Goal: Information Seeking & Learning: Learn about a topic

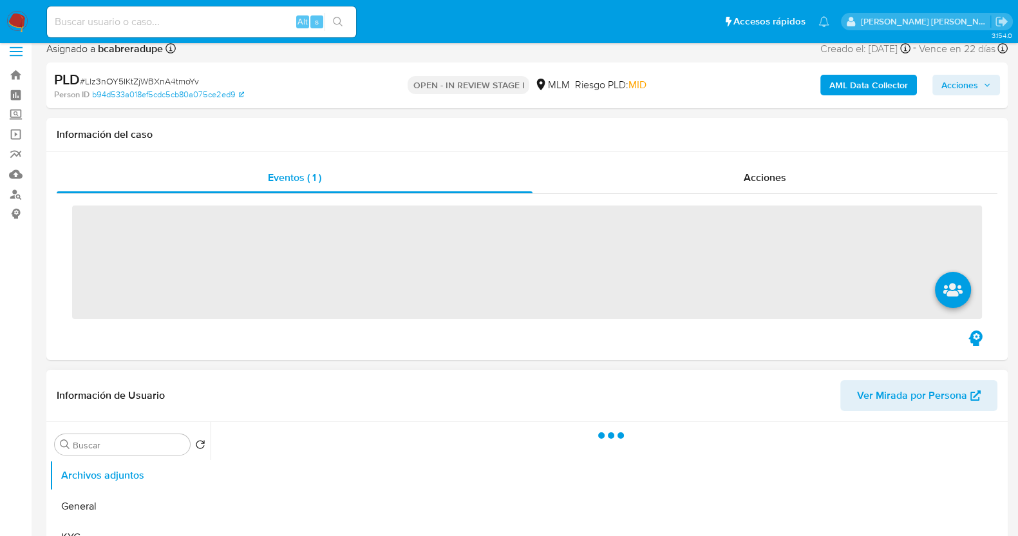
scroll to position [160, 0]
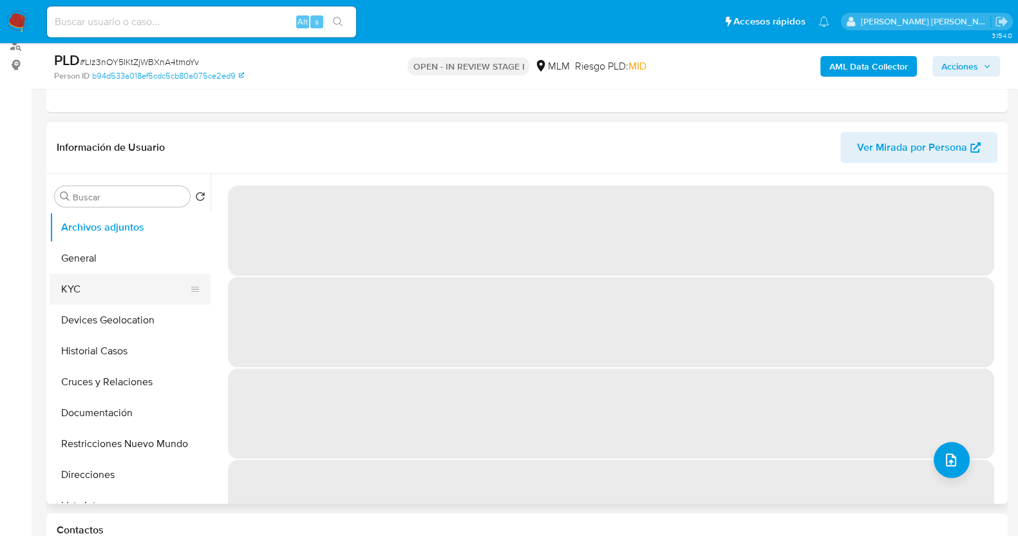
click at [102, 289] on button "KYC" at bounding box center [125, 289] width 151 height 31
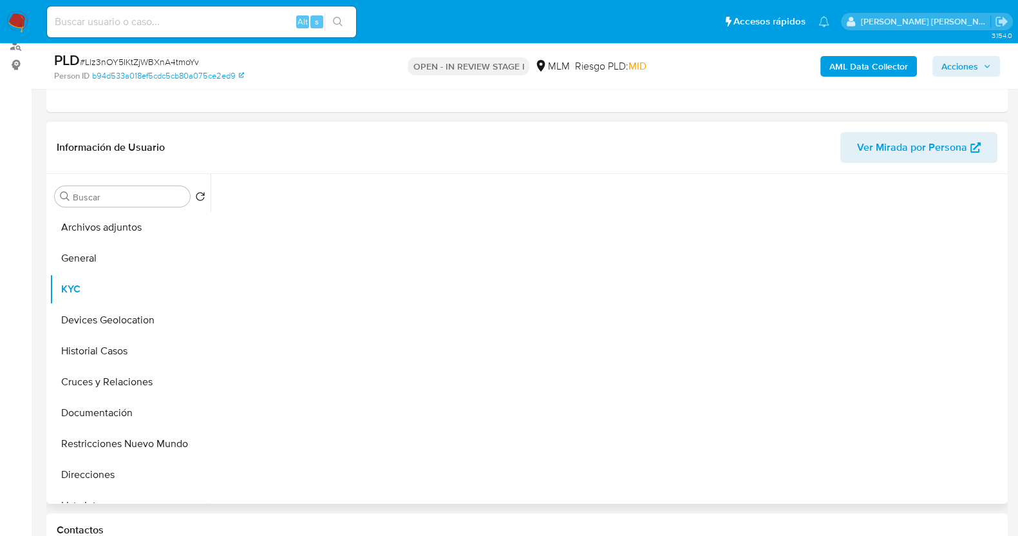
select select "10"
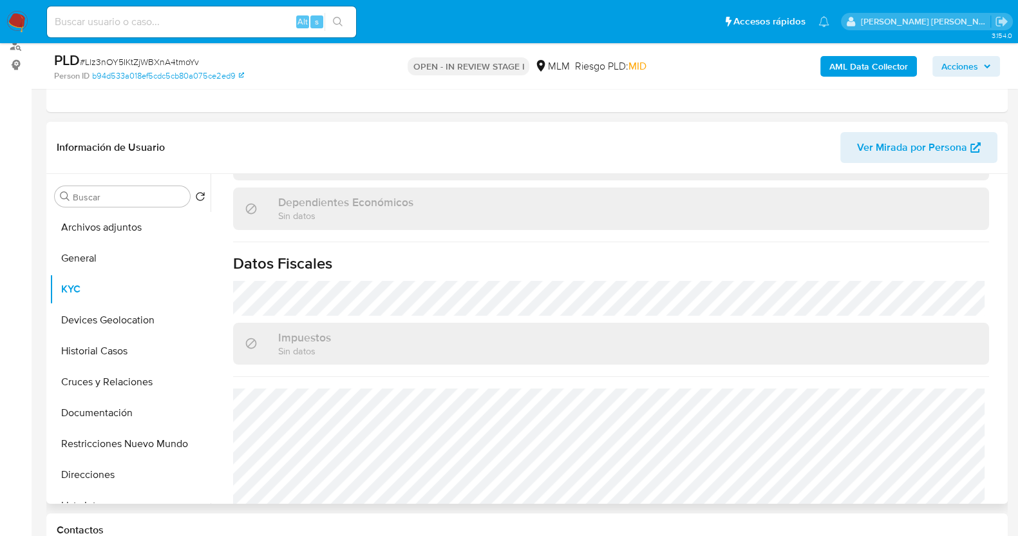
scroll to position [788, 0]
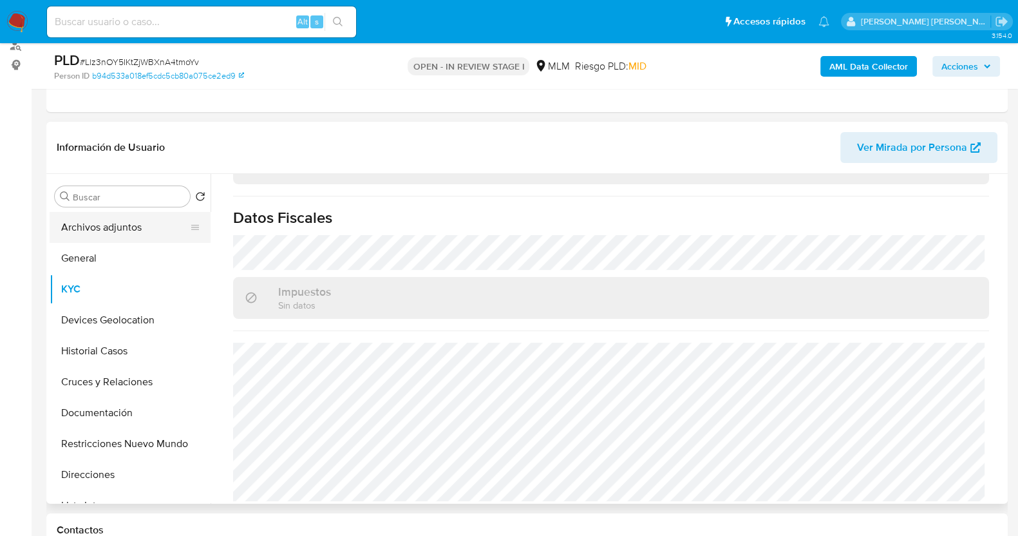
click at [99, 222] on button "Archivos adjuntos" at bounding box center [125, 227] width 151 height 31
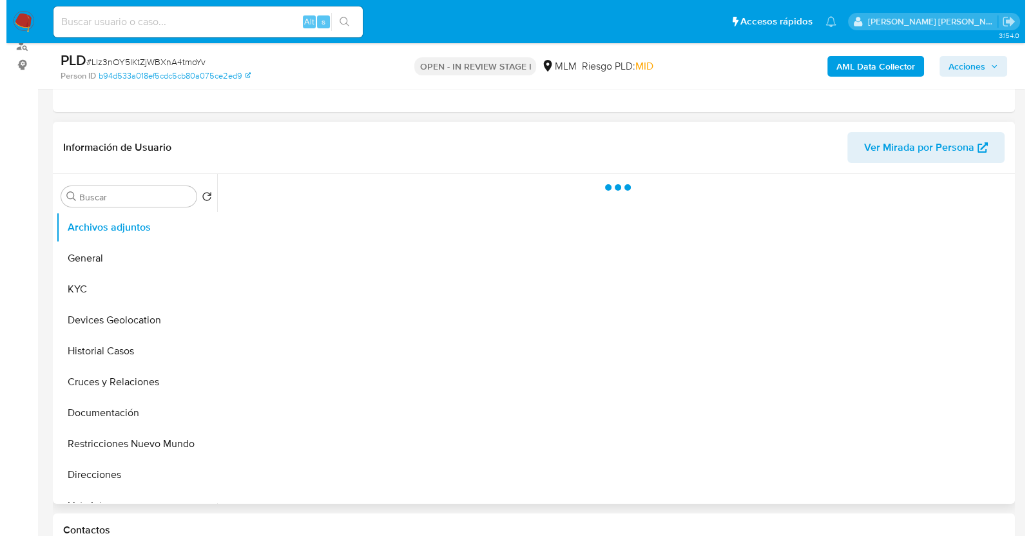
scroll to position [0, 0]
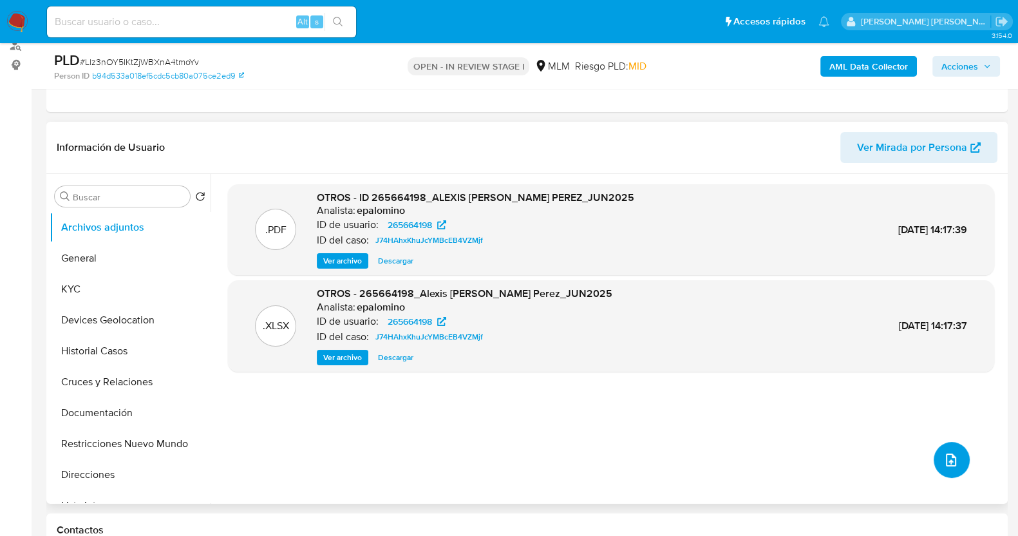
click at [952, 461] on icon "upload-file" at bounding box center [951, 459] width 15 height 15
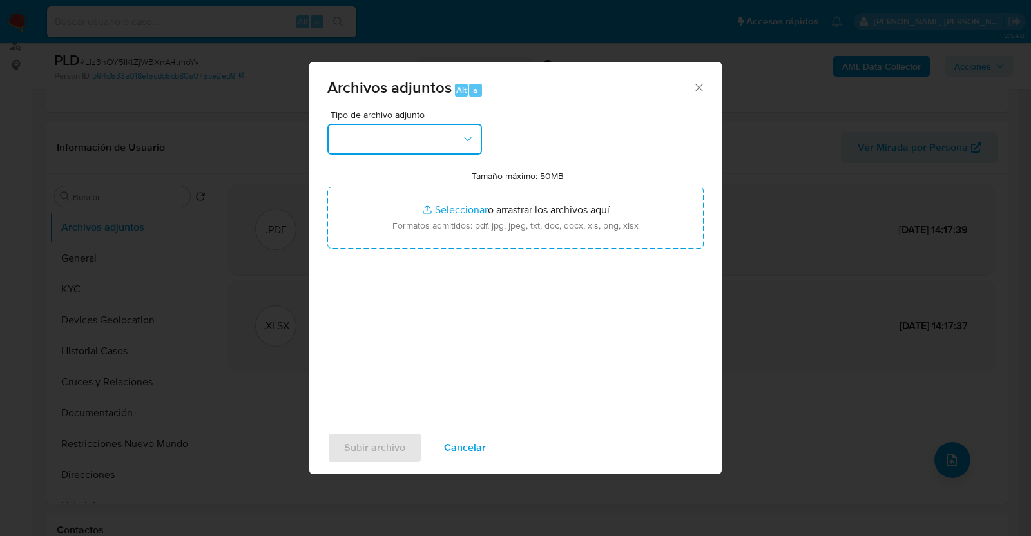
click at [448, 133] on button "button" at bounding box center [404, 139] width 155 height 31
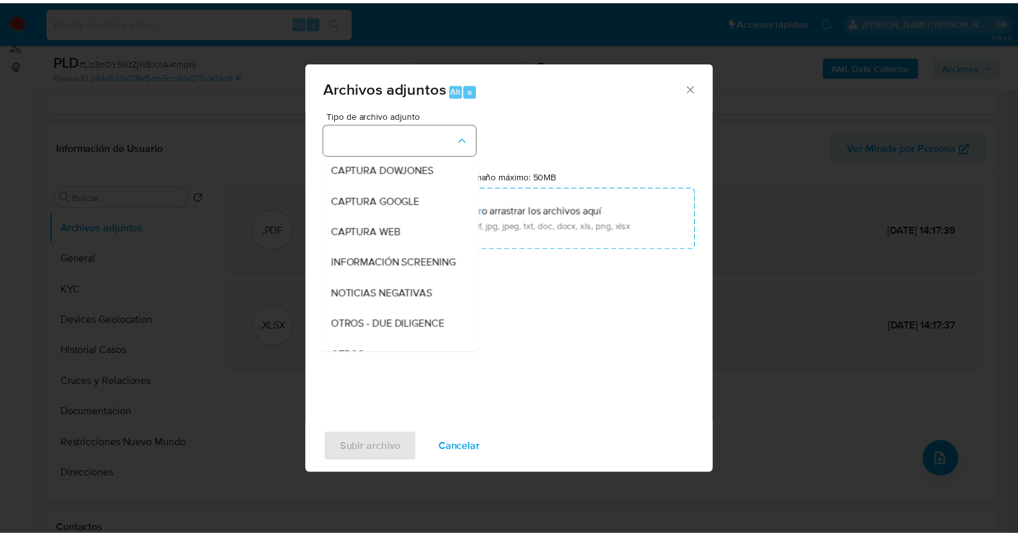
scroll to position [67, 0]
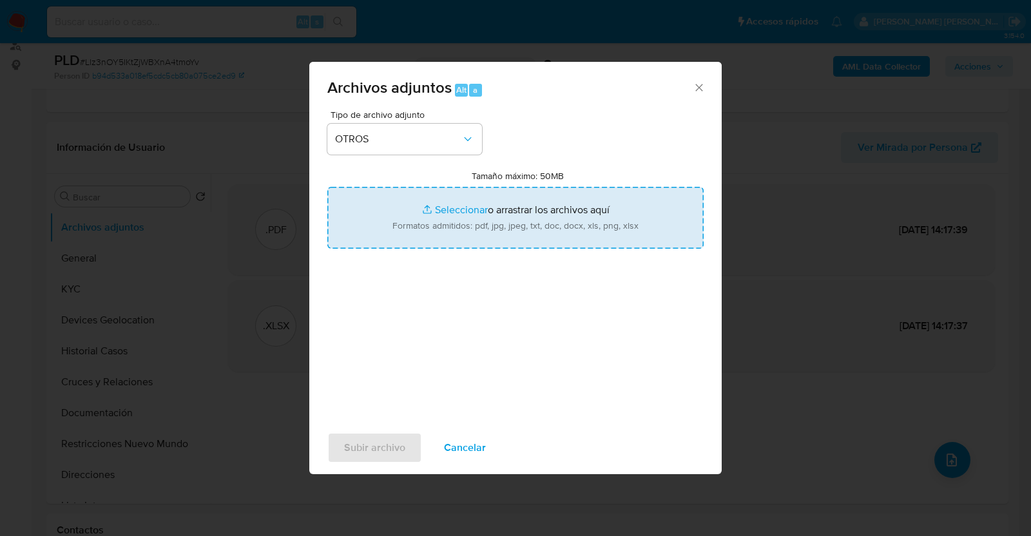
type input "C:\fakepath\265664198_ALEXIS MORALES_JUL2025.pdf"
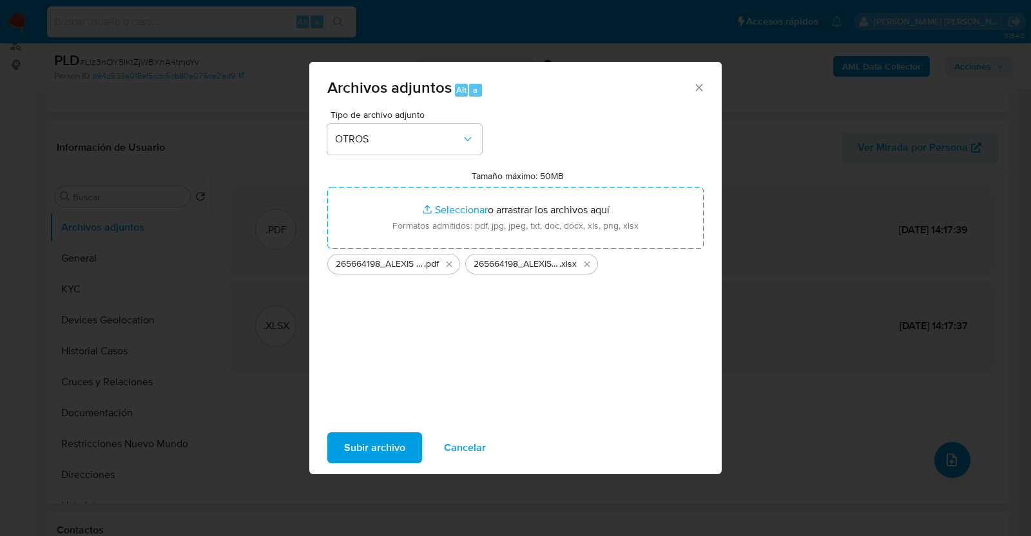
click at [398, 443] on span "Subir archivo" at bounding box center [374, 448] width 61 height 28
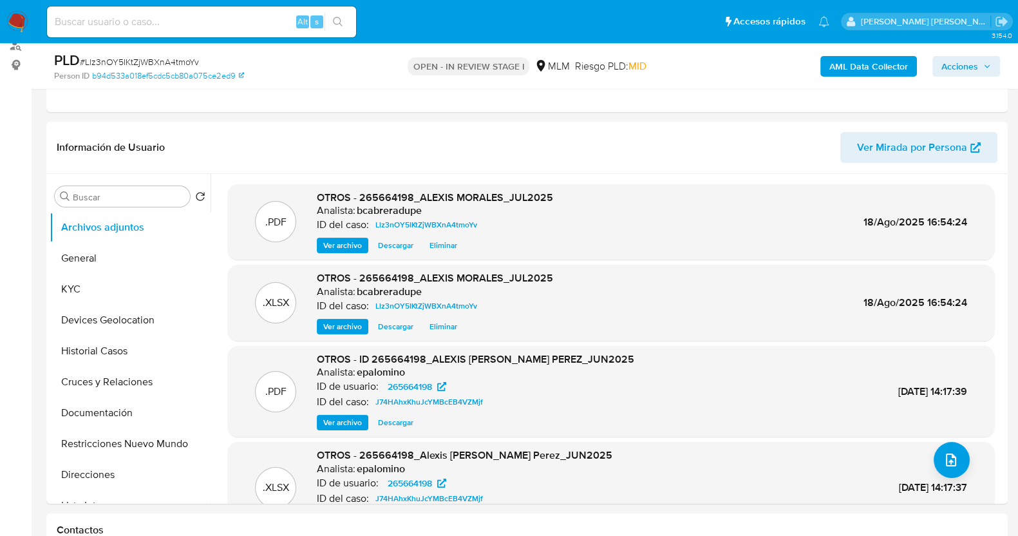
click at [963, 58] on span "Acciones" at bounding box center [960, 66] width 37 height 21
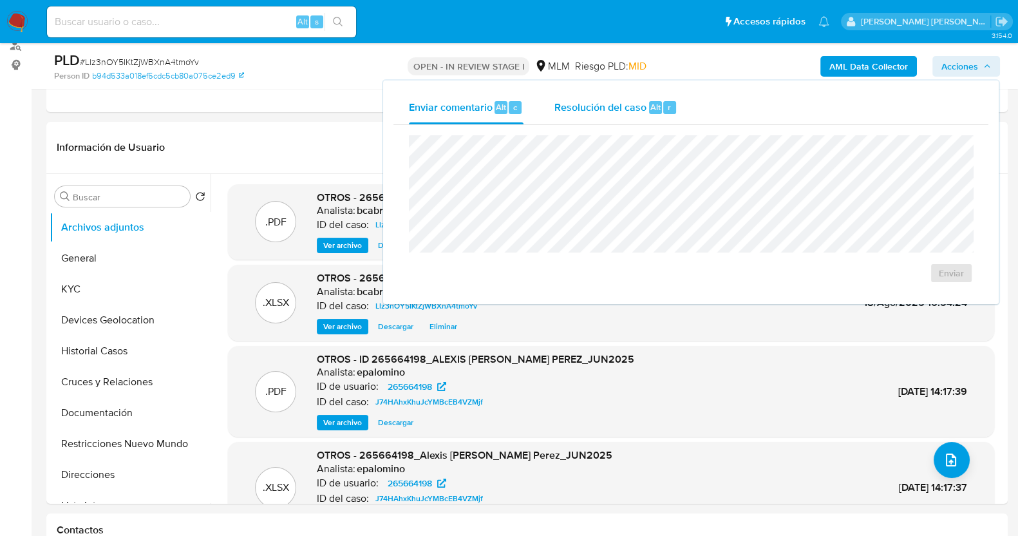
drag, startPoint x: 582, startPoint y: 110, endPoint x: 585, endPoint y: 119, distance: 10.0
click at [583, 110] on span "Resolución del caso" at bounding box center [601, 106] width 92 height 15
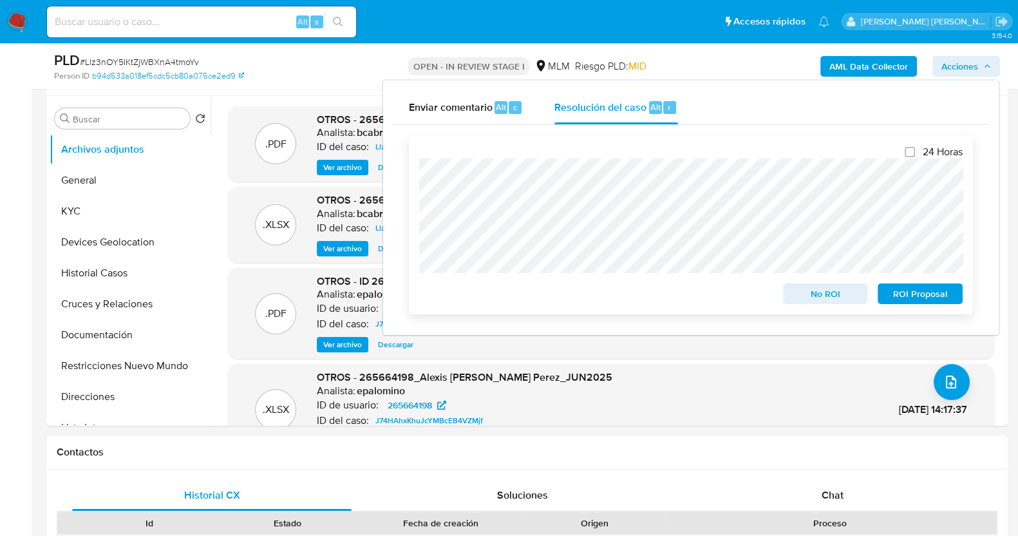
scroll to position [321, 0]
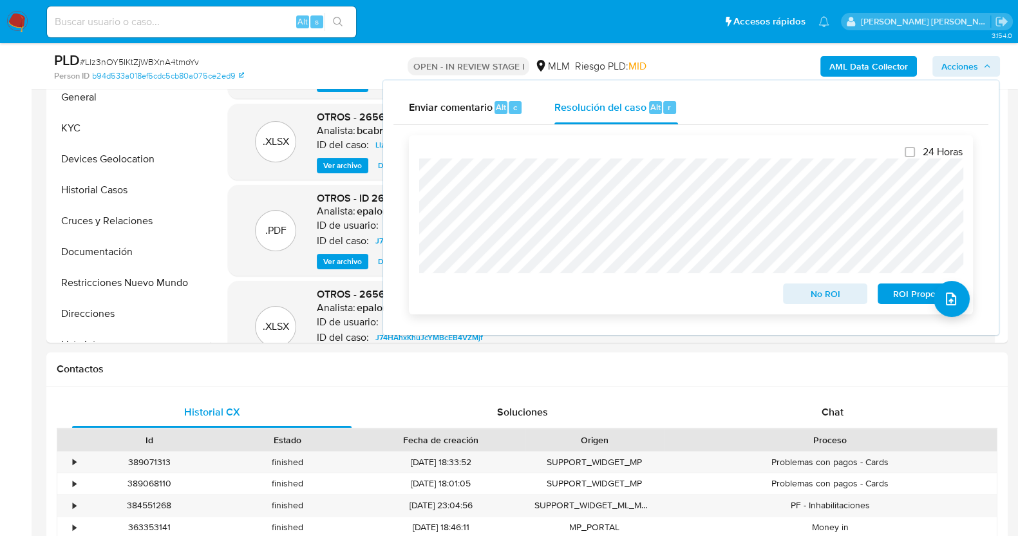
click at [820, 292] on span "No ROI" at bounding box center [825, 294] width 67 height 18
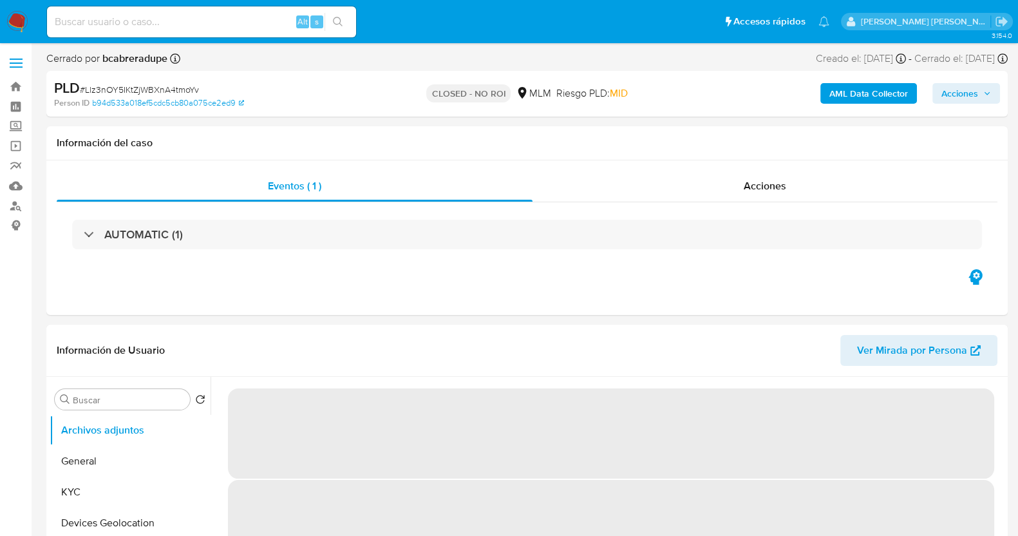
select select "10"
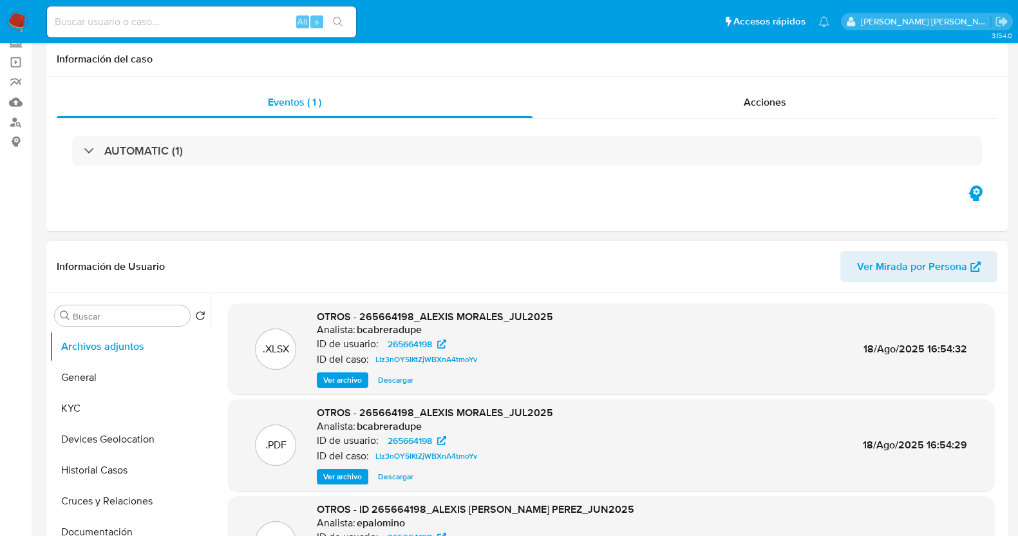
scroll to position [160, 0]
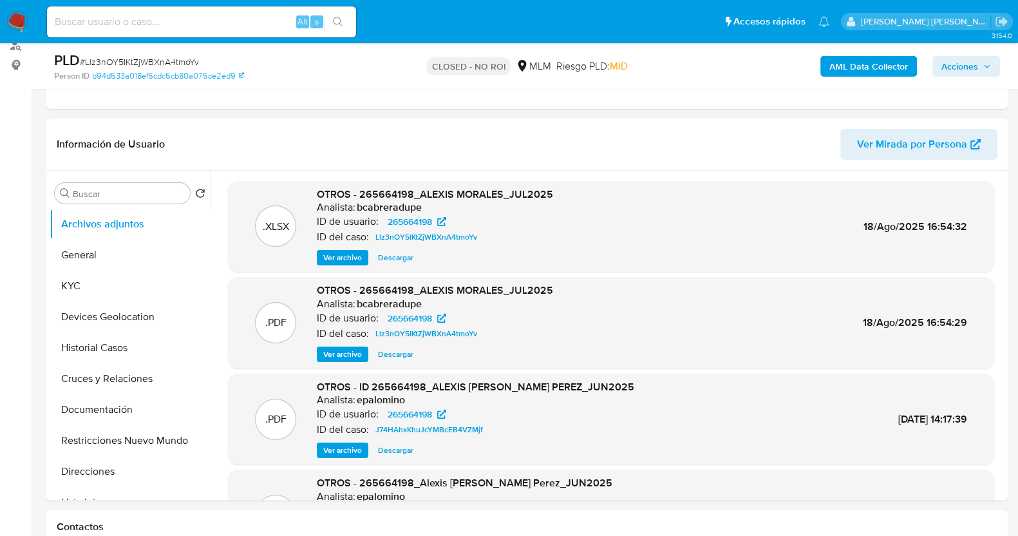
click at [141, 66] on span "# Llz3nOY5IKtZjWBXnA4tmoYv" at bounding box center [139, 61] width 119 height 13
copy span "Llz3nOY5IKtZjWBXnA4tmoYv"
click at [113, 281] on button "KYC" at bounding box center [125, 286] width 151 height 31
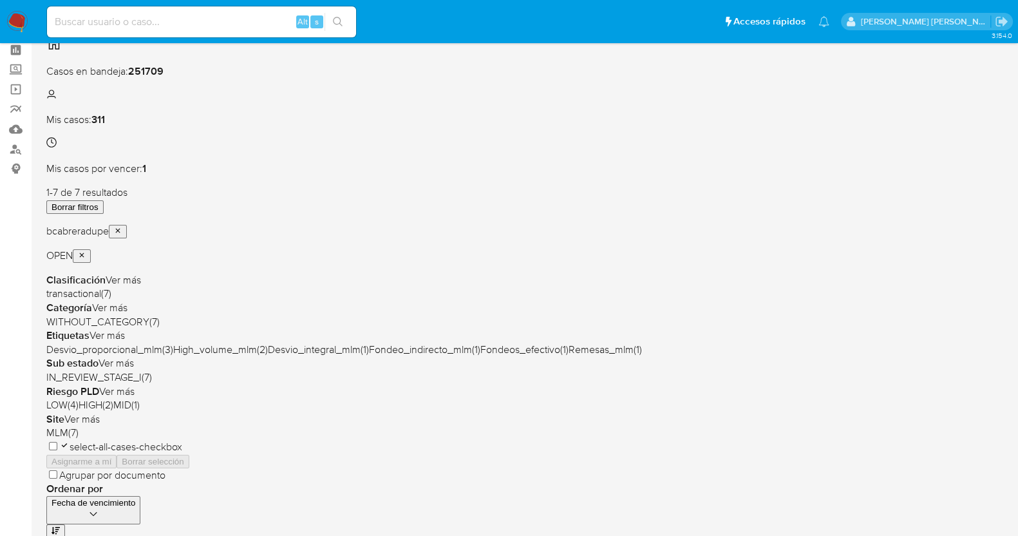
scroll to position [6, 0]
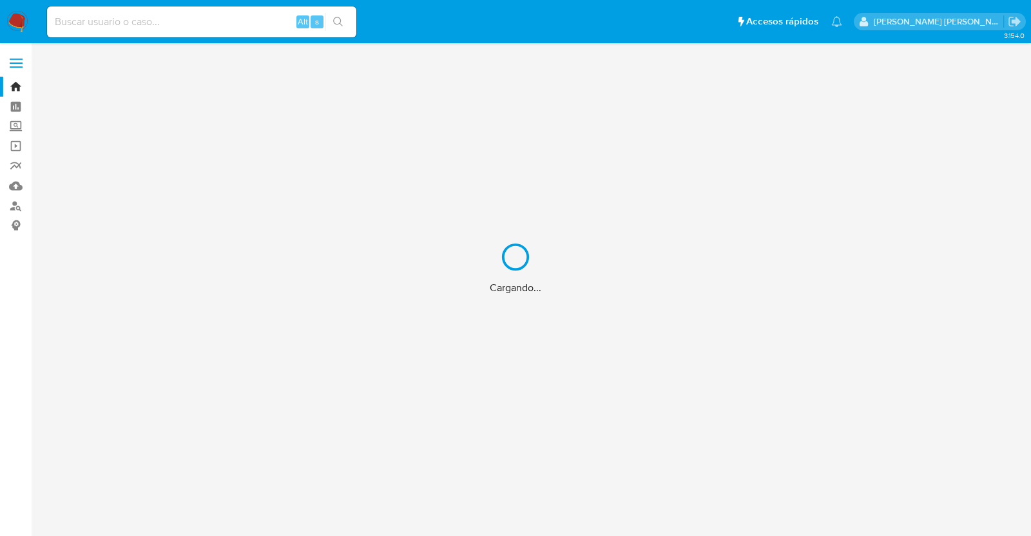
click at [187, 17] on div "Cargando..." at bounding box center [515, 268] width 1031 height 536
click at [220, 24] on div "Cargando..." at bounding box center [515, 268] width 1031 height 536
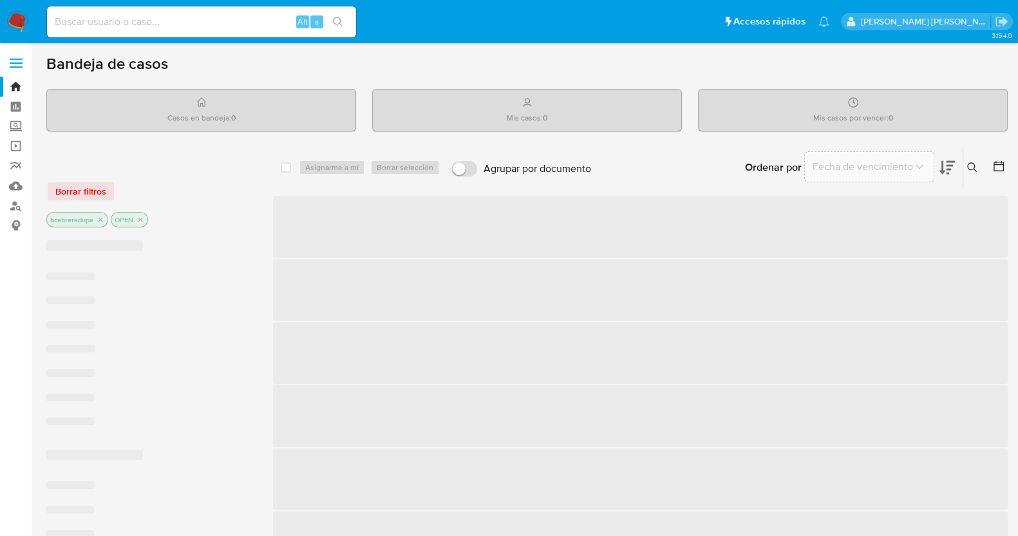
click at [223, 23] on input at bounding box center [201, 22] width 309 height 17
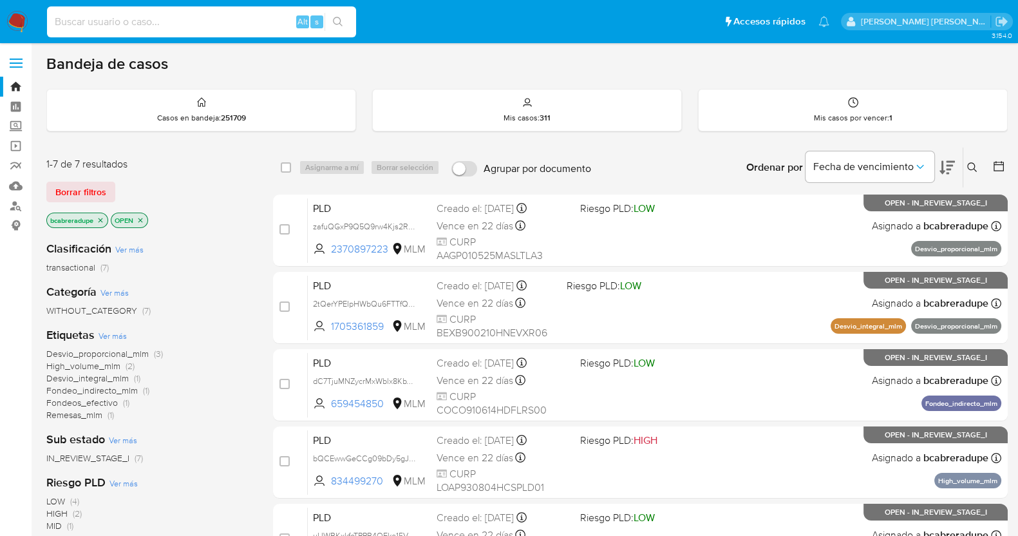
paste input "1002324339"
type input "1002324339"
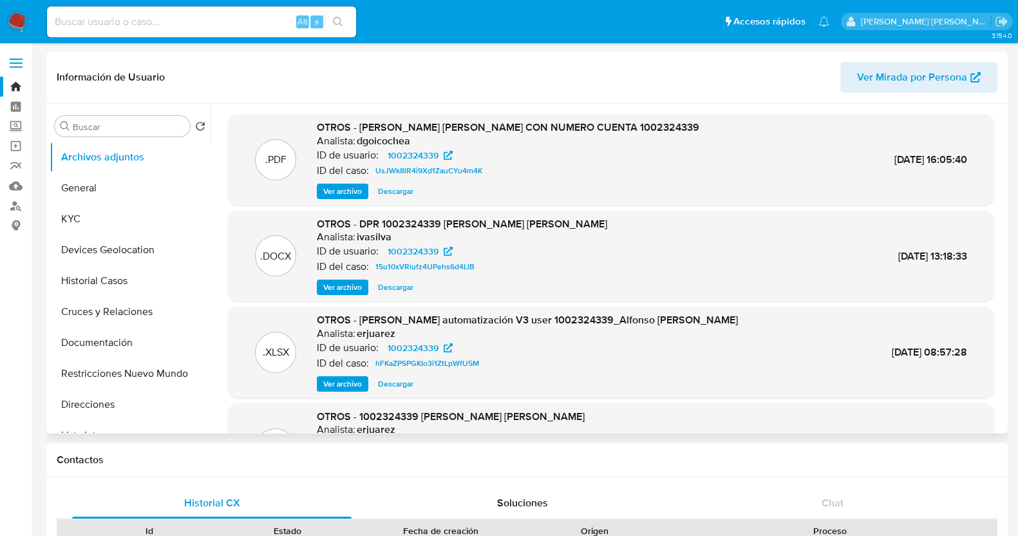
select select "10"
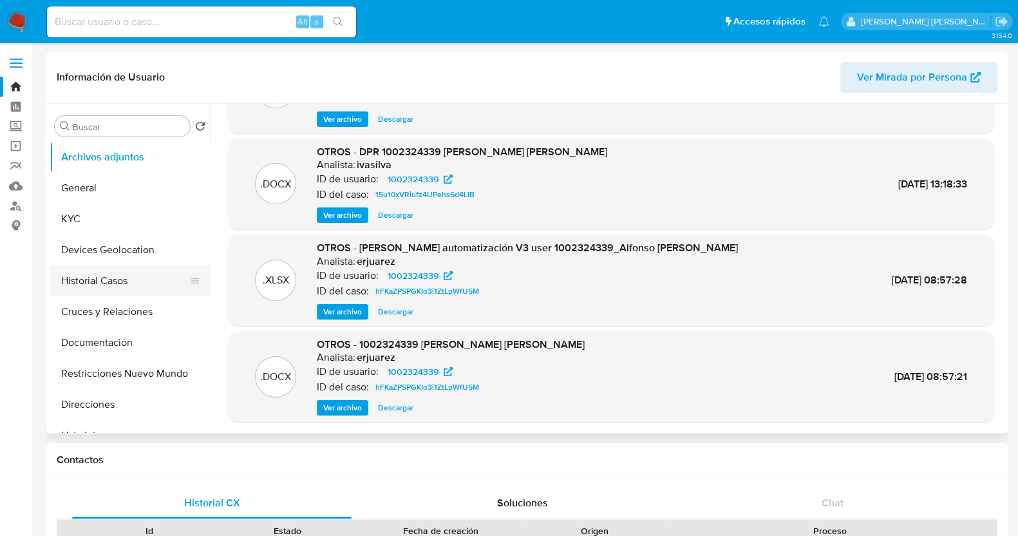
click at [145, 277] on button "Historial Casos" at bounding box center [125, 280] width 151 height 31
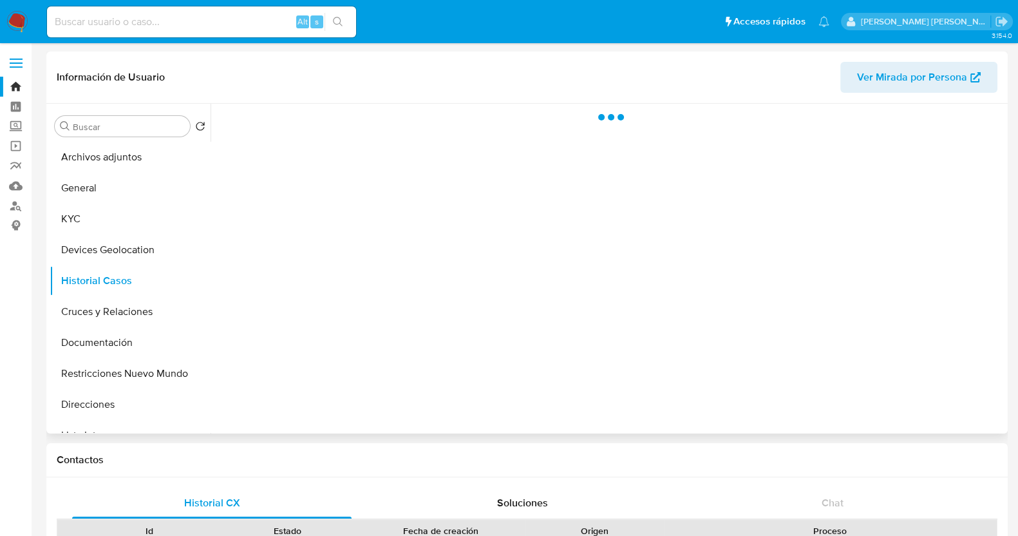
scroll to position [0, 0]
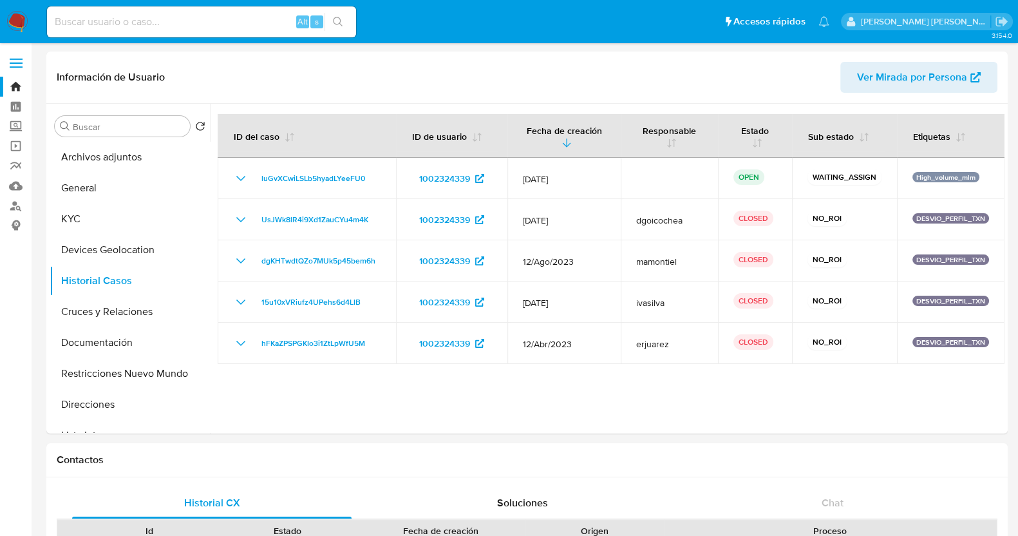
click at [171, 20] on input at bounding box center [201, 22] width 309 height 17
paste input "1156855976"
type input "1156855976"
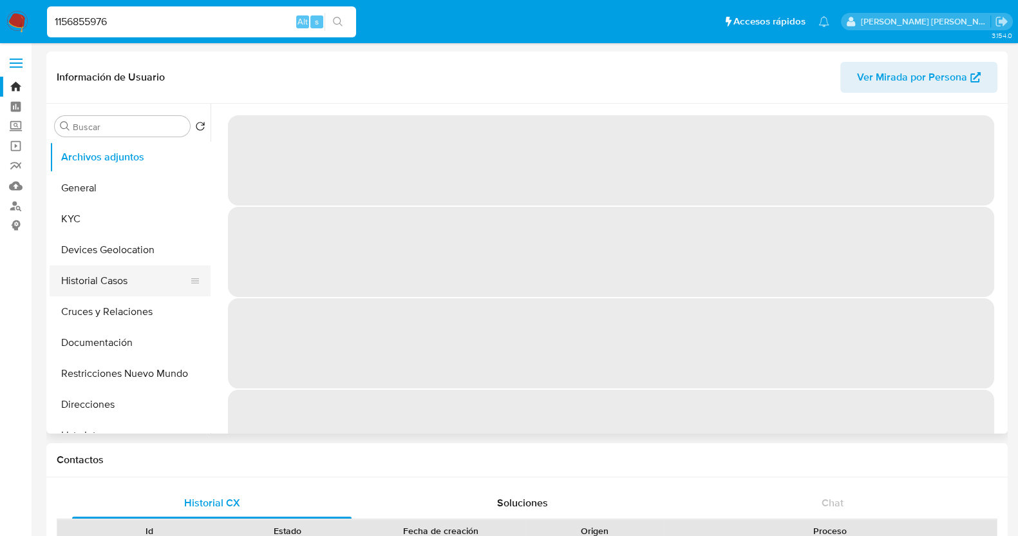
select select "10"
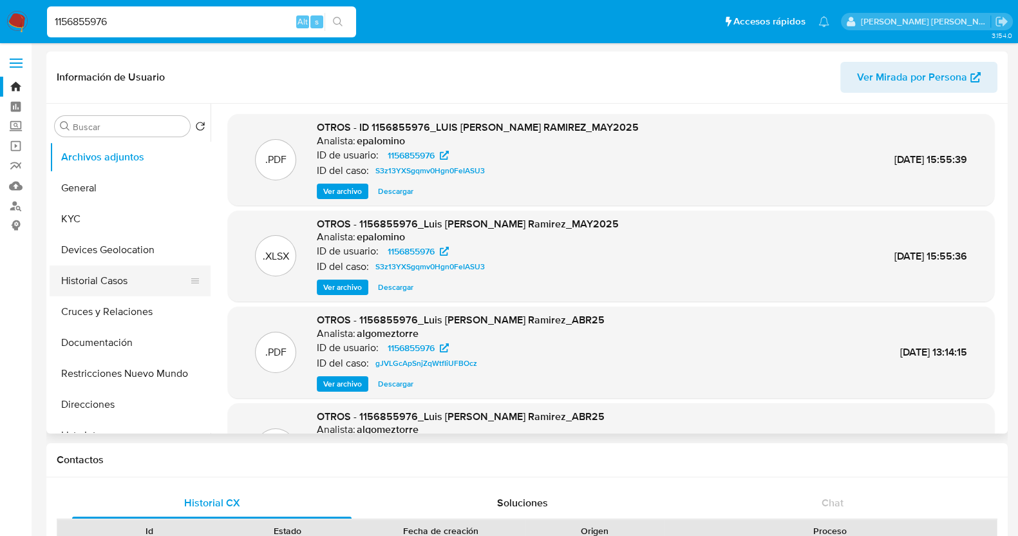
click at [106, 277] on button "Historial Casos" at bounding box center [125, 280] width 151 height 31
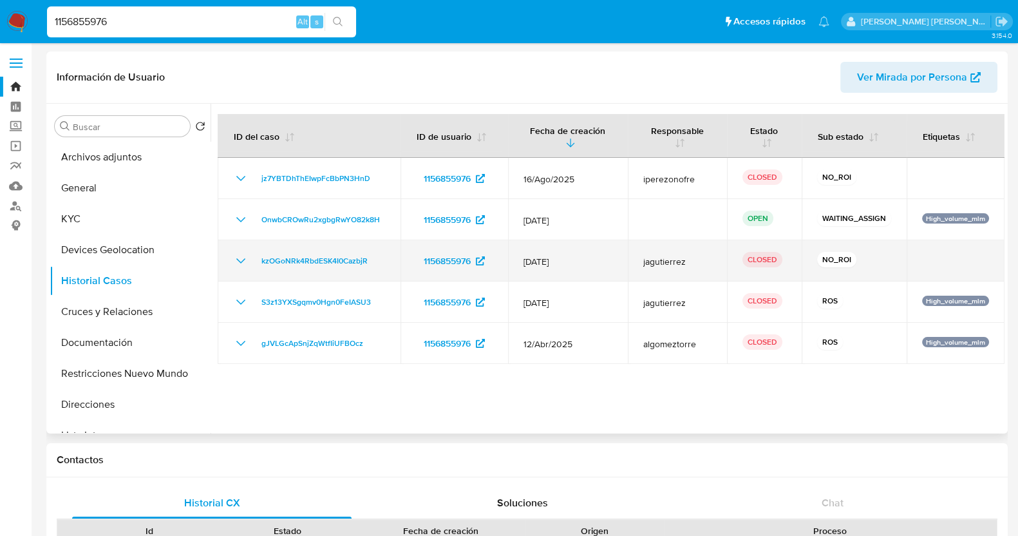
click at [243, 257] on icon "Mostrar/Ocultar" at bounding box center [240, 260] width 15 height 15
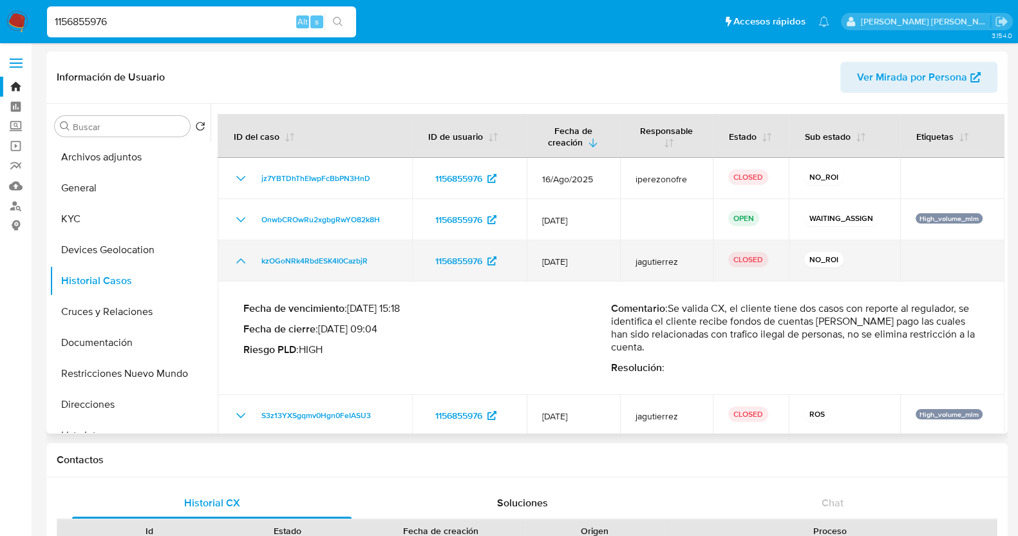
click at [243, 257] on icon "Mostrar/Ocultar" at bounding box center [240, 260] width 15 height 15
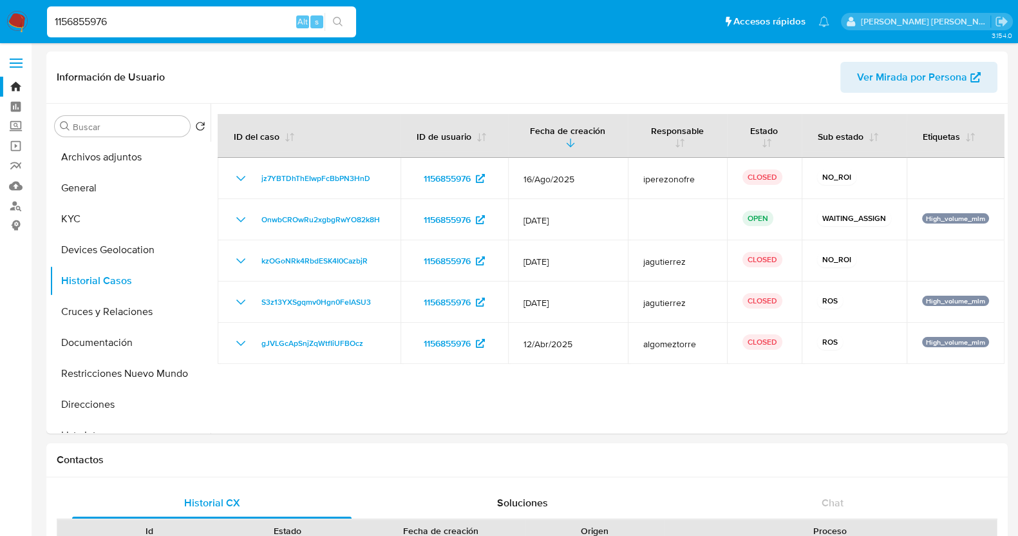
click at [158, 20] on input "1156855976" at bounding box center [201, 22] width 309 height 17
paste input "90136438"
type input "1190136438"
click at [343, 17] on icon "search-icon" at bounding box center [338, 22] width 10 height 10
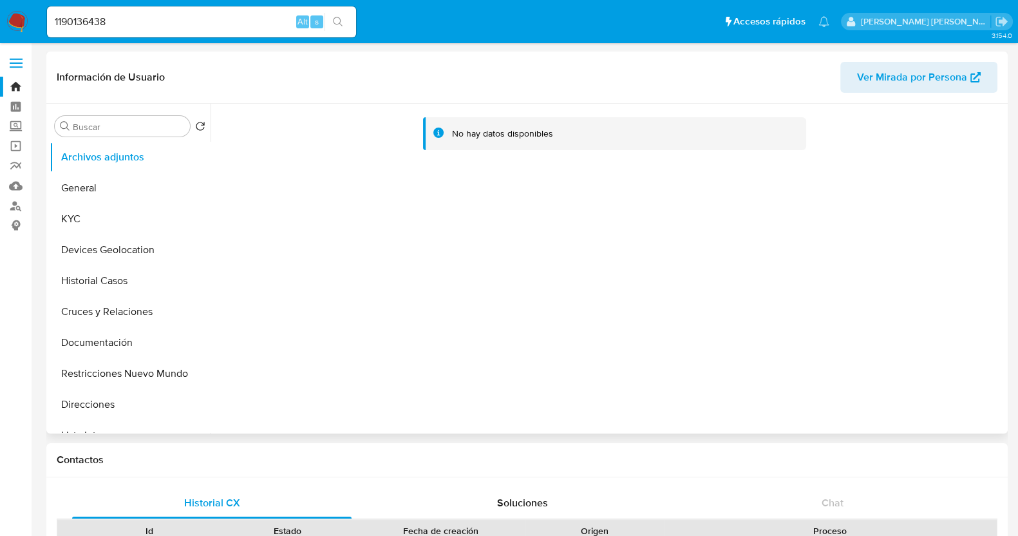
select select "10"
drag, startPoint x: 86, startPoint y: 213, endPoint x: 93, endPoint y: 214, distance: 7.1
click at [87, 214] on button "KYC" at bounding box center [125, 219] width 151 height 31
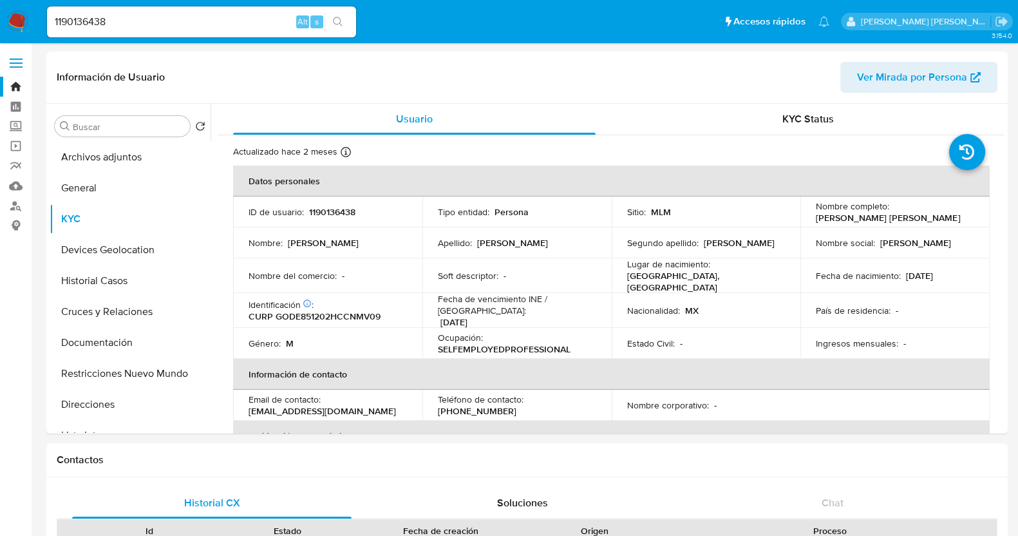
click at [162, 28] on input "1190136438" at bounding box center [201, 22] width 309 height 17
paste input "334901927"
type input "1334901927"
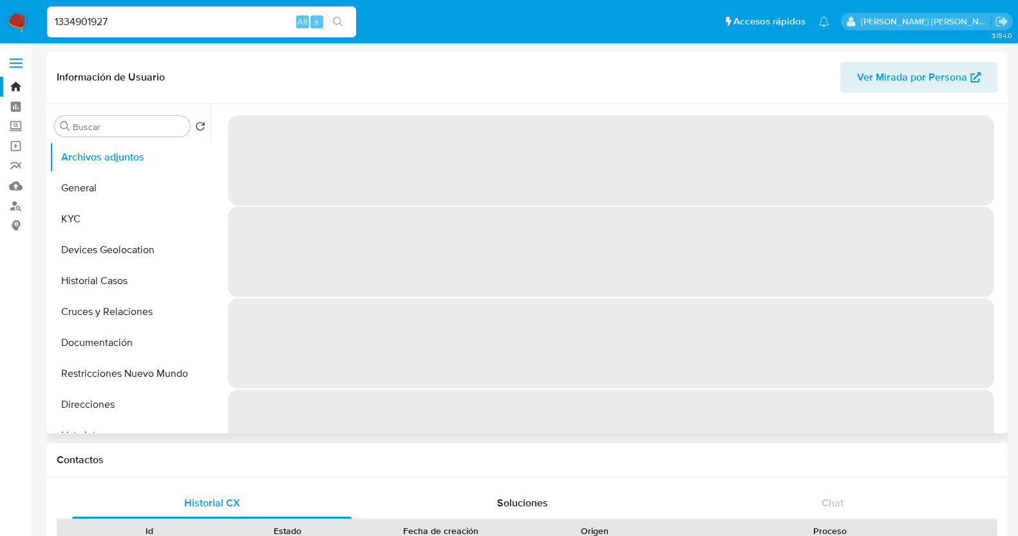
select select "10"
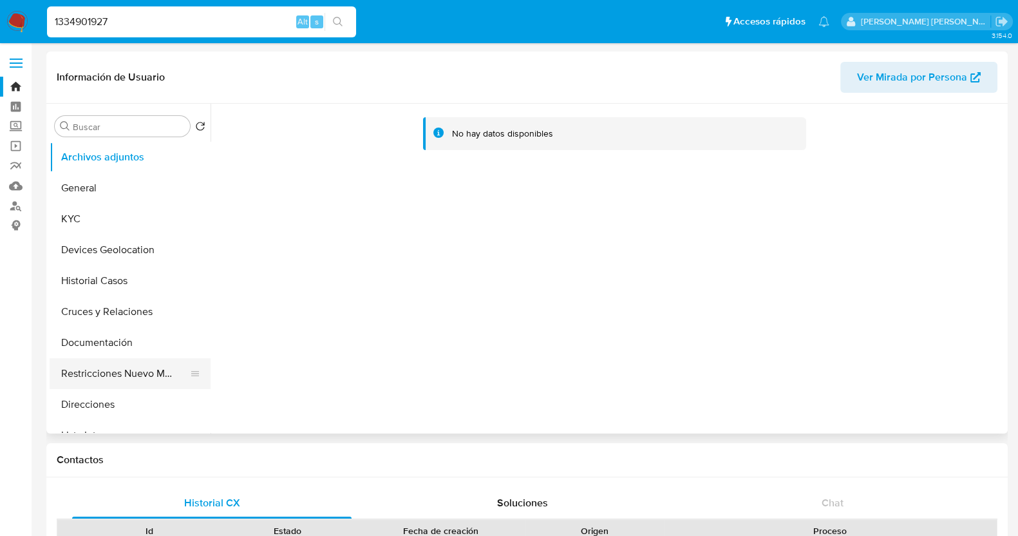
click at [161, 377] on button "Restricciones Nuevo Mundo" at bounding box center [125, 373] width 151 height 31
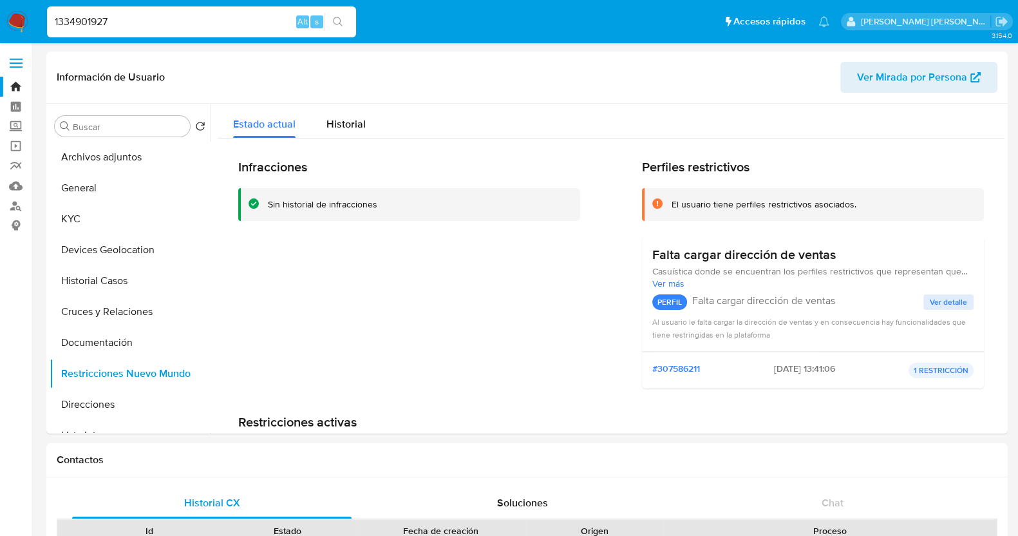
click at [204, 18] on input "1334901927" at bounding box center [201, 22] width 309 height 17
paste input "46570046"
type input "1346570046"
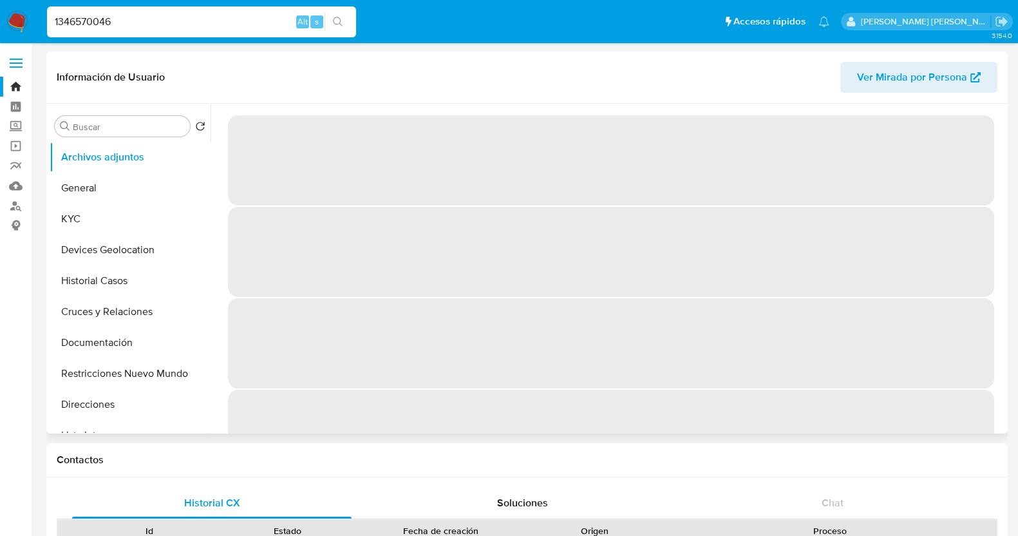
select select "10"
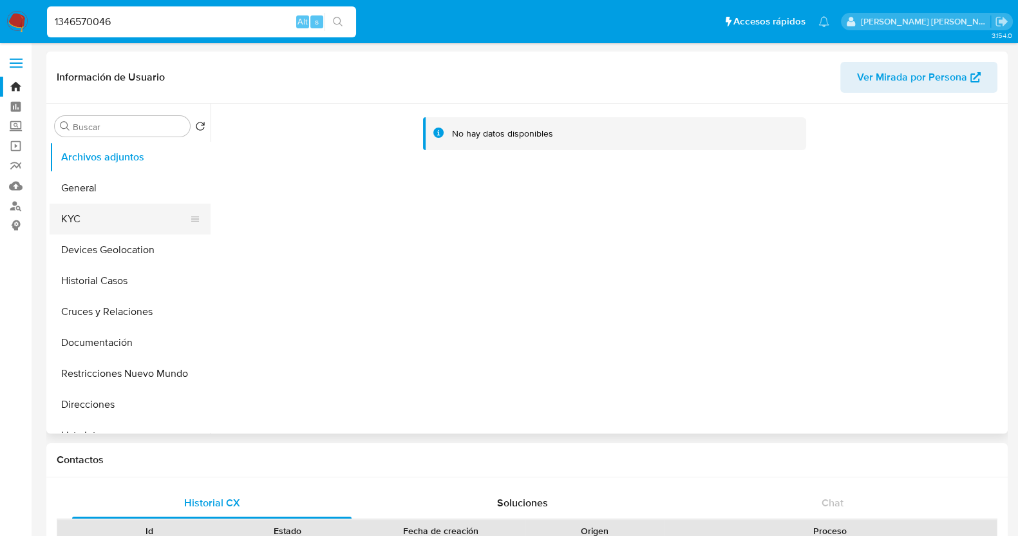
click at [116, 222] on button "KYC" at bounding box center [125, 219] width 151 height 31
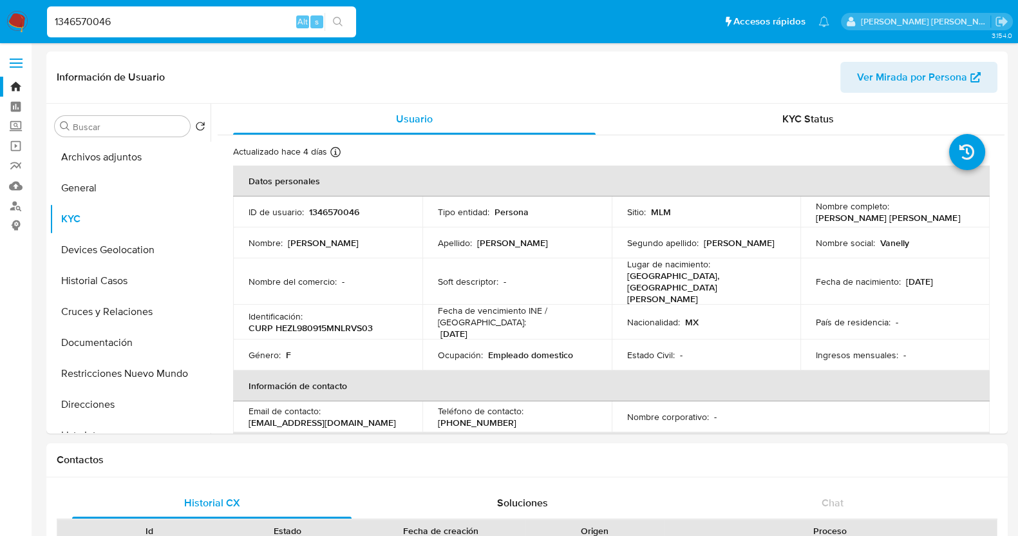
click at [168, 24] on input "1346570046" at bounding box center [201, 22] width 309 height 17
paste input "770270759"
type input "1770270759"
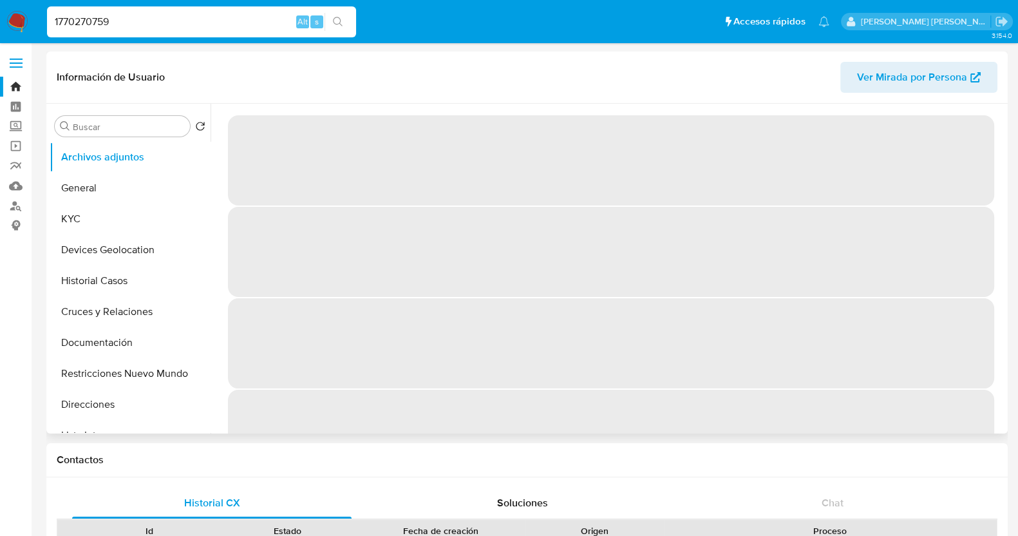
select select "10"
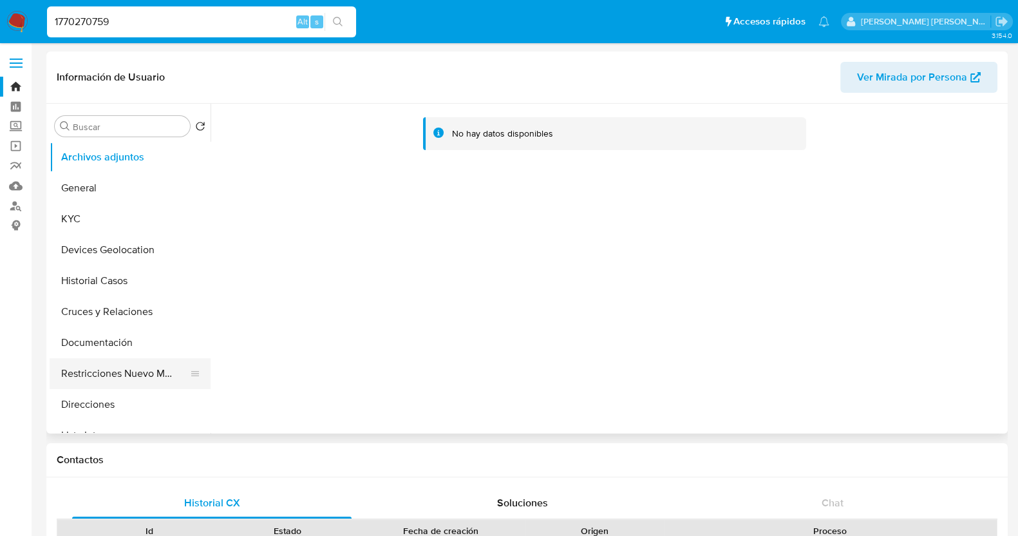
click at [145, 376] on button "Restricciones Nuevo Mundo" at bounding box center [125, 373] width 151 height 31
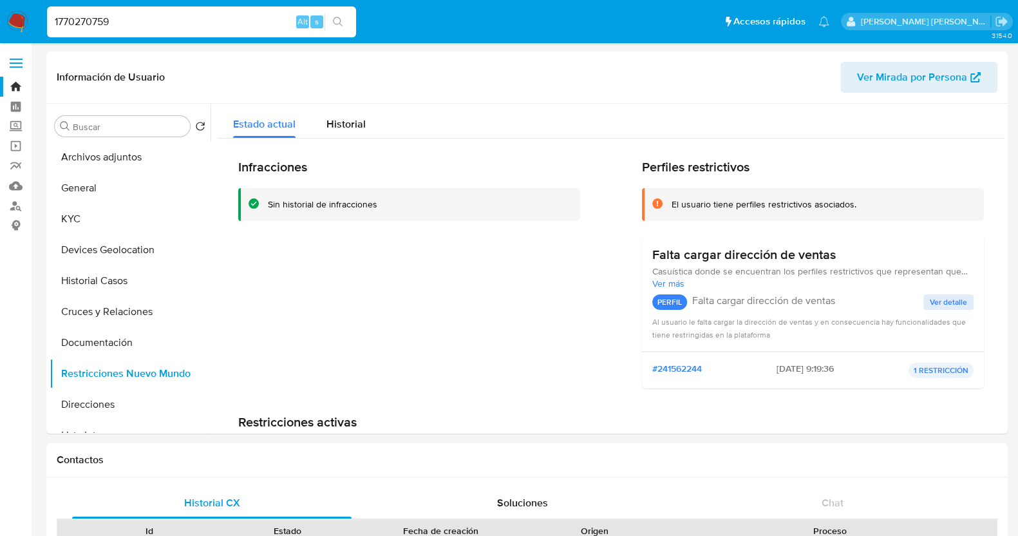
click at [174, 33] on div "1770270759 Alt s" at bounding box center [201, 21] width 309 height 31
click at [180, 16] on input "1770270759" at bounding box center [201, 22] width 309 height 17
paste input "858076085"
type input "1858076085"
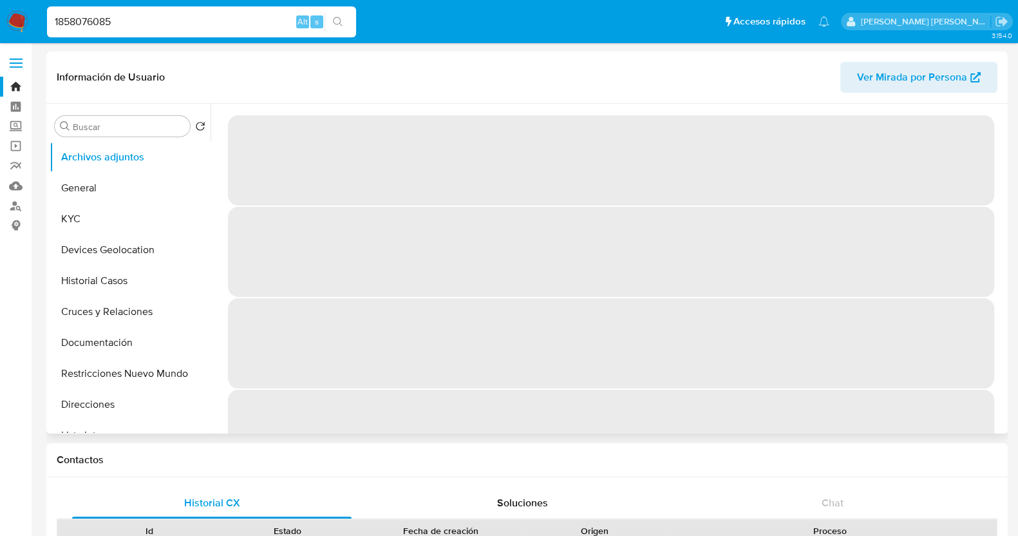
select select "10"
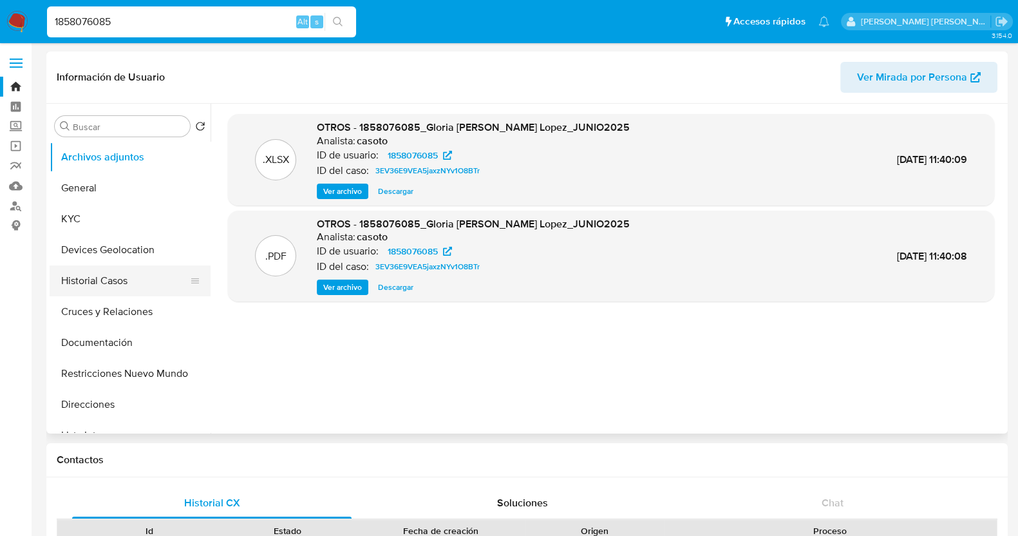
click at [108, 282] on button "Historial Casos" at bounding box center [125, 280] width 151 height 31
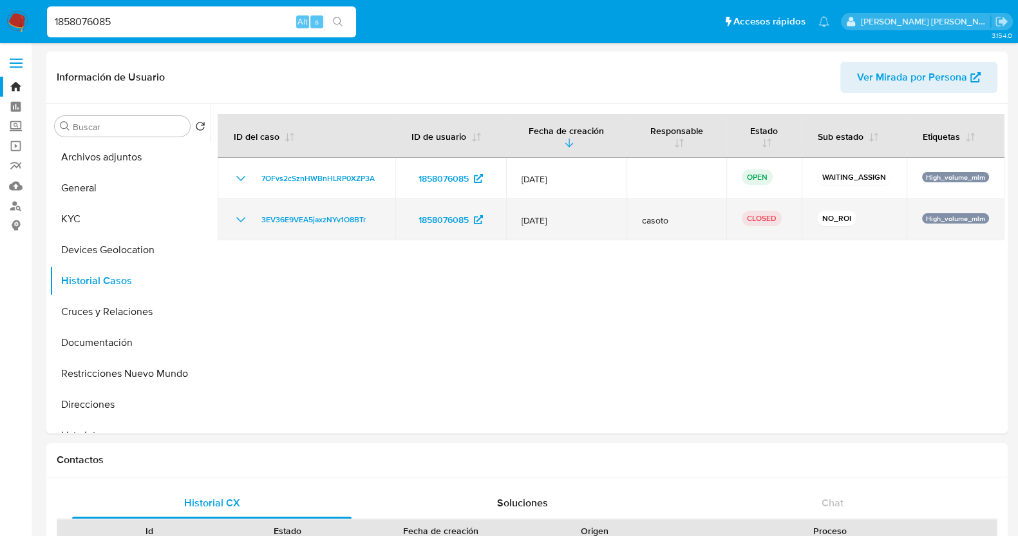
click at [238, 222] on icon "Mostrar/Ocultar" at bounding box center [240, 219] width 15 height 15
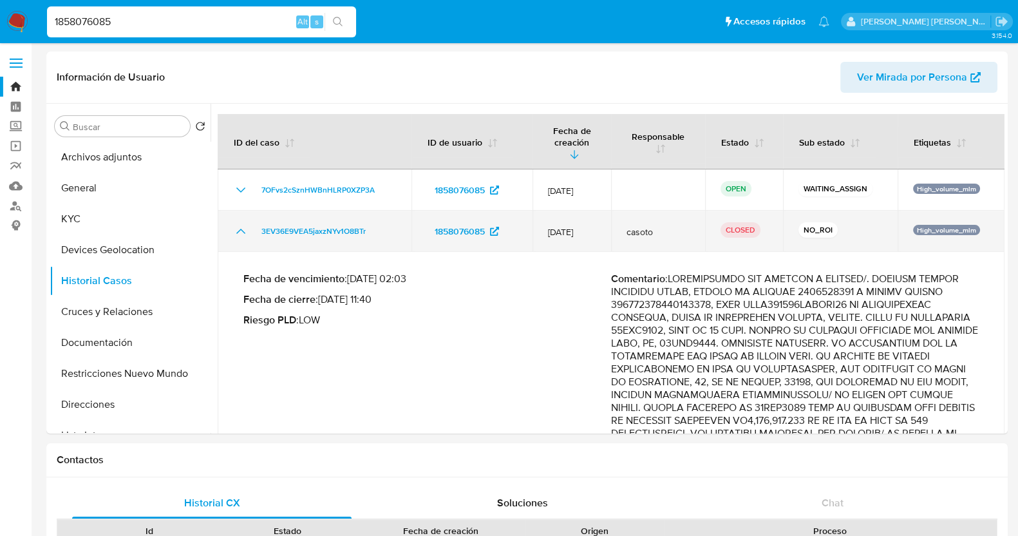
click at [236, 224] on icon "Mostrar/Ocultar" at bounding box center [240, 231] width 15 height 15
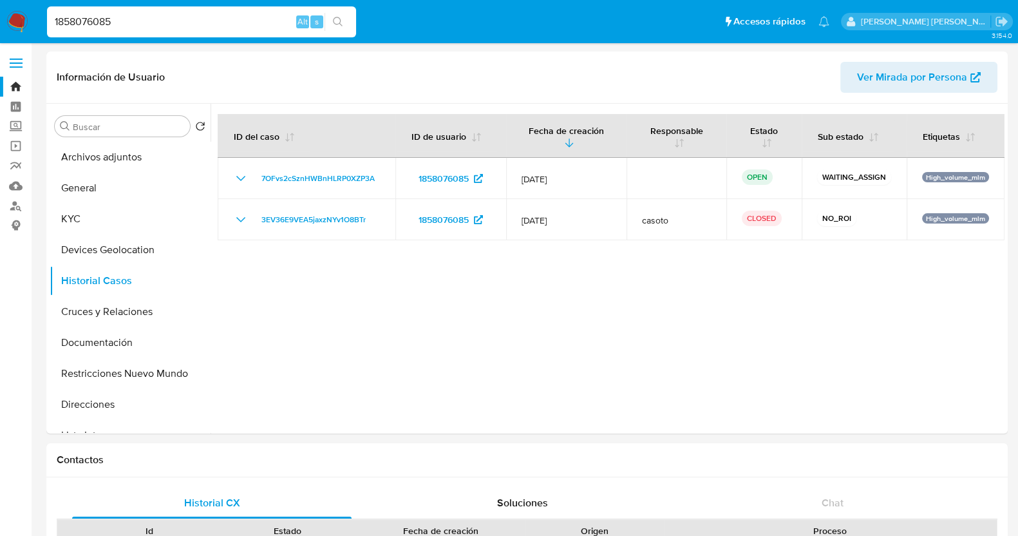
click at [209, 21] on input "1858076085" at bounding box center [201, 22] width 309 height 17
paste input "97549212"
type input "1975492125"
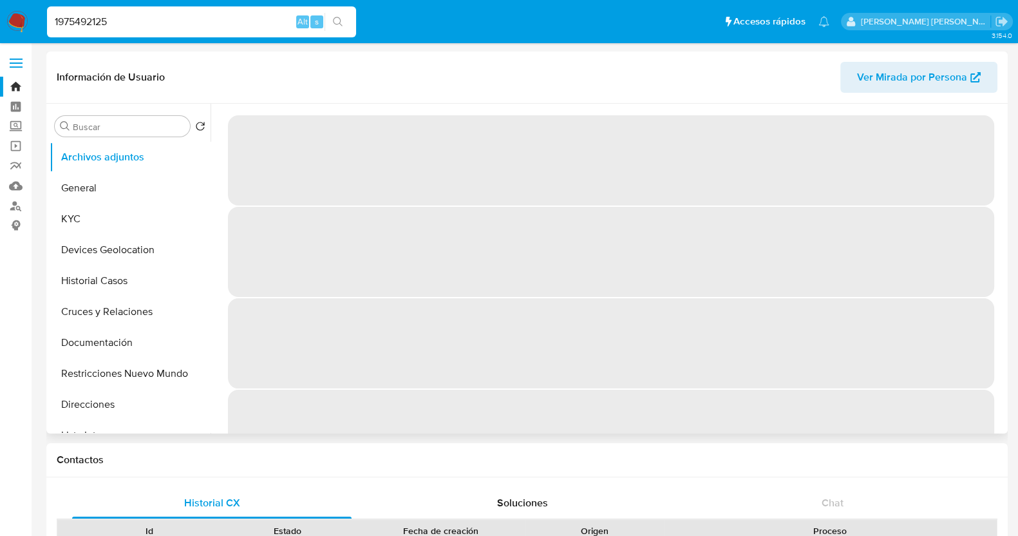
select select "10"
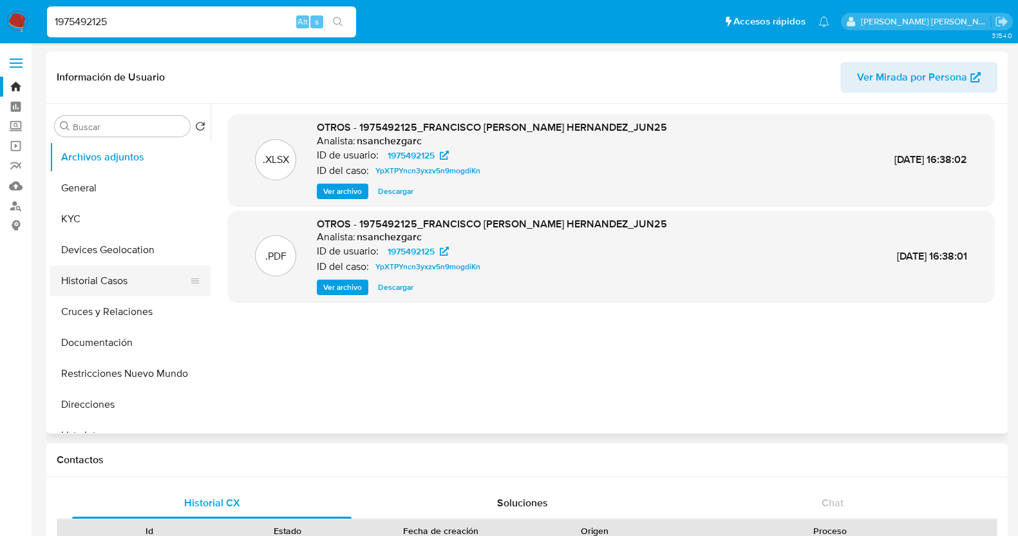
click at [87, 279] on button "Historial Casos" at bounding box center [125, 280] width 151 height 31
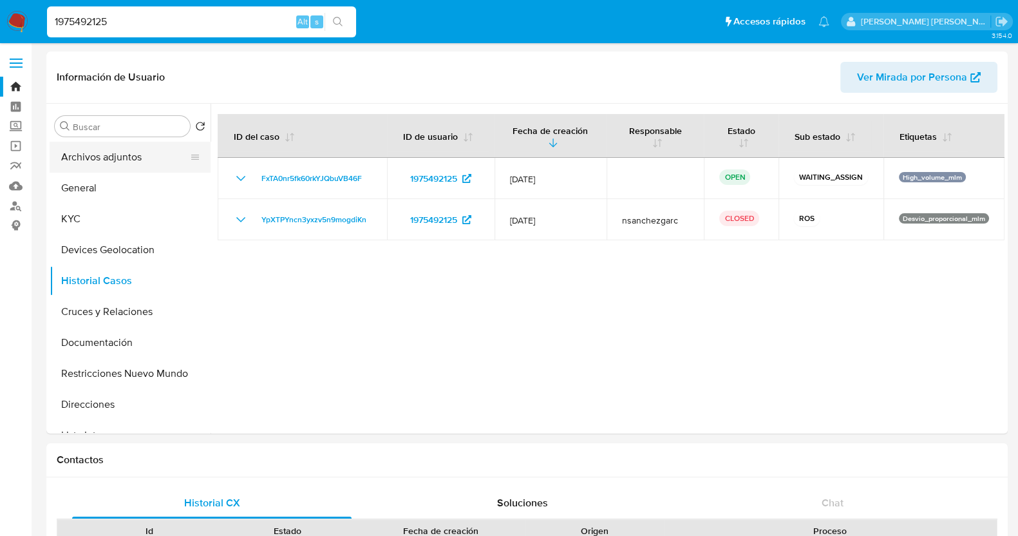
drag, startPoint x: 129, startPoint y: 154, endPoint x: 178, endPoint y: 153, distance: 49.6
click at [129, 154] on button "Archivos adjuntos" at bounding box center [125, 157] width 151 height 31
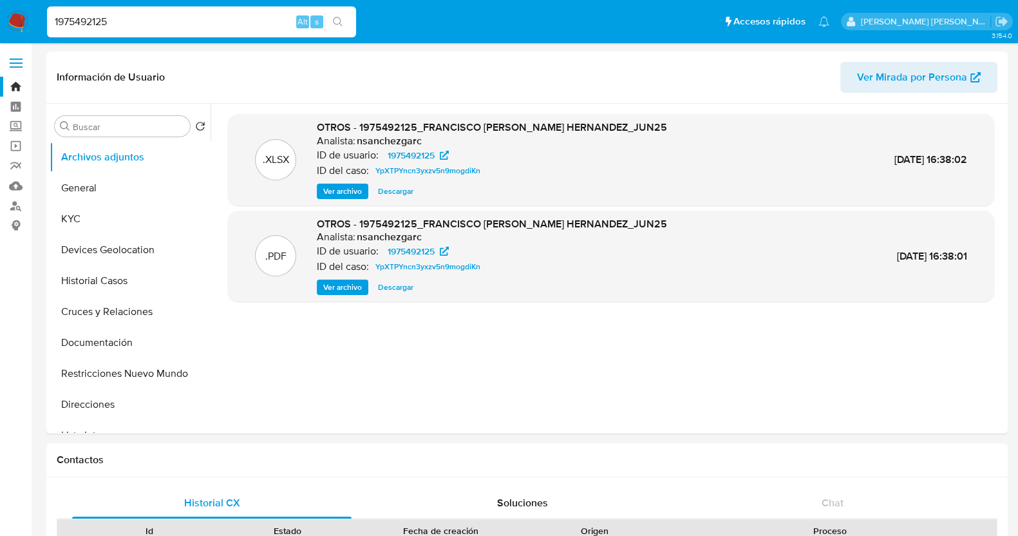
click at [169, 14] on input "1975492125" at bounding box center [201, 22] width 309 height 17
paste input "2207141579"
type input "2207141579"
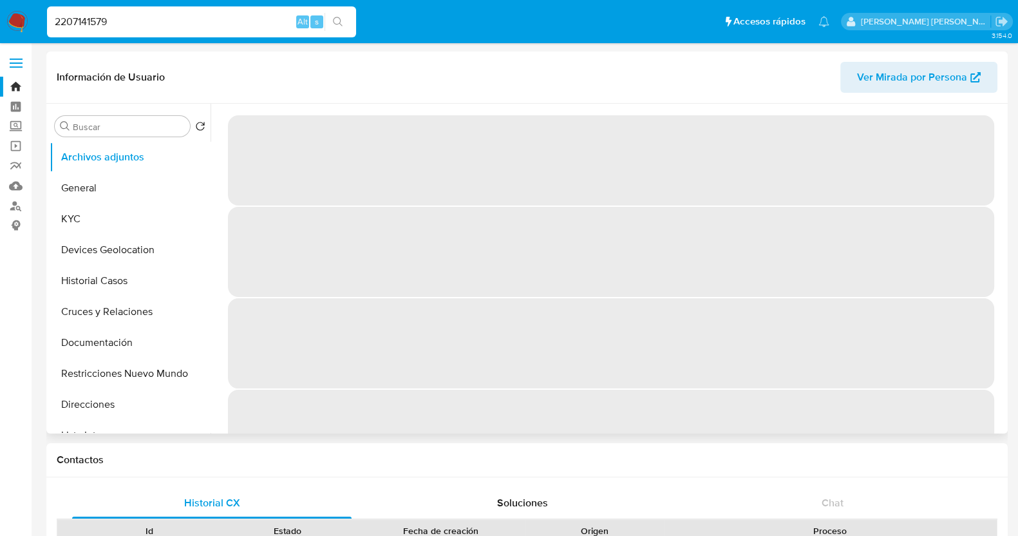
select select "10"
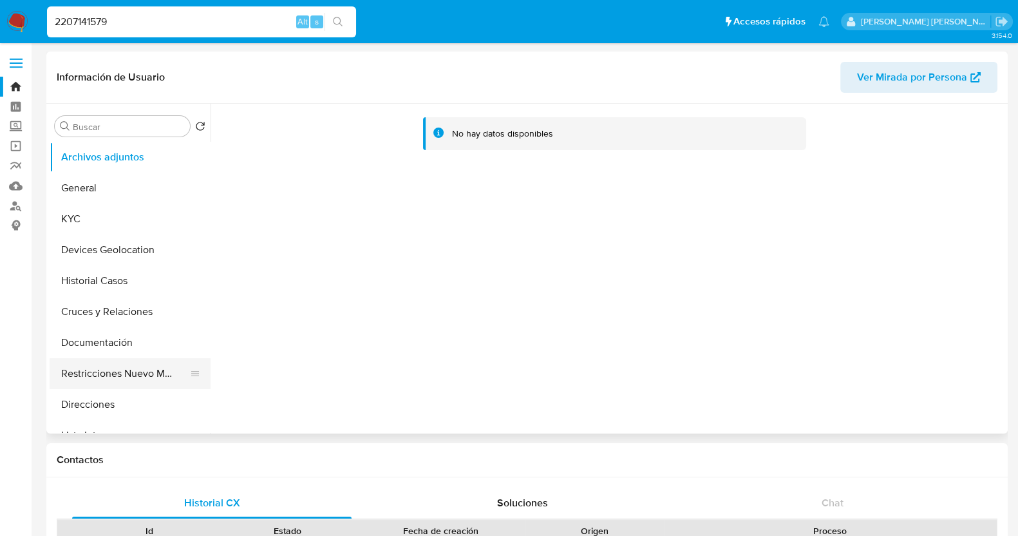
click at [125, 363] on button "Restricciones Nuevo Mundo" at bounding box center [125, 373] width 151 height 31
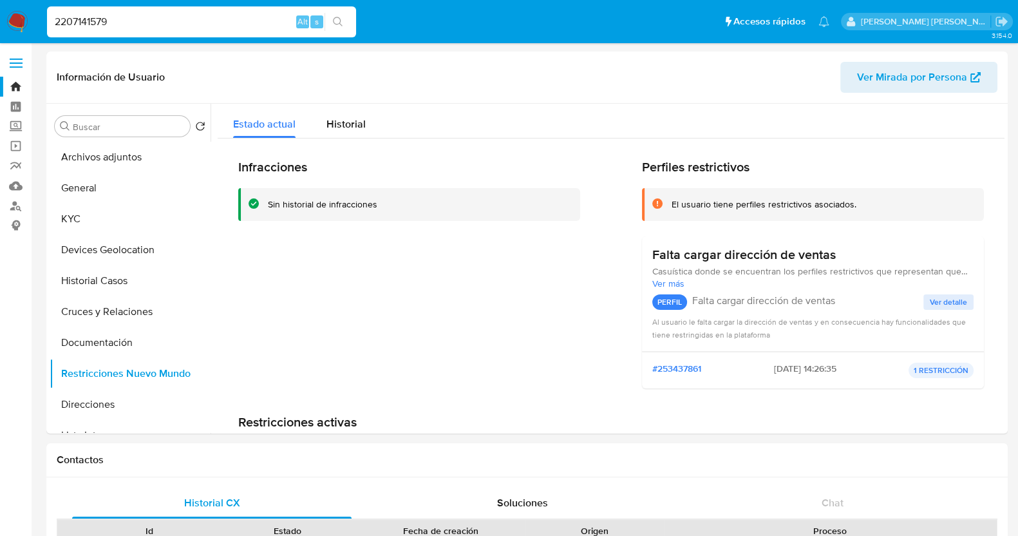
click at [211, 20] on input "2207141579" at bounding box center [201, 22] width 309 height 17
paste input "53377960"
type input "2253377960"
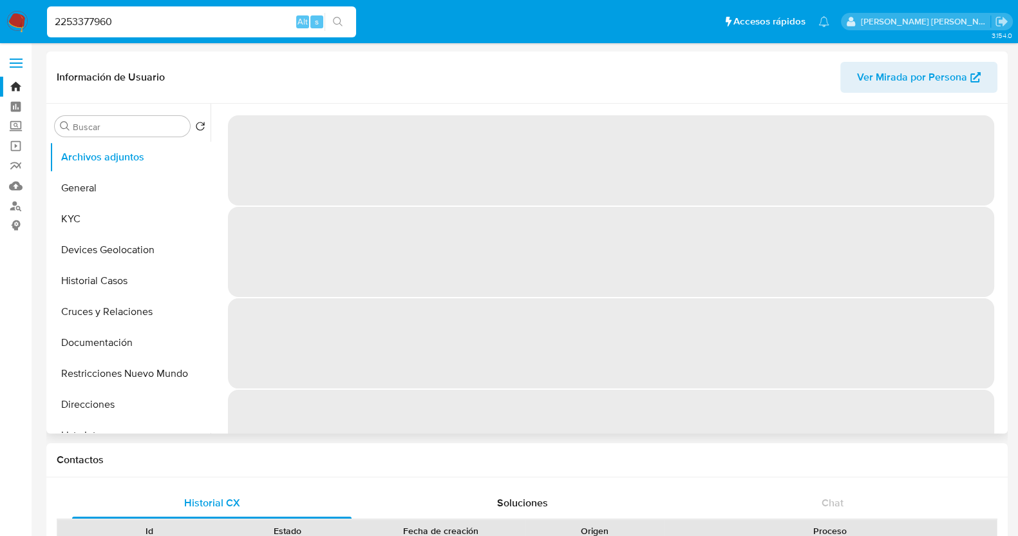
select select "10"
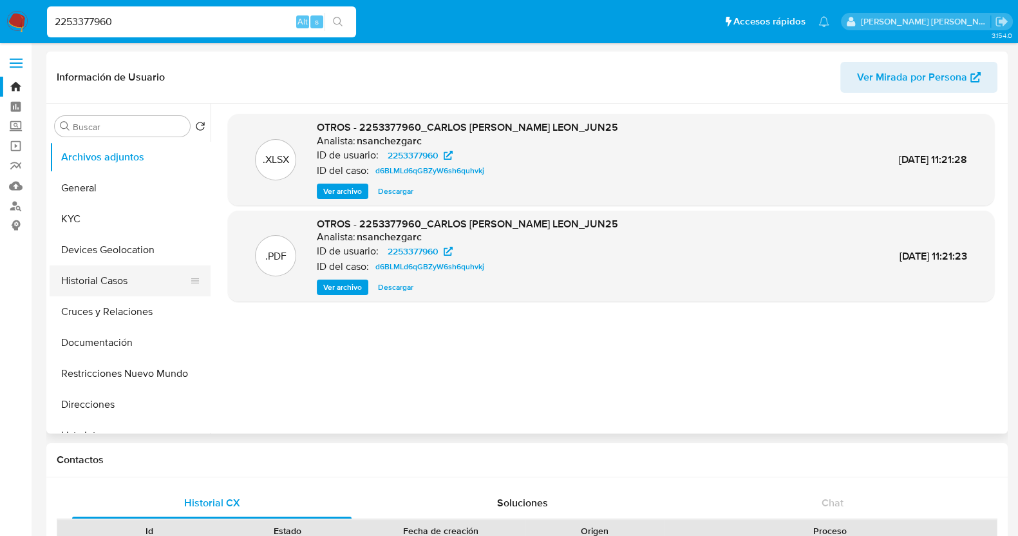
click at [114, 282] on button "Historial Casos" at bounding box center [125, 280] width 151 height 31
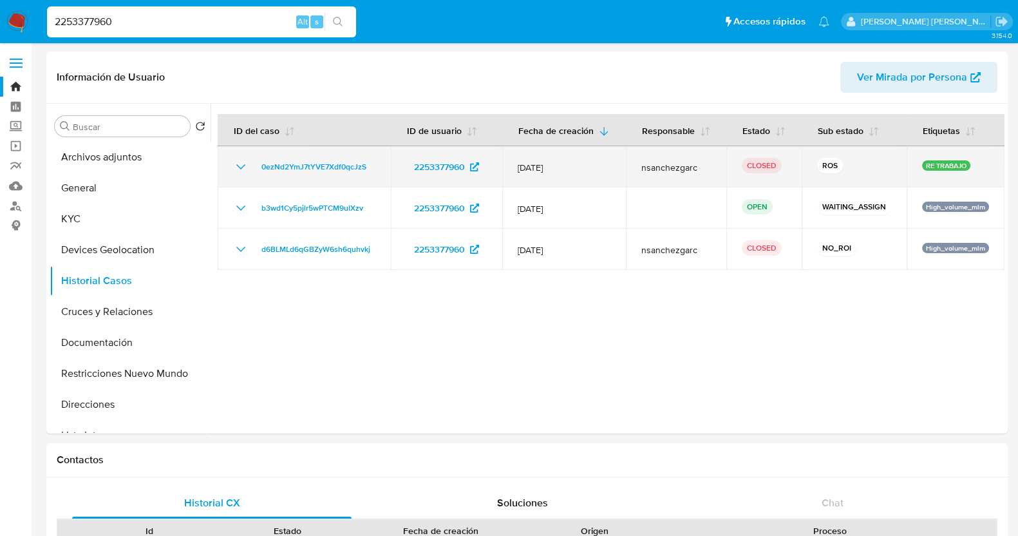
click at [239, 175] on icon "Mostrar/Ocultar" at bounding box center [240, 166] width 15 height 15
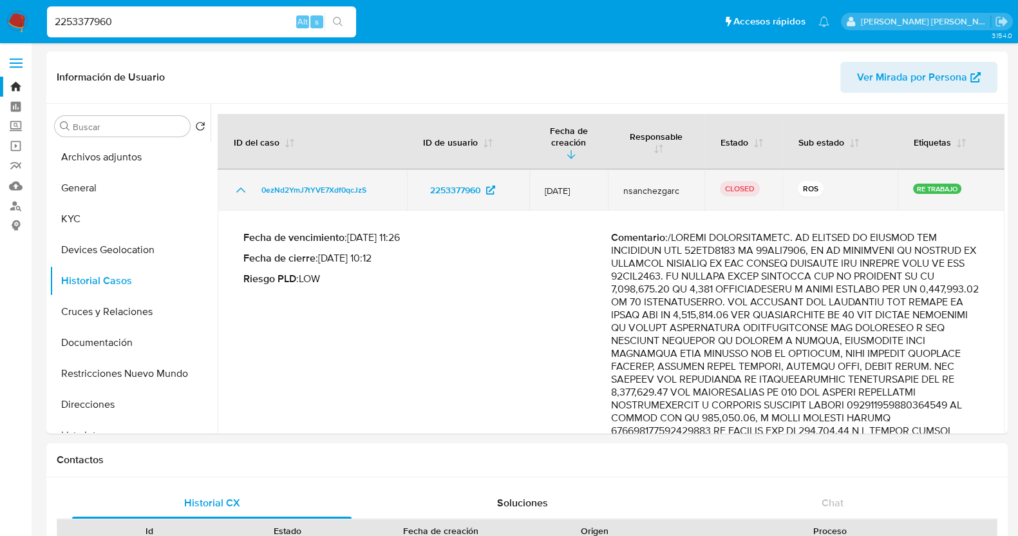
click at [238, 182] on icon "Mostrar/Ocultar" at bounding box center [240, 189] width 15 height 15
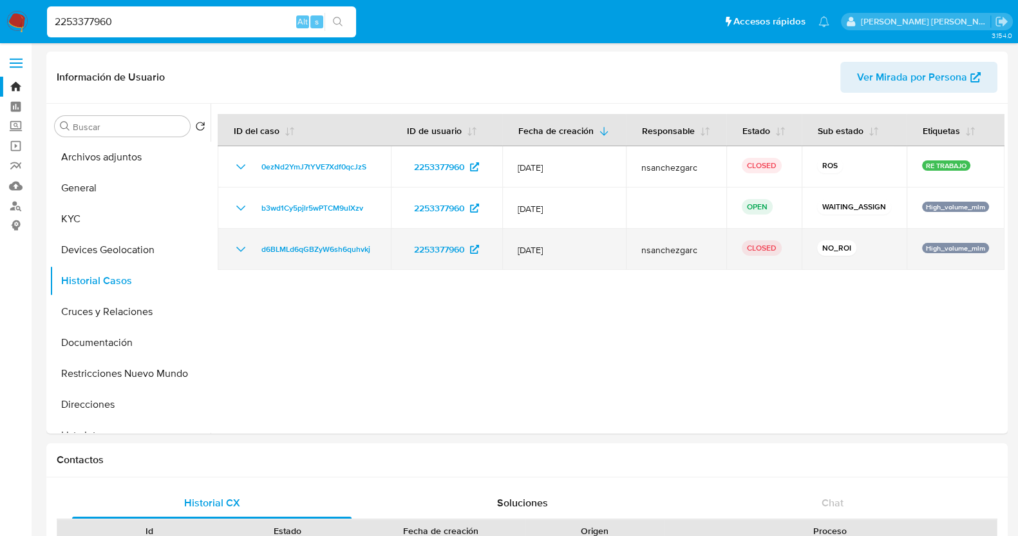
click at [242, 257] on icon "Mostrar/Ocultar" at bounding box center [240, 249] width 15 height 15
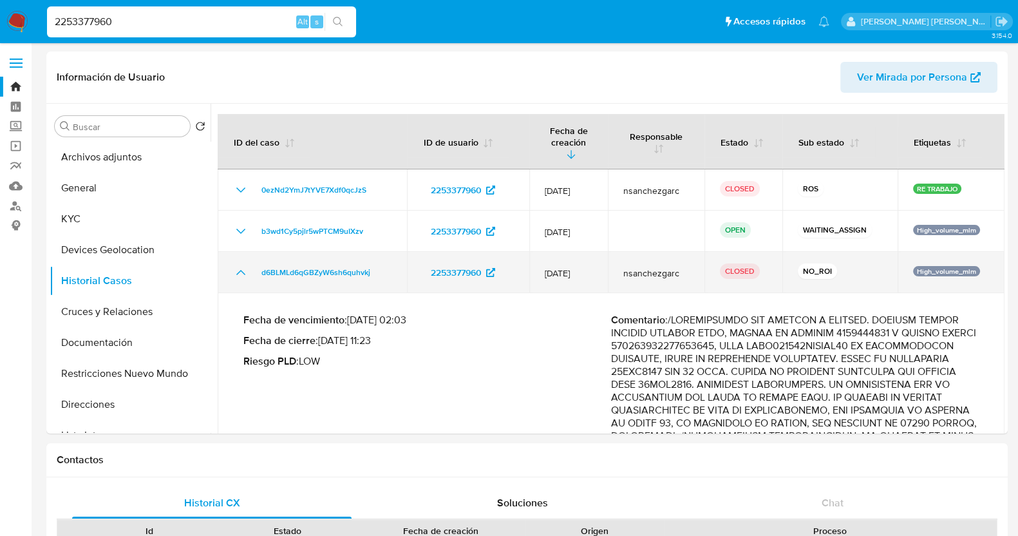
click at [242, 270] on icon "Mostrar/Ocultar" at bounding box center [240, 272] width 9 height 5
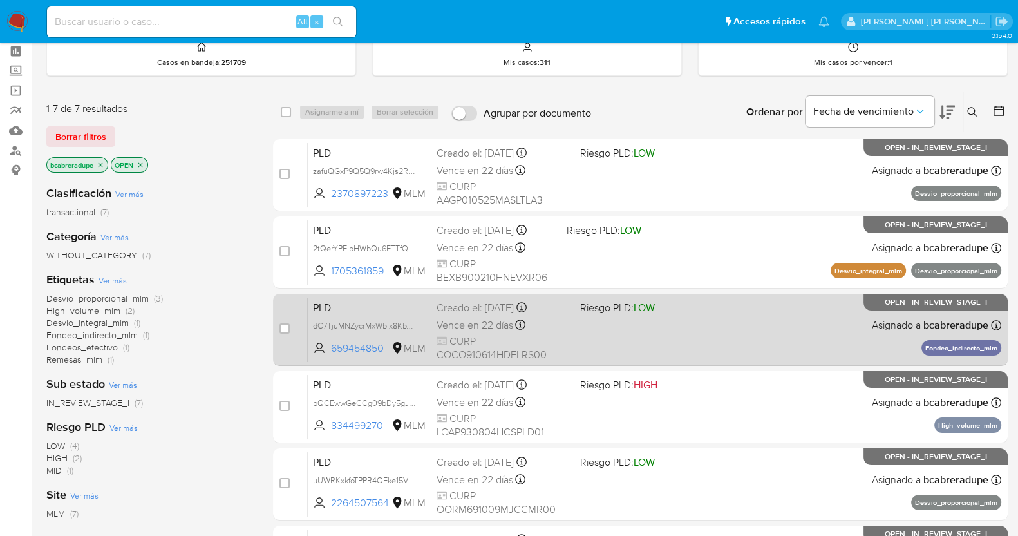
scroll to position [80, 0]
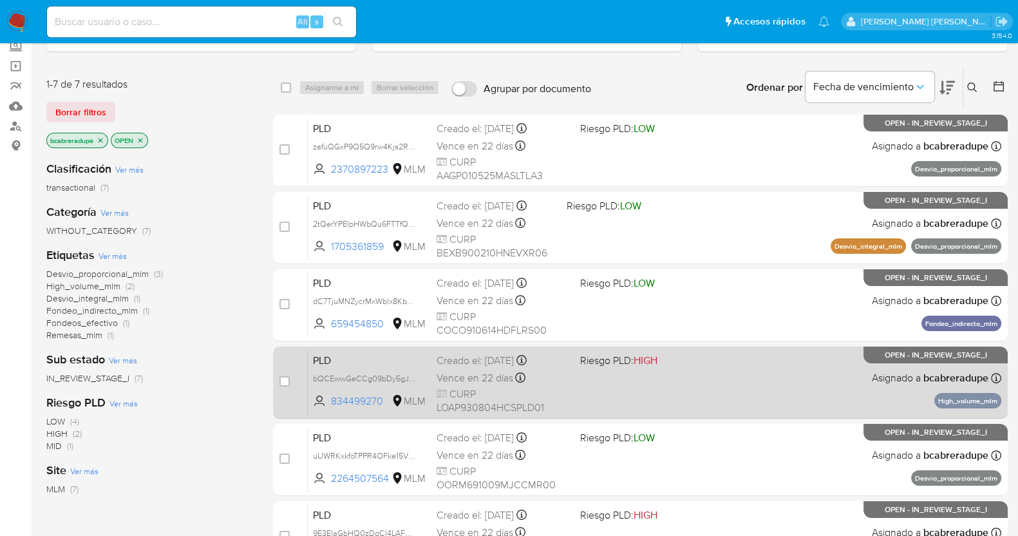
click at [490, 374] on span "Vence en 22 días" at bounding box center [475, 378] width 77 height 14
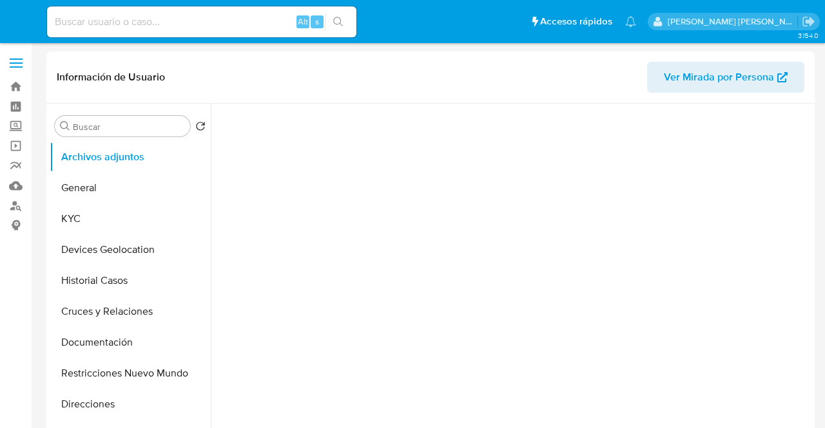
select select "10"
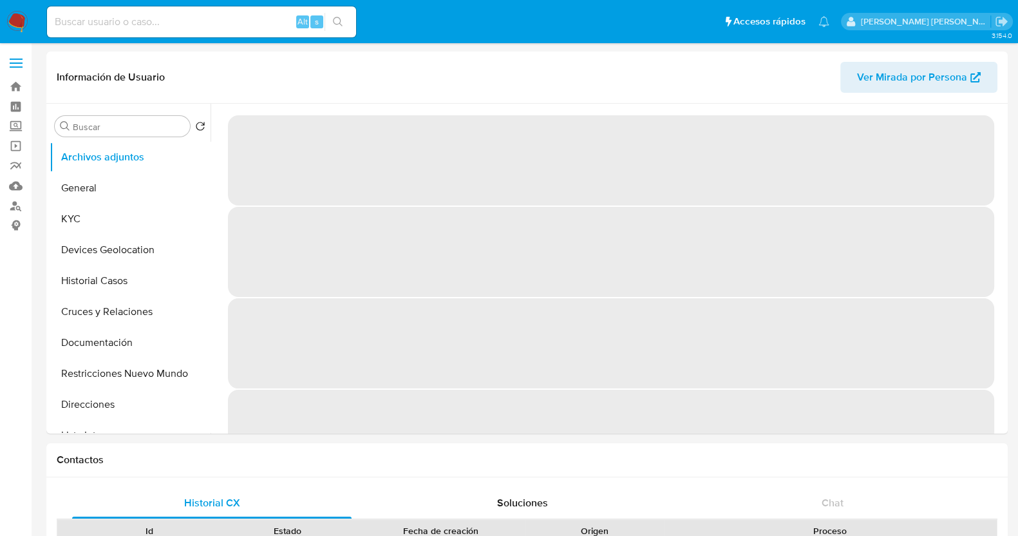
click at [217, 17] on input at bounding box center [201, 22] width 309 height 17
paste input "2253377960"
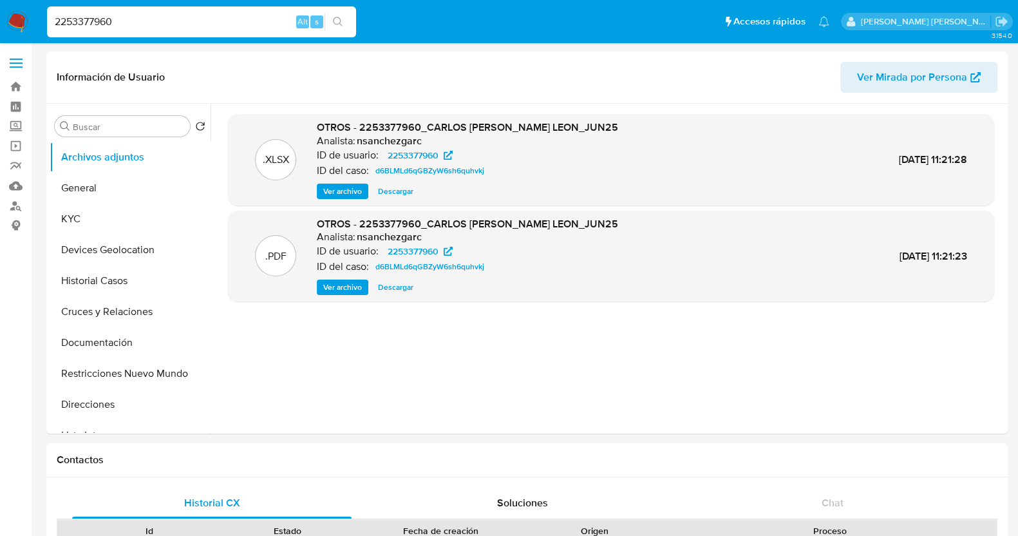
type input "2253377960"
click at [104, 281] on button "Historial Casos" at bounding box center [125, 280] width 151 height 31
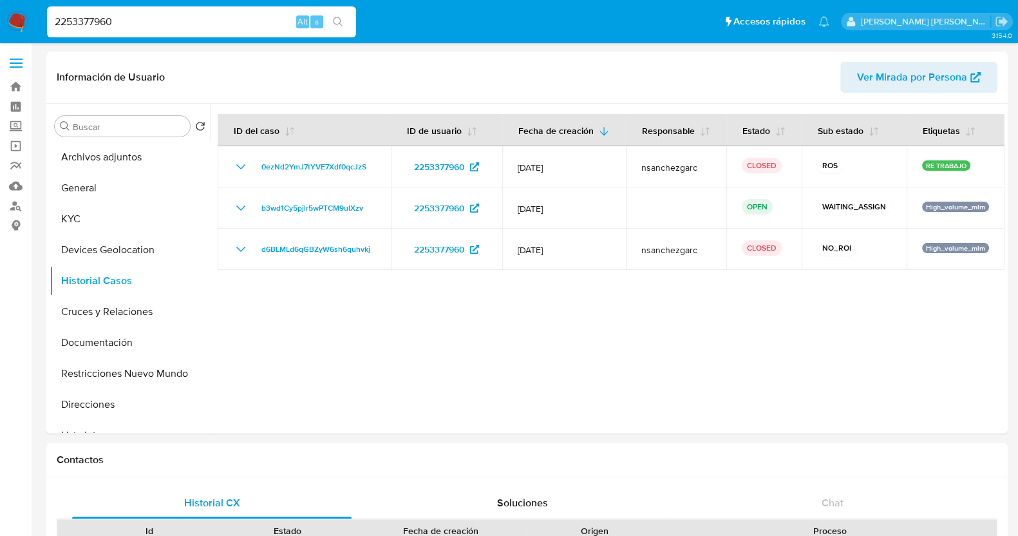
click at [200, 21] on input "2253377960" at bounding box center [201, 22] width 309 height 17
paste input "357489898"
type input "2357489898"
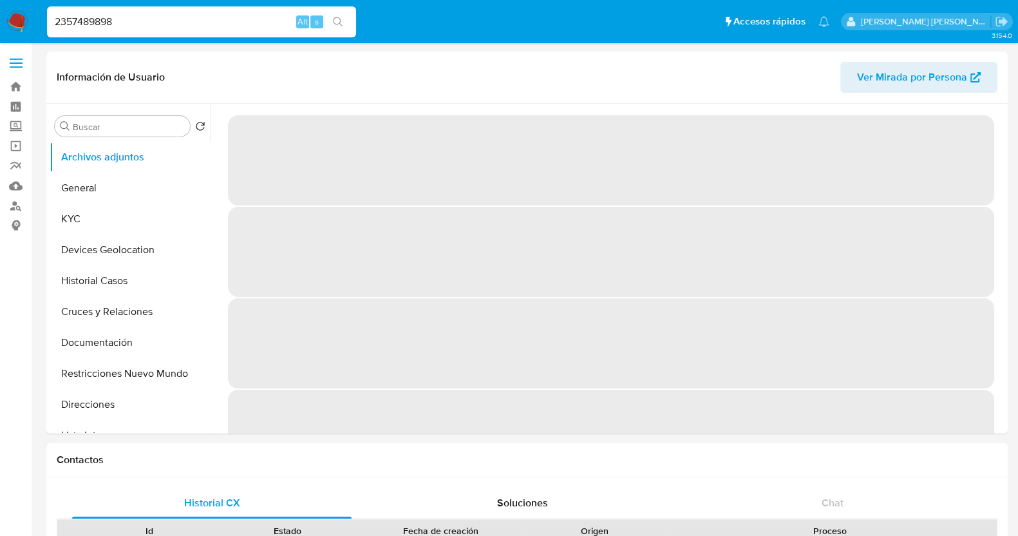
select select "10"
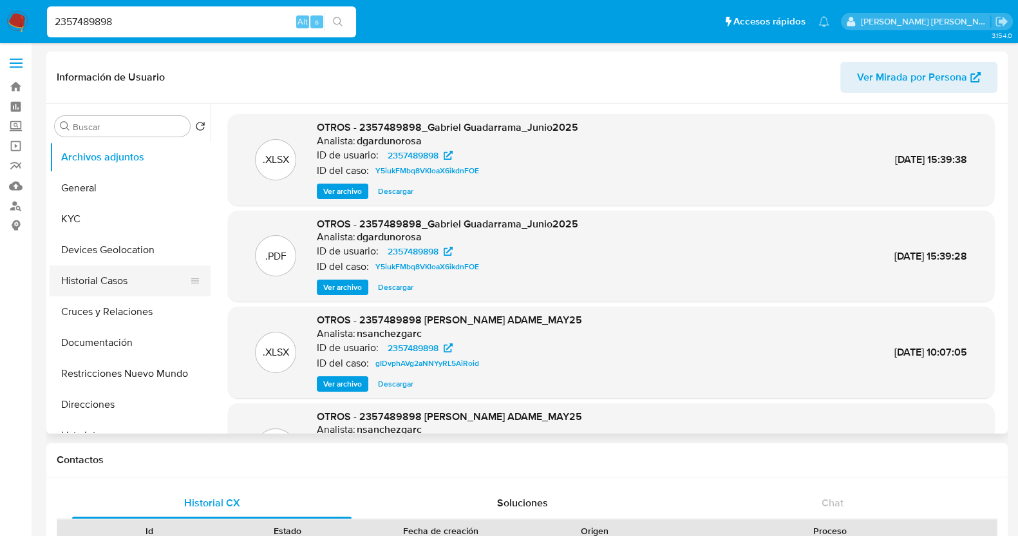
click at [128, 285] on button "Historial Casos" at bounding box center [125, 280] width 151 height 31
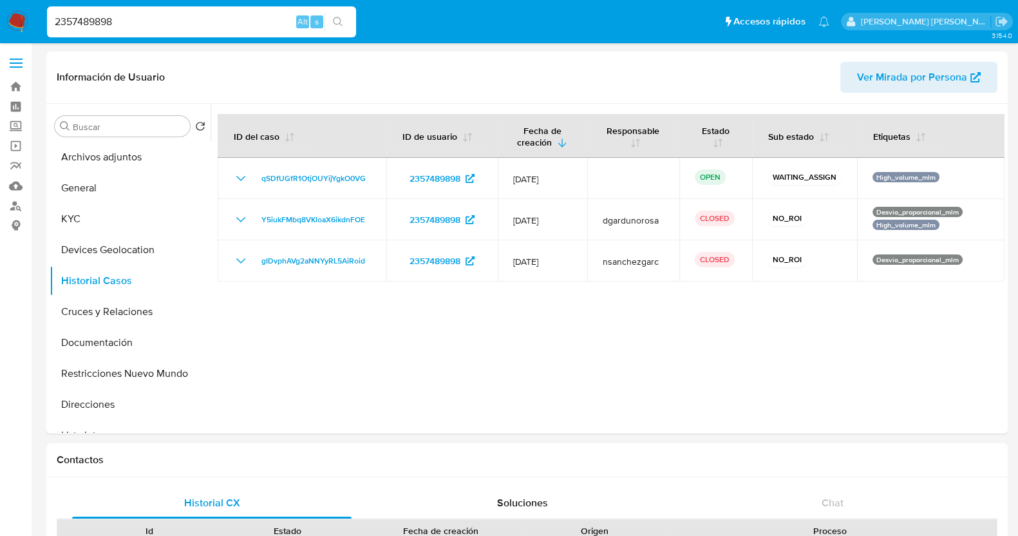
click at [155, 10] on div "2357489898 Alt s" at bounding box center [201, 21] width 309 height 31
click at [153, 21] on input "2357489898" at bounding box center [201, 22] width 309 height 17
click at [236, 15] on input "2357489898" at bounding box center [201, 22] width 309 height 17
paste input "83068712"
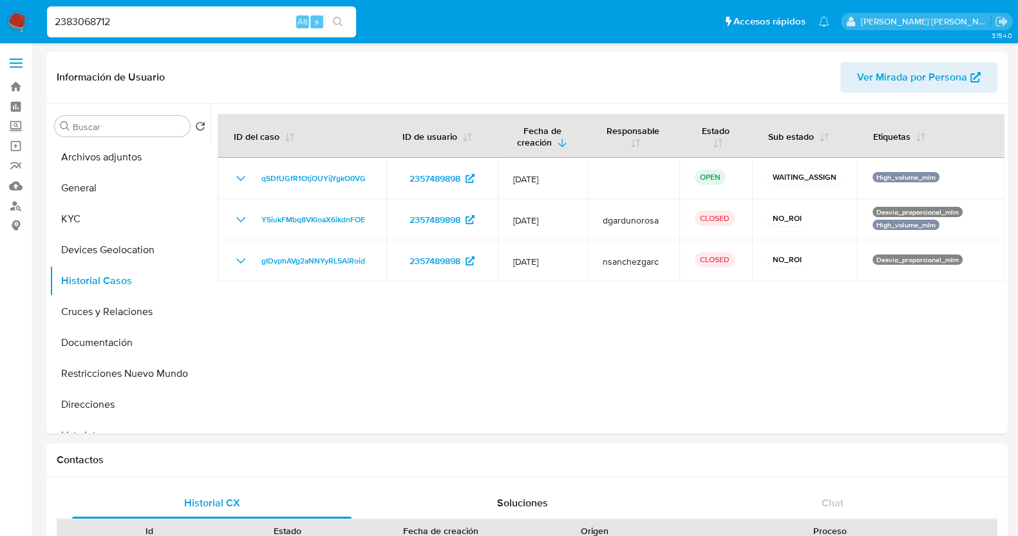
type input "2383068712"
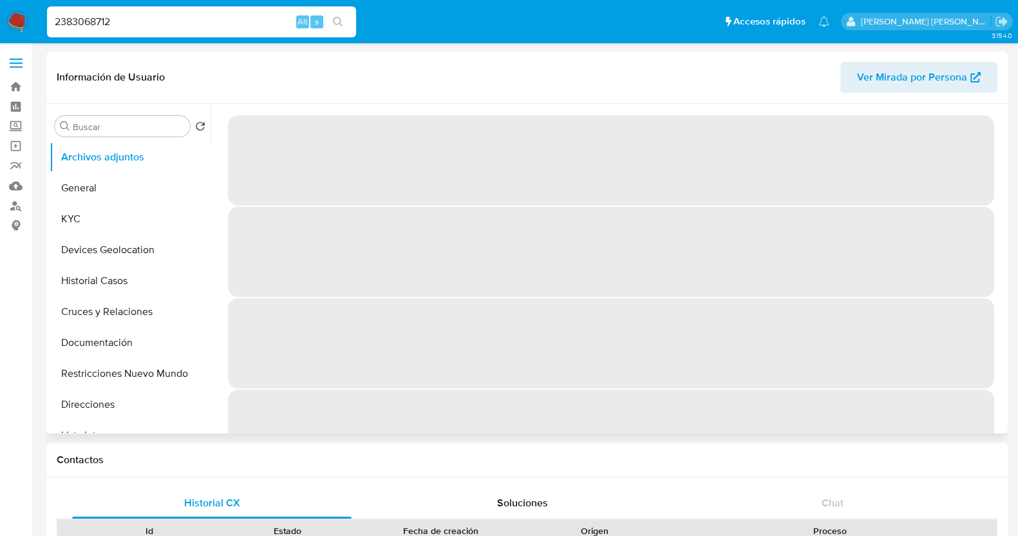
select select "10"
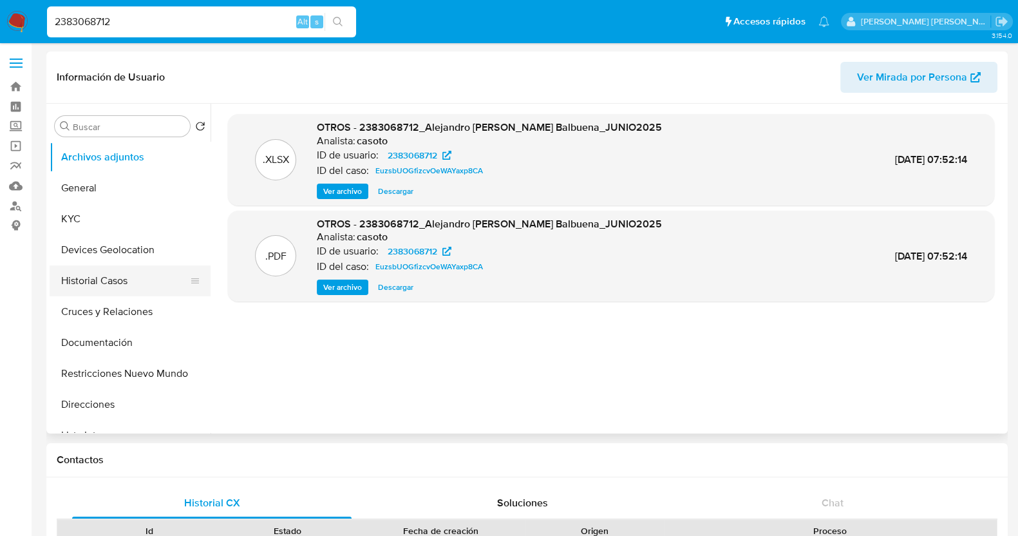
click at [107, 282] on button "Historial Casos" at bounding box center [125, 280] width 151 height 31
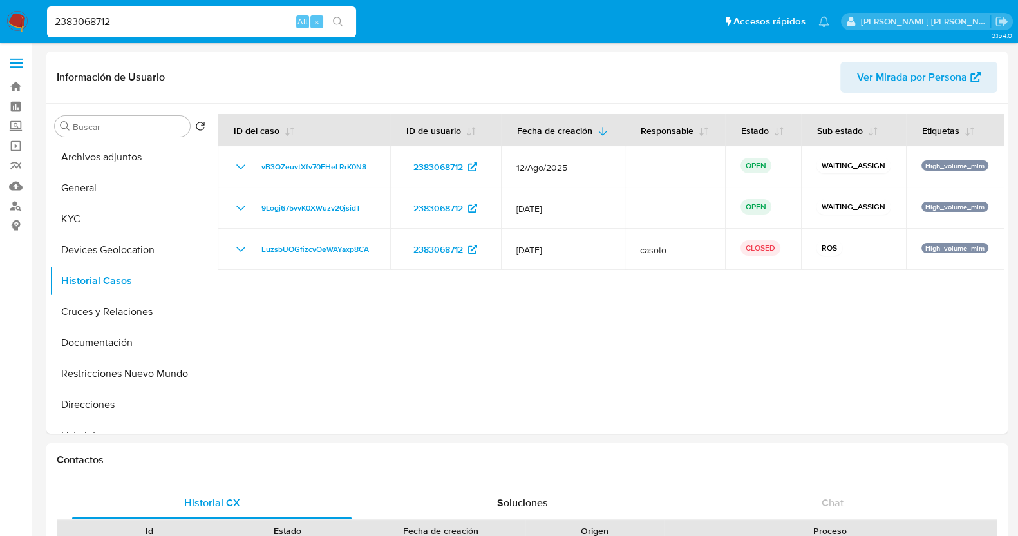
click at [167, 26] on input "2383068712" at bounding box center [201, 22] width 309 height 17
paste input "409996144"
type input "2409996144"
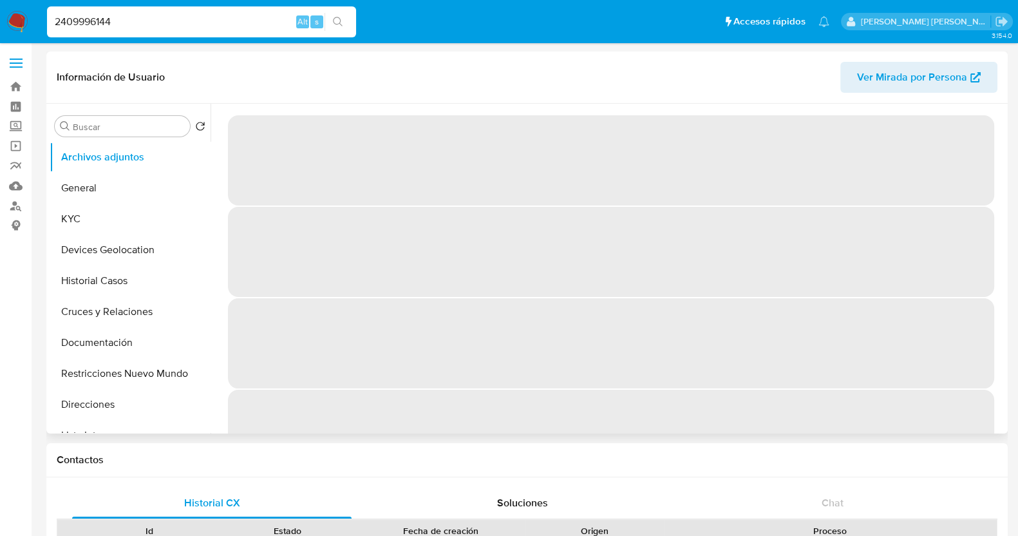
select select "10"
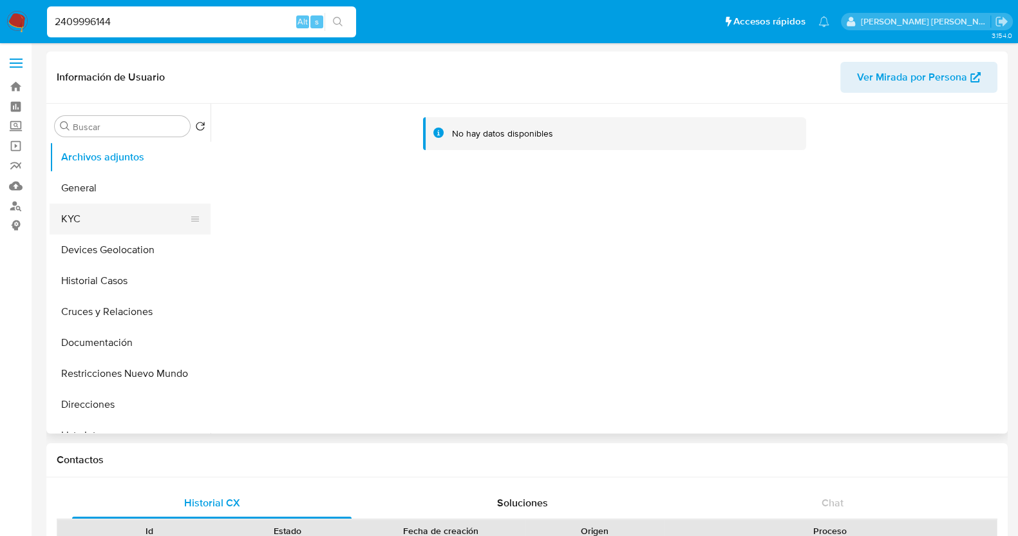
drag, startPoint x: 103, startPoint y: 221, endPoint x: 111, endPoint y: 225, distance: 9.2
click at [104, 220] on button "KYC" at bounding box center [125, 219] width 151 height 31
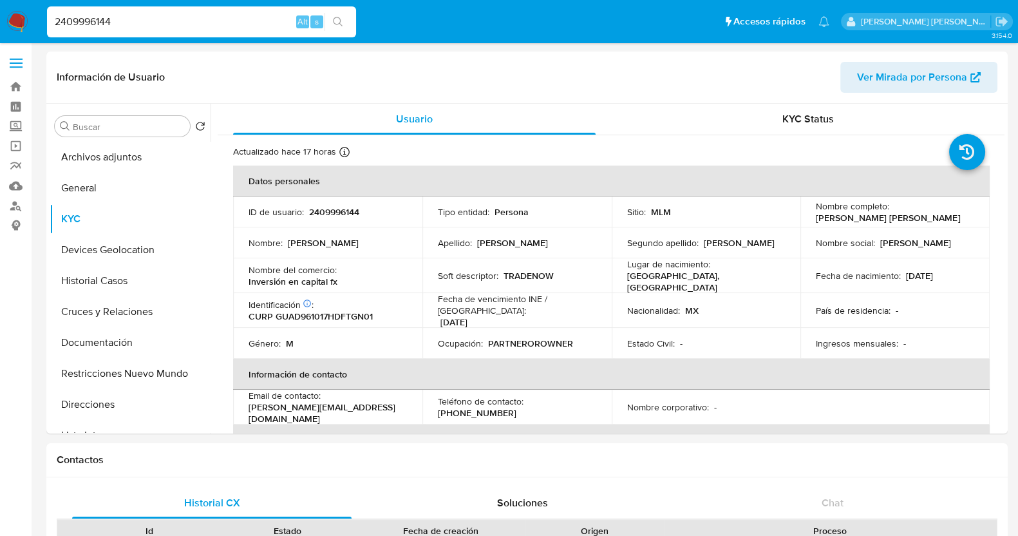
click at [191, 24] on input "2409996144" at bounding box center [201, 22] width 309 height 17
paste input "834499270"
type input "834499270"
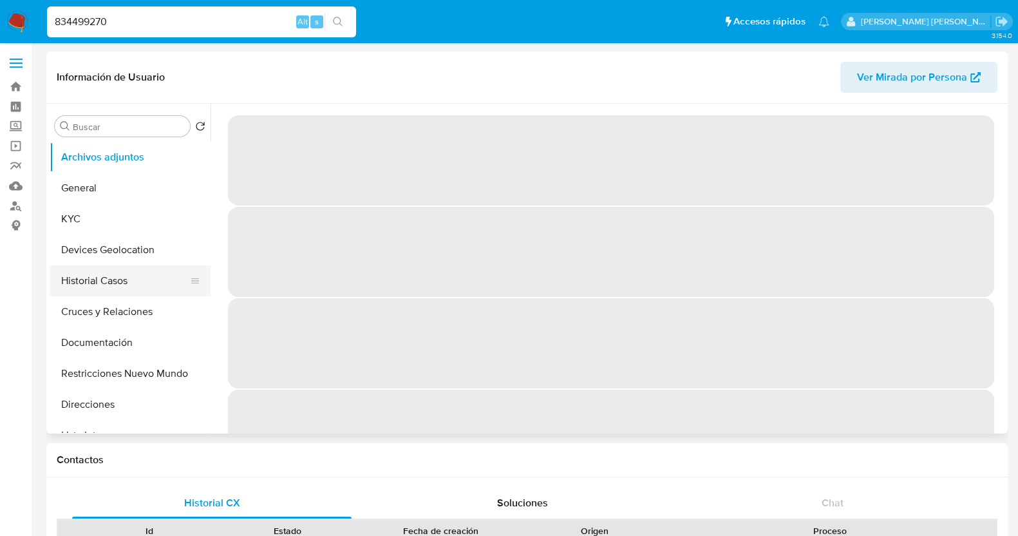
select select "10"
click at [115, 285] on button "Historial Casos" at bounding box center [125, 280] width 151 height 31
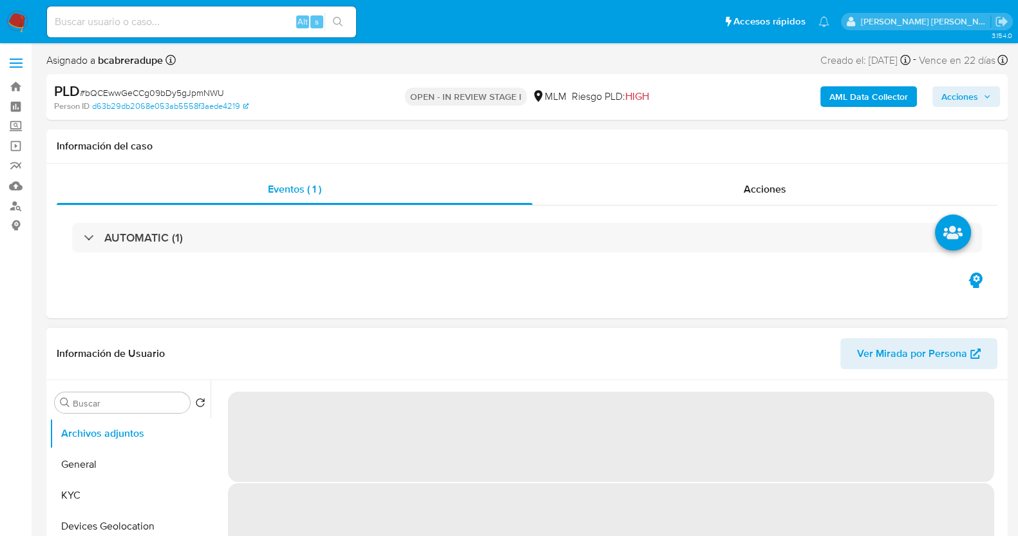
select select "10"
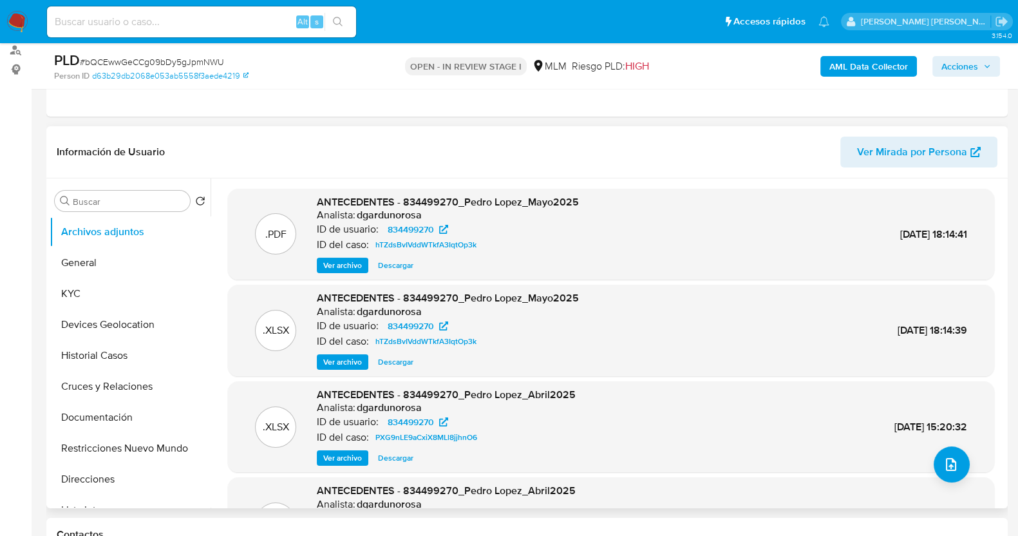
scroll to position [160, 0]
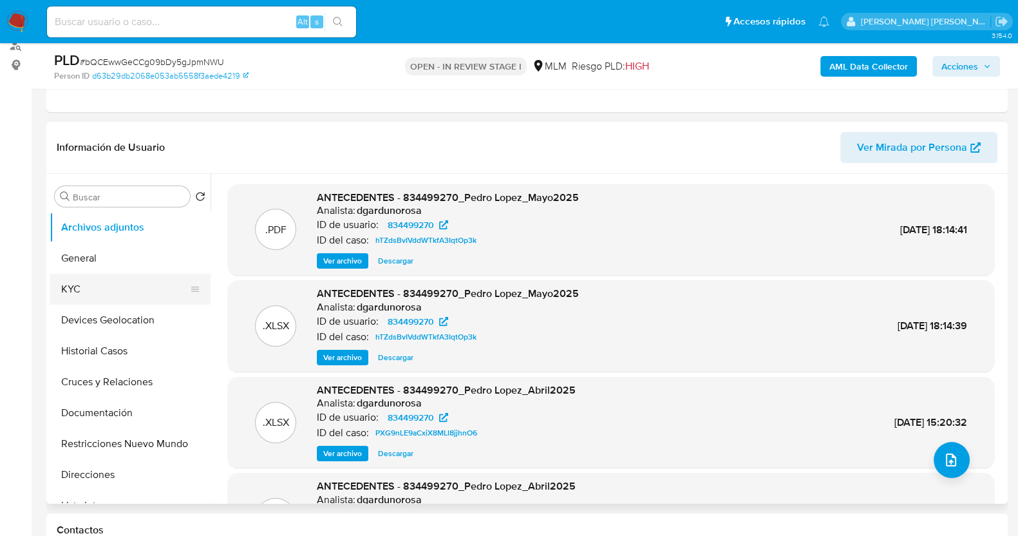
click at [113, 281] on button "KYC" at bounding box center [125, 289] width 151 height 31
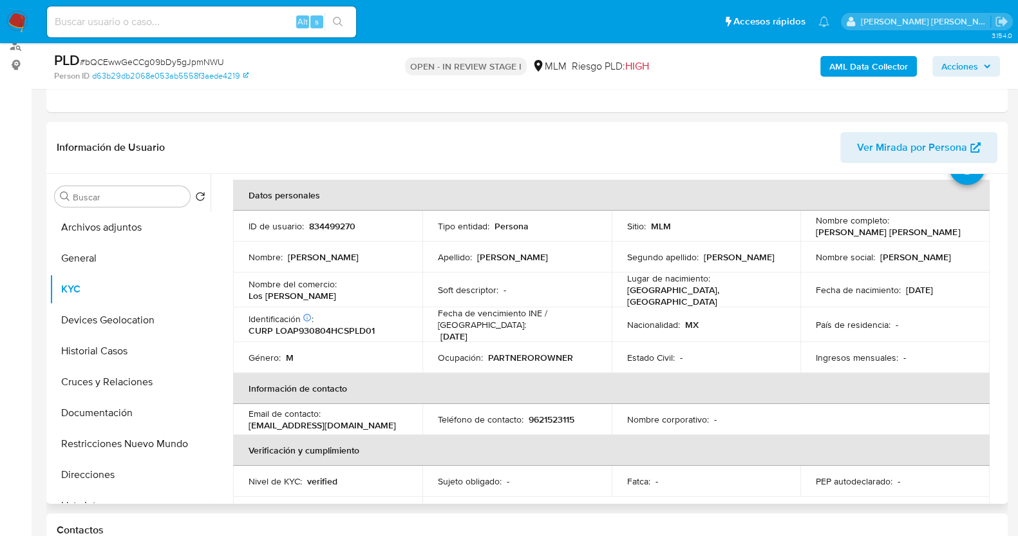
scroll to position [80, 0]
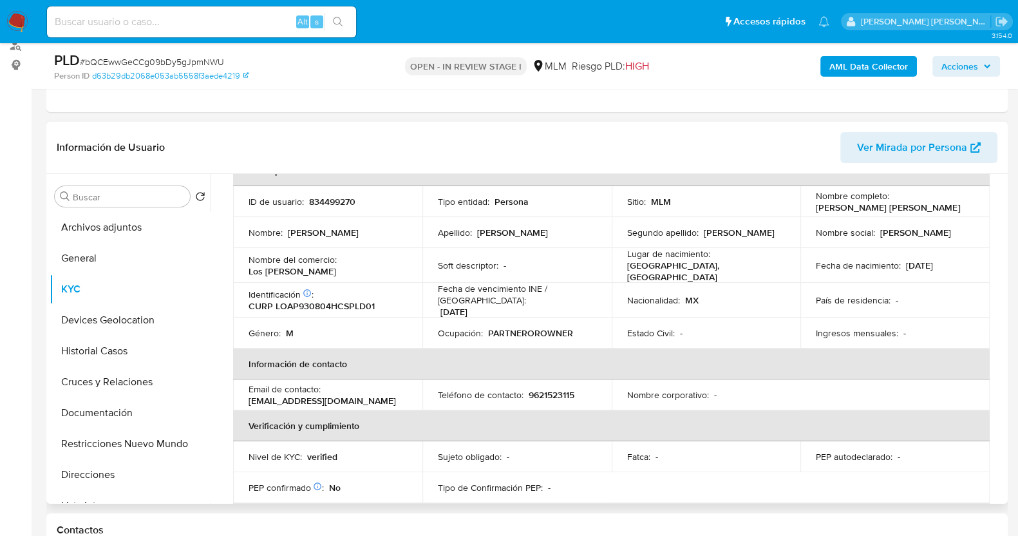
click at [321, 207] on td "ID de usuario : 834499270" at bounding box center [327, 201] width 189 height 31
click at [323, 196] on p "834499270" at bounding box center [332, 202] width 46 height 12
copy p "834499270"
click at [801, 336] on td "Ingresos mensuales : -" at bounding box center [895, 333] width 189 height 31
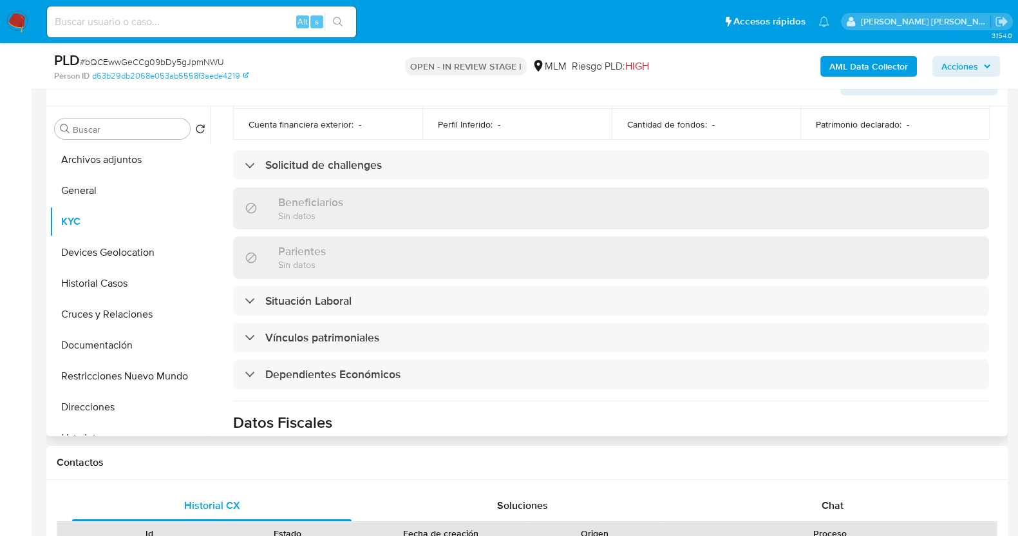
scroll to position [523, 0]
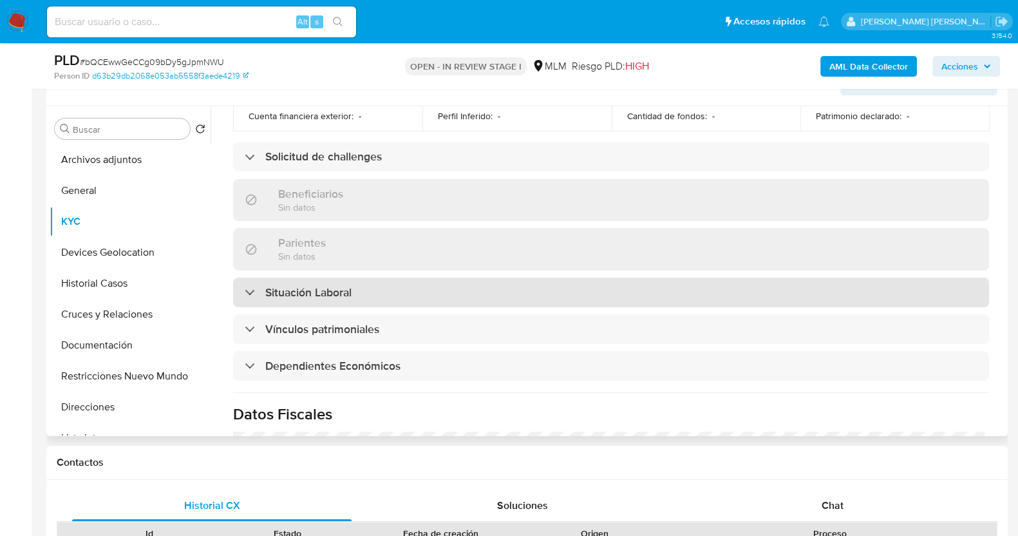
click at [428, 285] on div "Situación Laboral" at bounding box center [611, 293] width 756 height 30
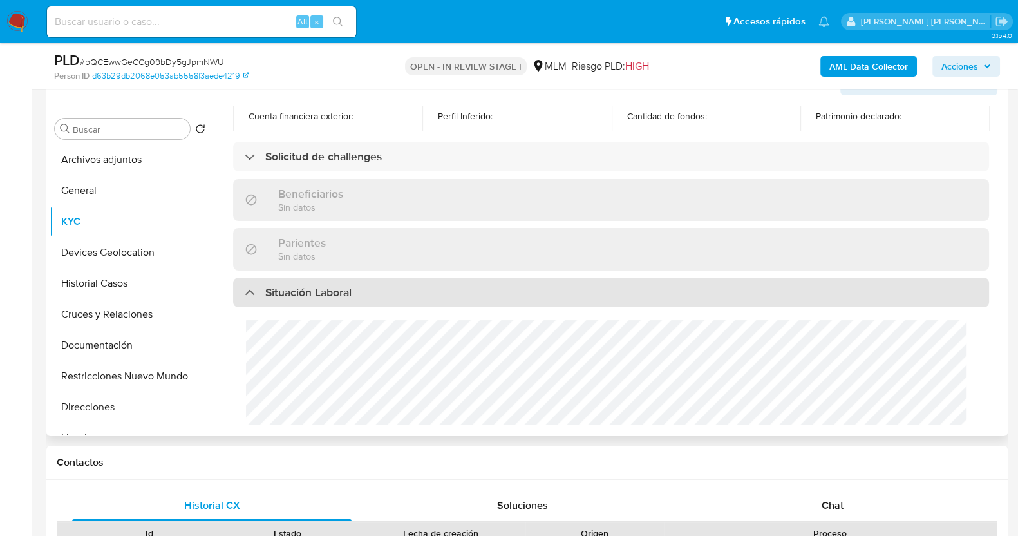
click at [428, 285] on div "Situación Laboral" at bounding box center [611, 293] width 756 height 30
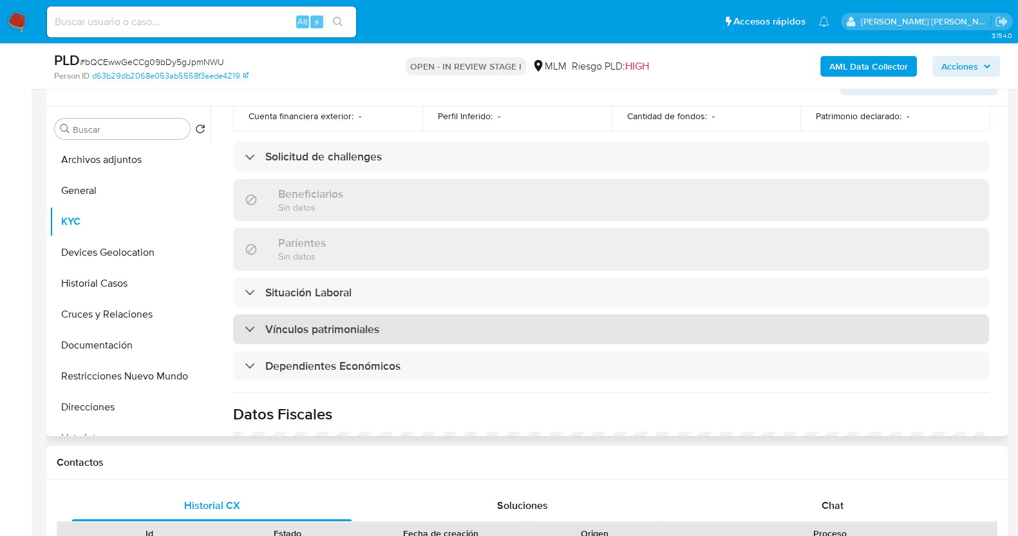
click at [398, 332] on div "Vínculos patrimoniales" at bounding box center [611, 329] width 756 height 30
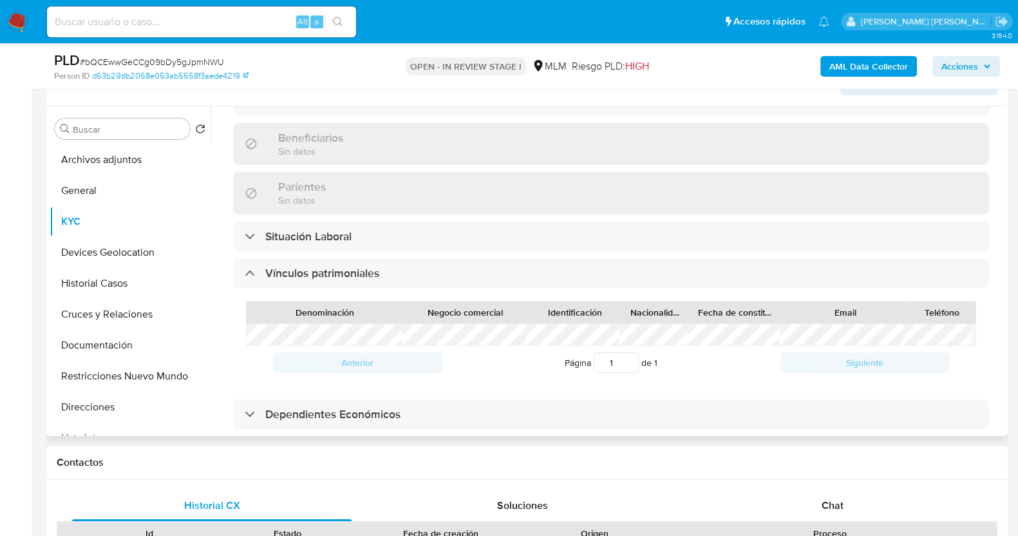
scroll to position [604, 0]
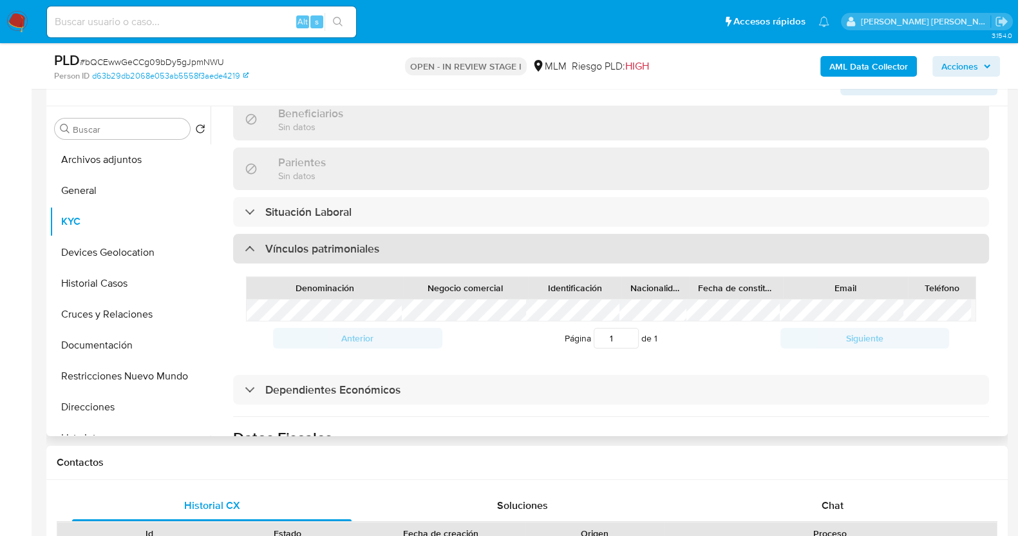
click at [459, 238] on div "Vínculos patrimoniales" at bounding box center [611, 249] width 756 height 30
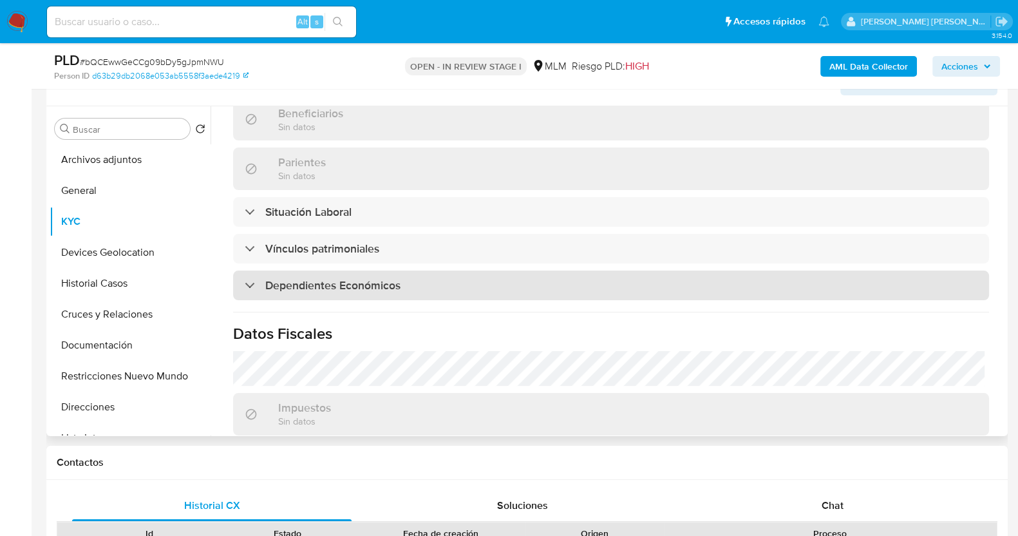
click at [490, 279] on div "Dependientes Económicos" at bounding box center [611, 286] width 756 height 30
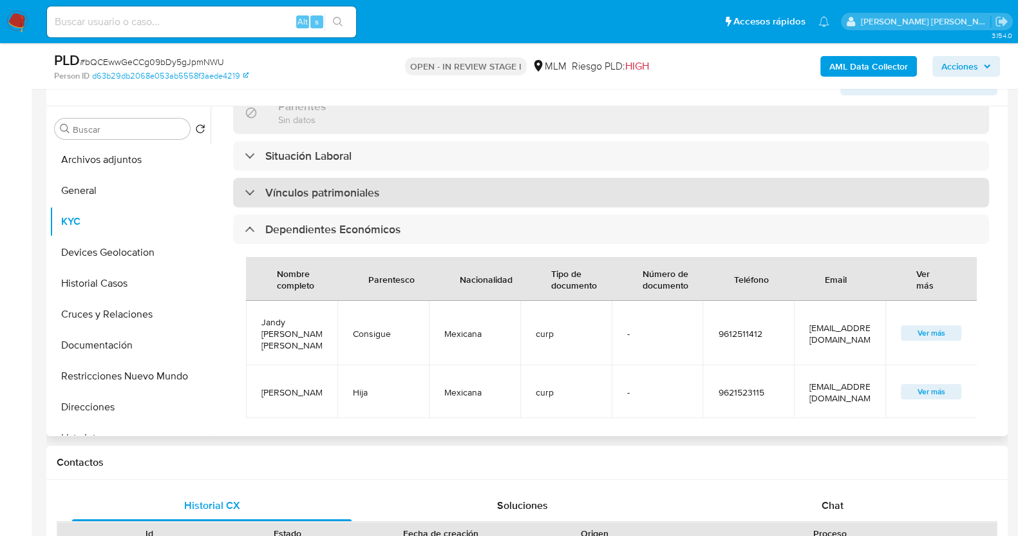
scroll to position [684, 0]
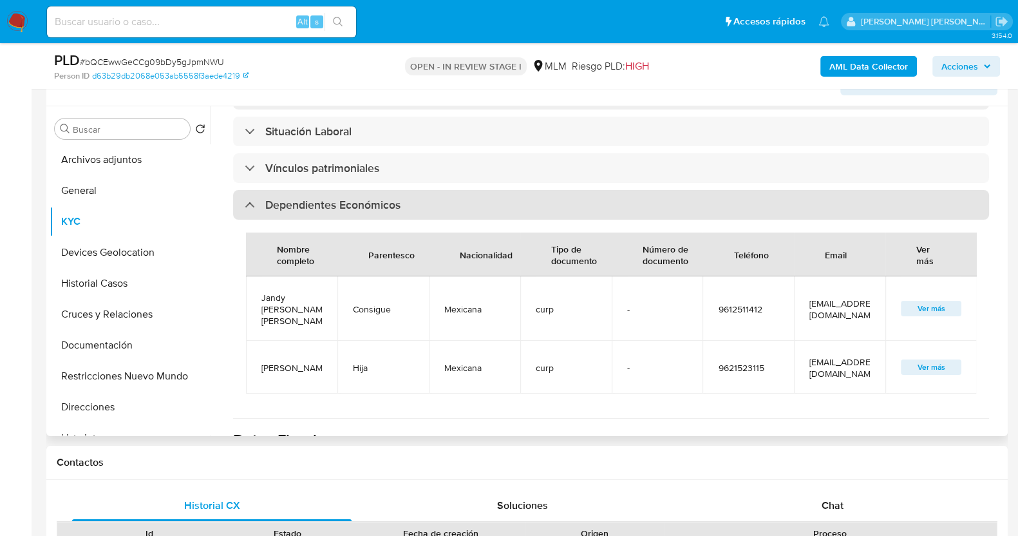
click at [602, 204] on div "Dependientes Económicos" at bounding box center [611, 205] width 756 height 30
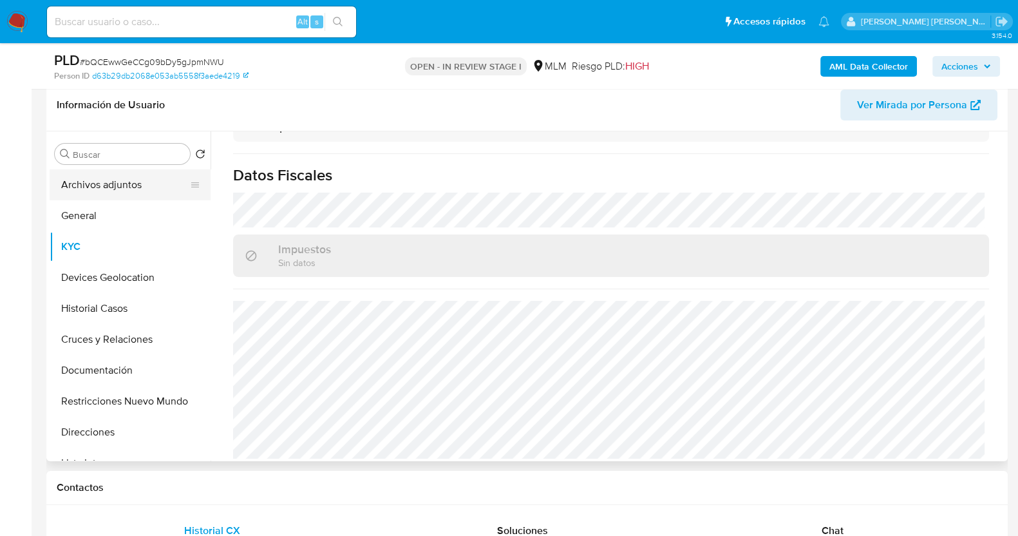
scroll to position [148, 0]
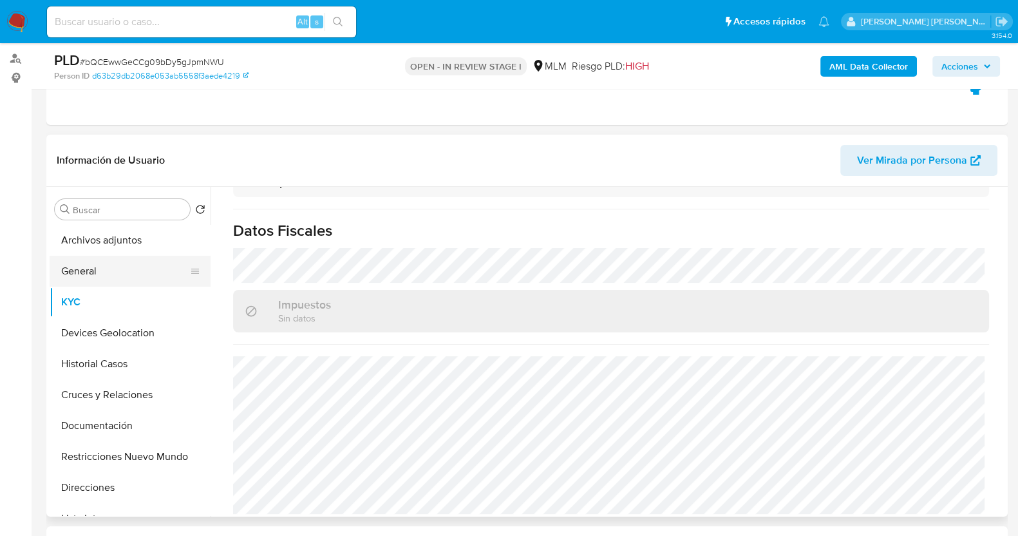
click at [122, 275] on button "General" at bounding box center [125, 271] width 151 height 31
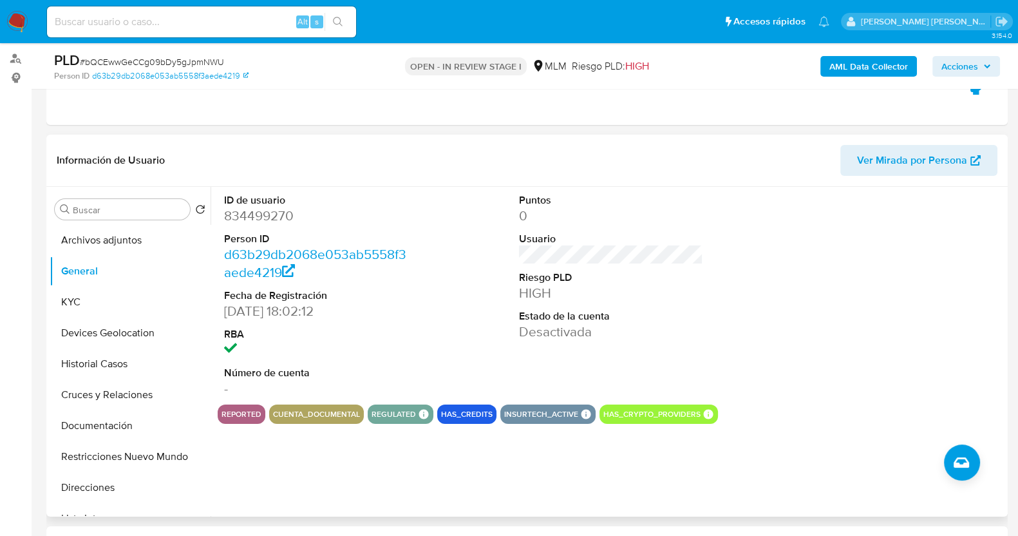
scroll to position [309, 0]
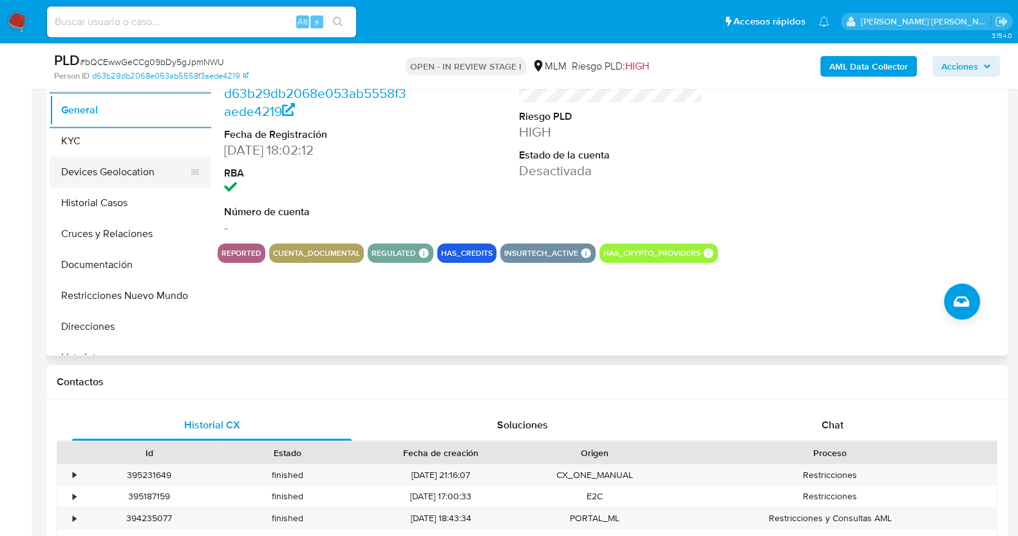
click at [142, 169] on button "Devices Geolocation" at bounding box center [125, 172] width 151 height 31
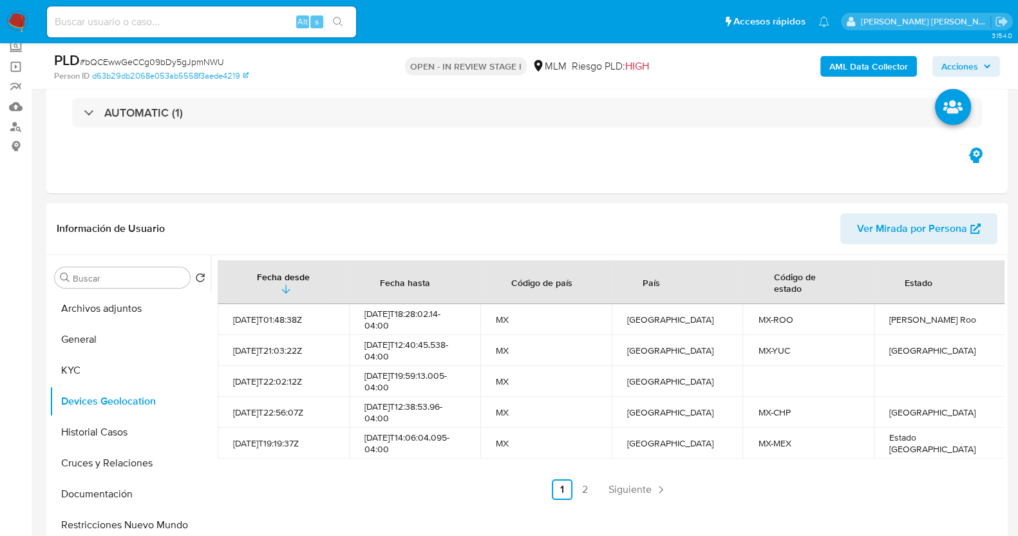
scroll to position [148, 0]
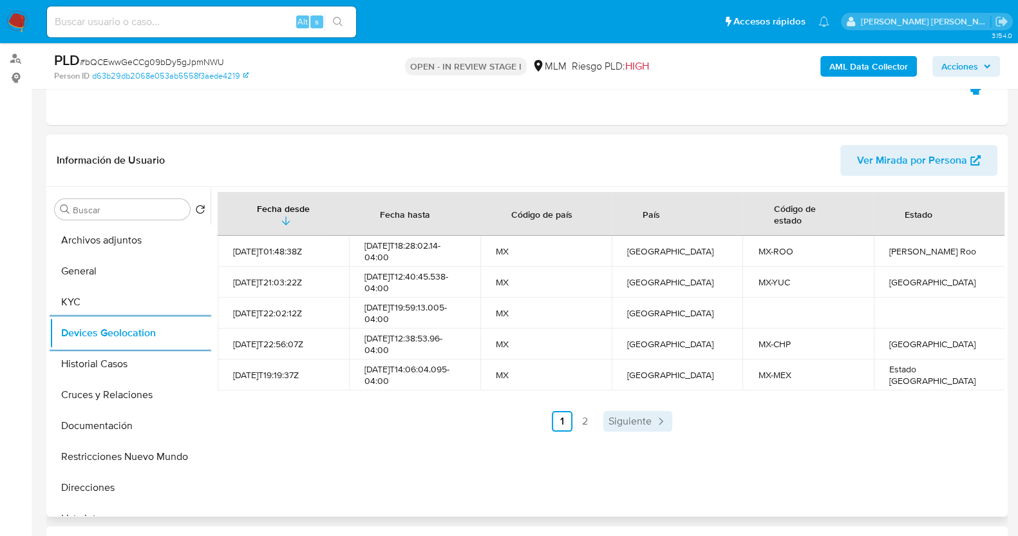
click at [645, 421] on span "Siguiente" at bounding box center [630, 421] width 43 height 10
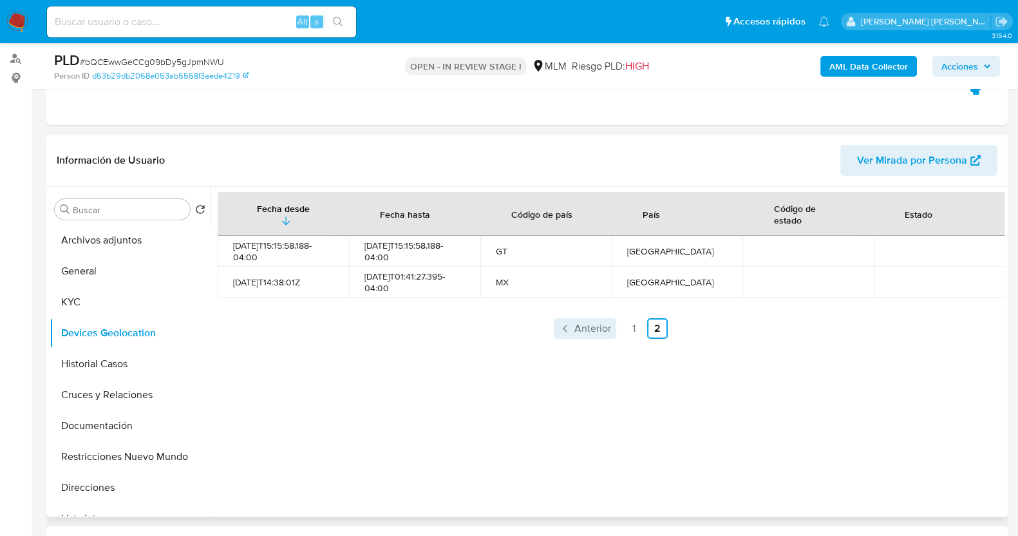
click at [575, 333] on span "Anterior" at bounding box center [593, 328] width 37 height 10
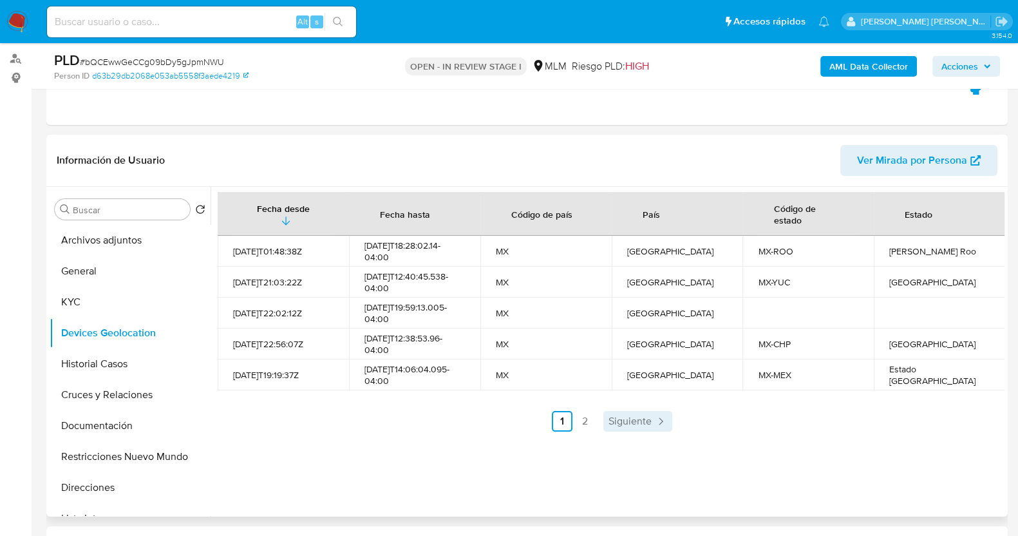
click at [632, 419] on span "Siguiente" at bounding box center [630, 421] width 43 height 10
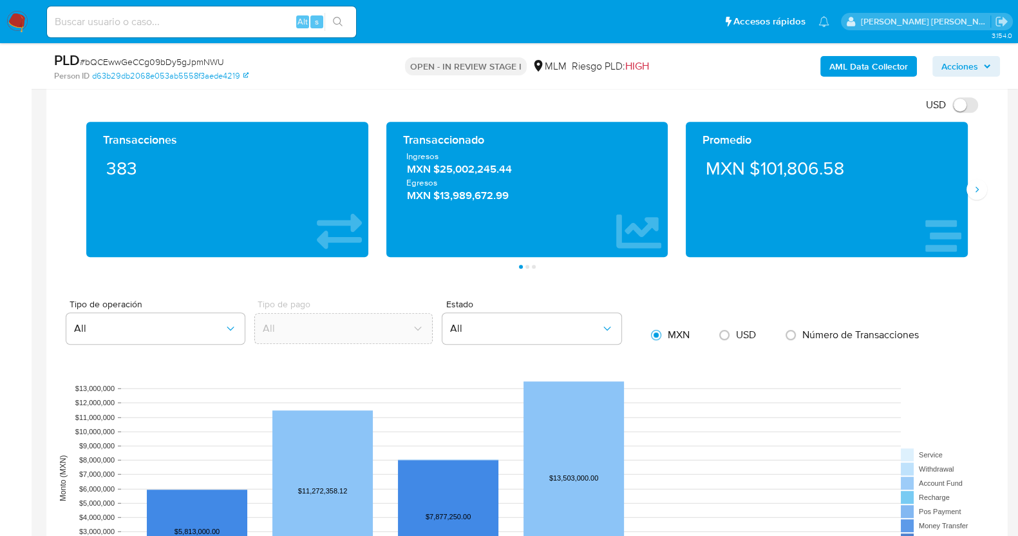
scroll to position [953, 0]
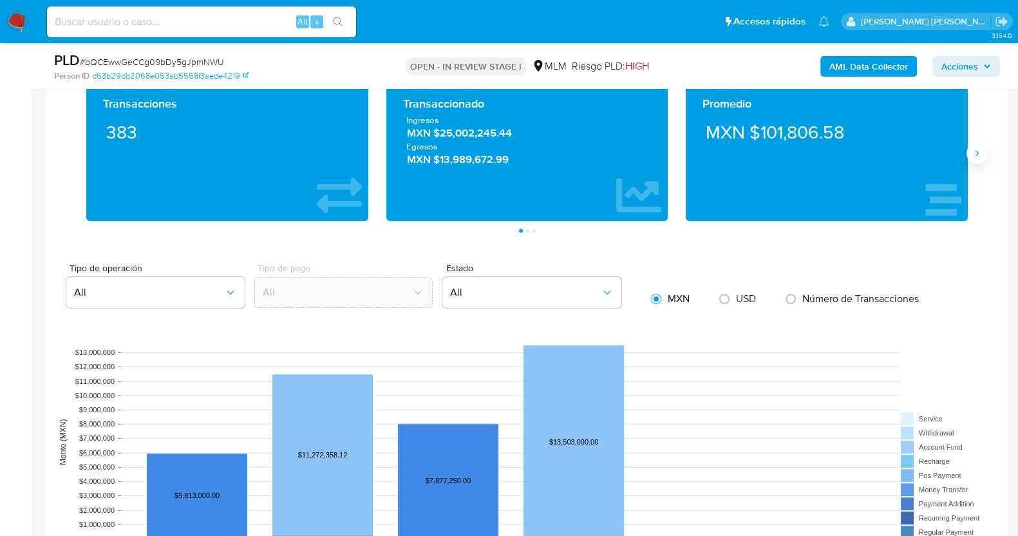
click at [973, 153] on icon "Siguiente" at bounding box center [977, 153] width 10 height 10
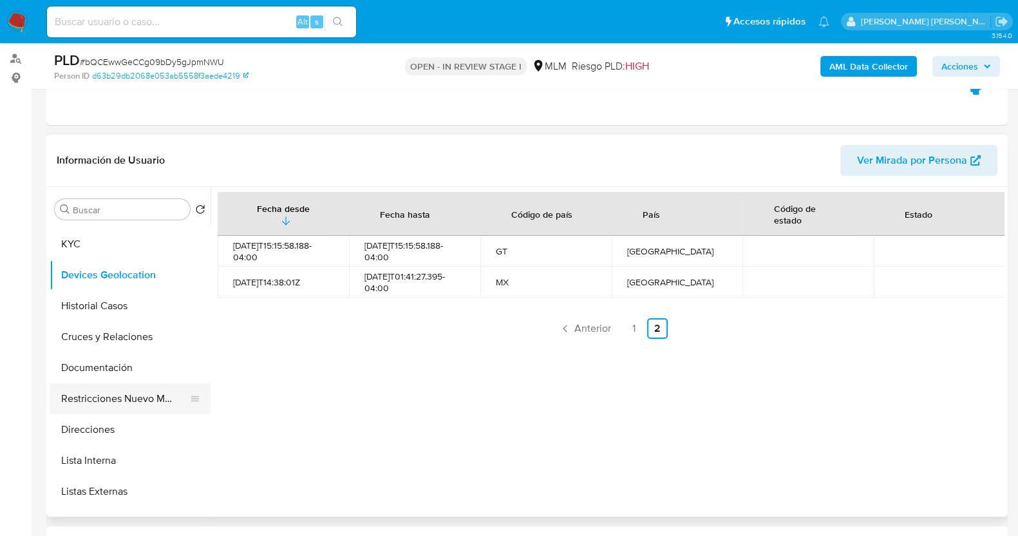
scroll to position [160, 0]
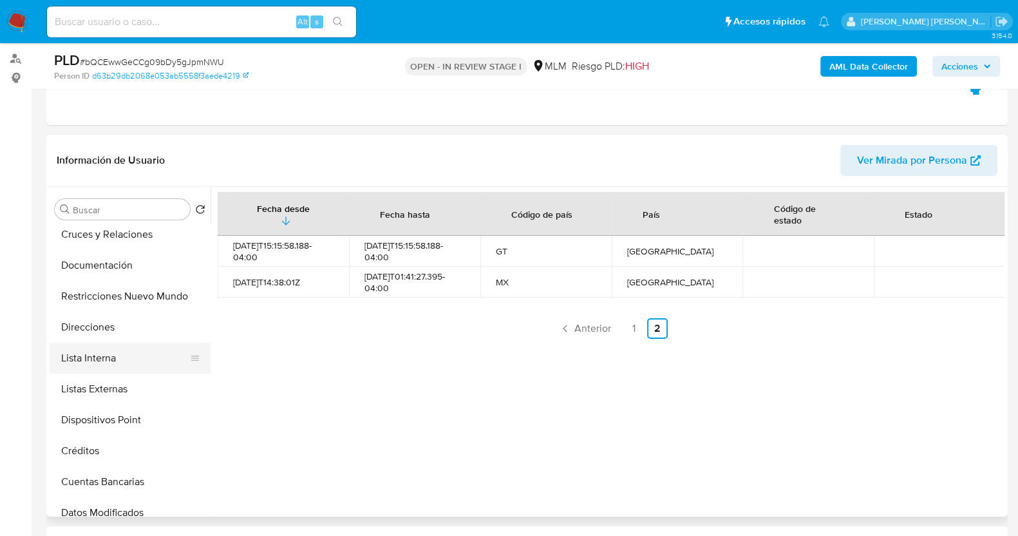
click at [126, 346] on button "Lista Interna" at bounding box center [125, 358] width 151 height 31
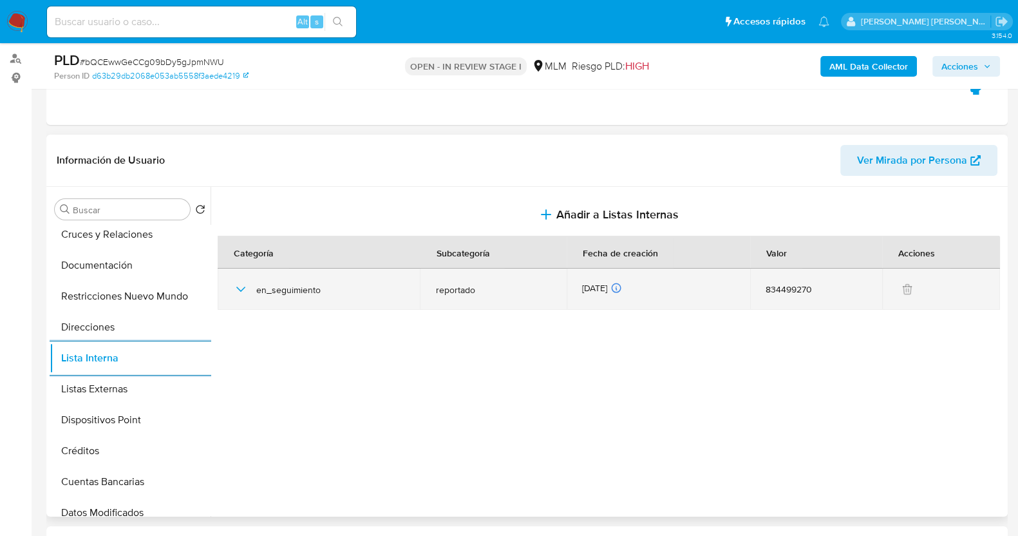
click at [245, 282] on icon "button" at bounding box center [240, 288] width 15 height 15
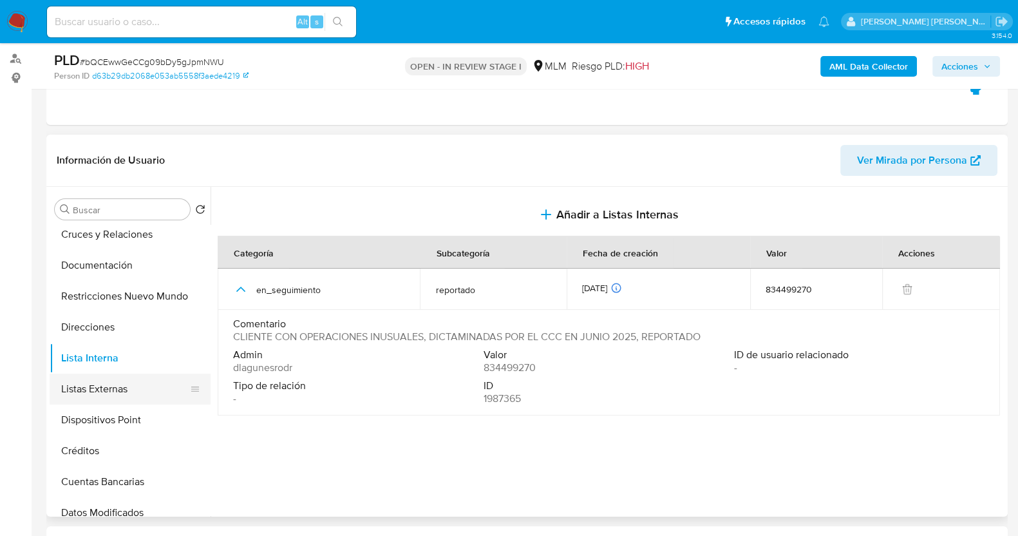
click at [111, 388] on button "Listas Externas" at bounding box center [125, 389] width 151 height 31
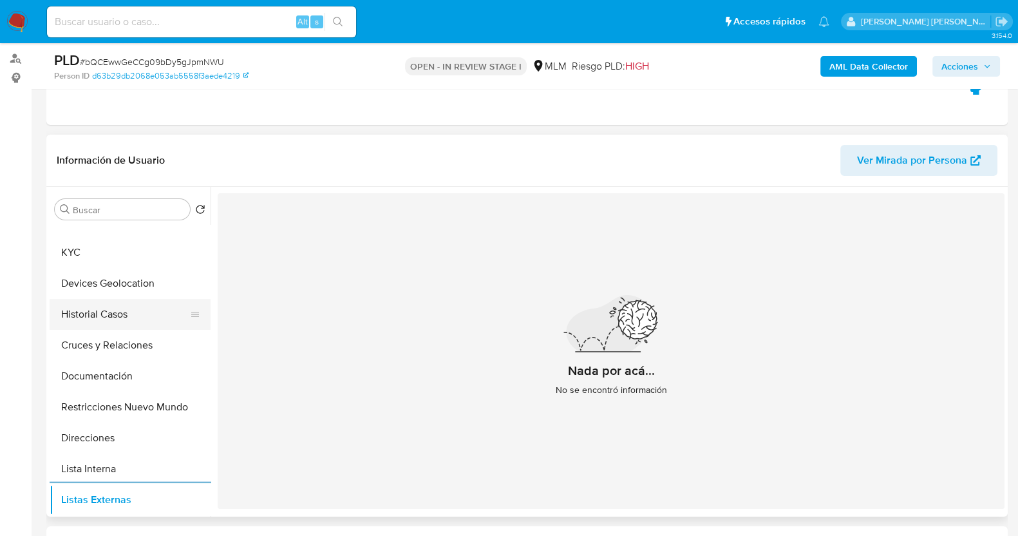
scroll to position [0, 0]
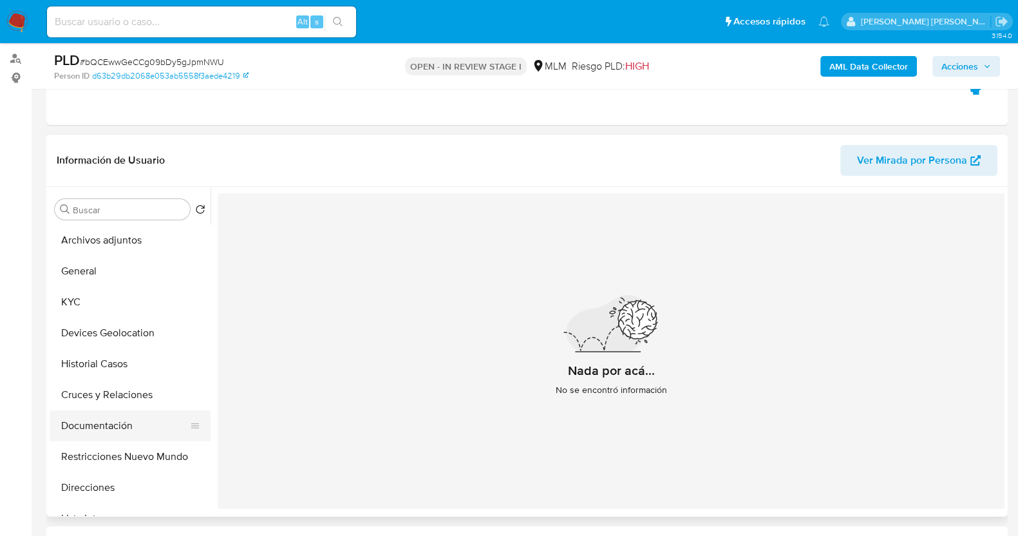
click at [125, 434] on button "Documentación" at bounding box center [125, 425] width 151 height 31
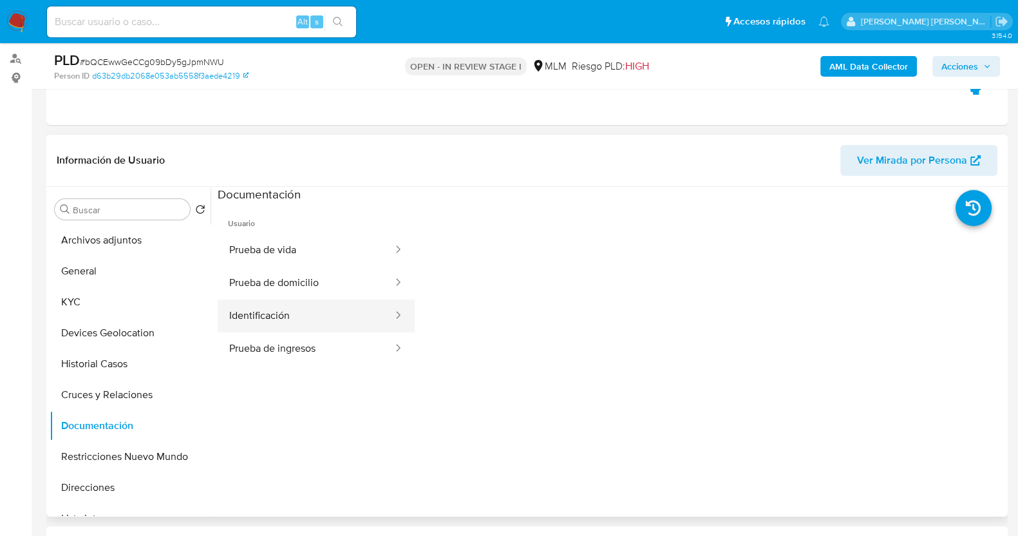
click at [325, 312] on button "Identificación" at bounding box center [306, 316] width 176 height 33
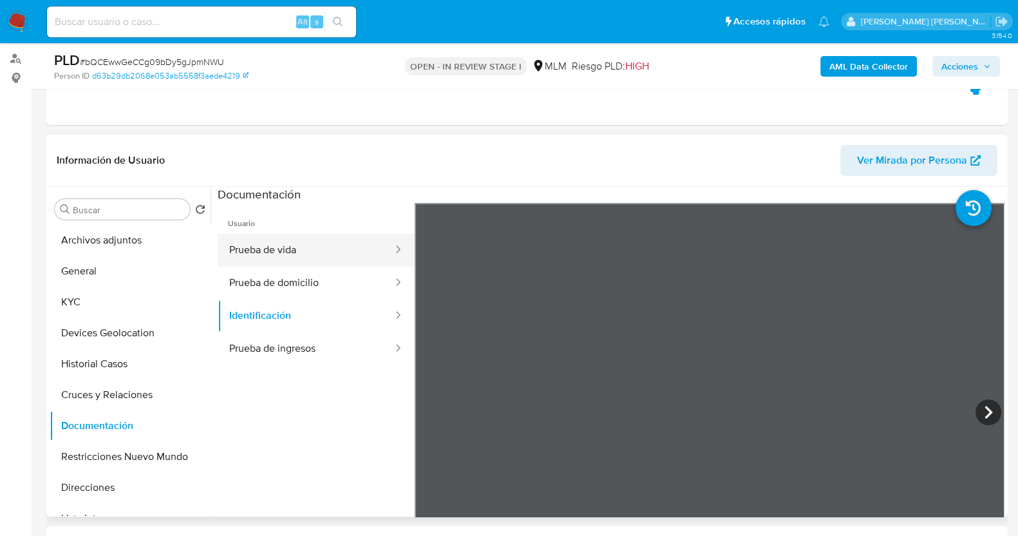
click at [283, 251] on button "Prueba de vida" at bounding box center [306, 250] width 176 height 33
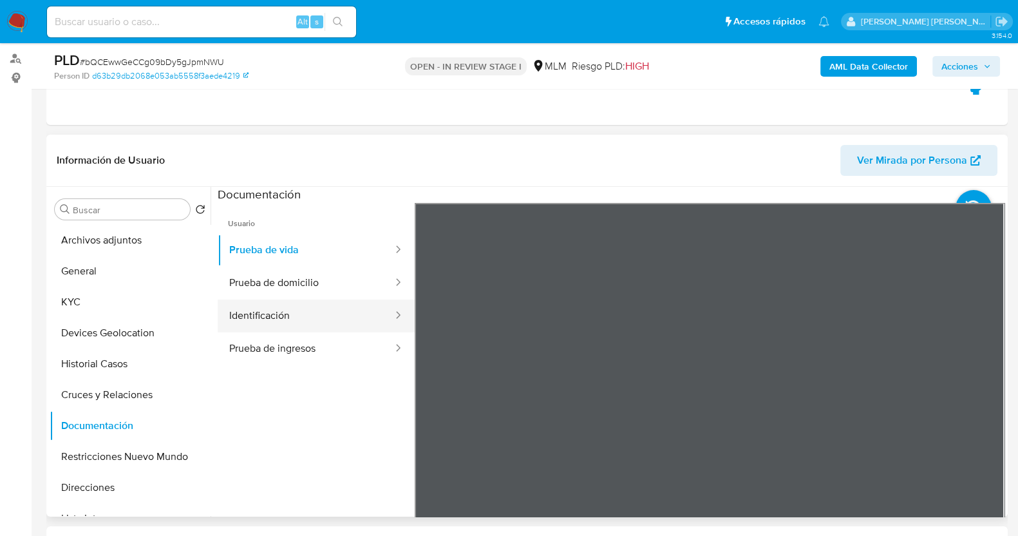
click at [280, 312] on button "Identificación" at bounding box center [306, 316] width 176 height 33
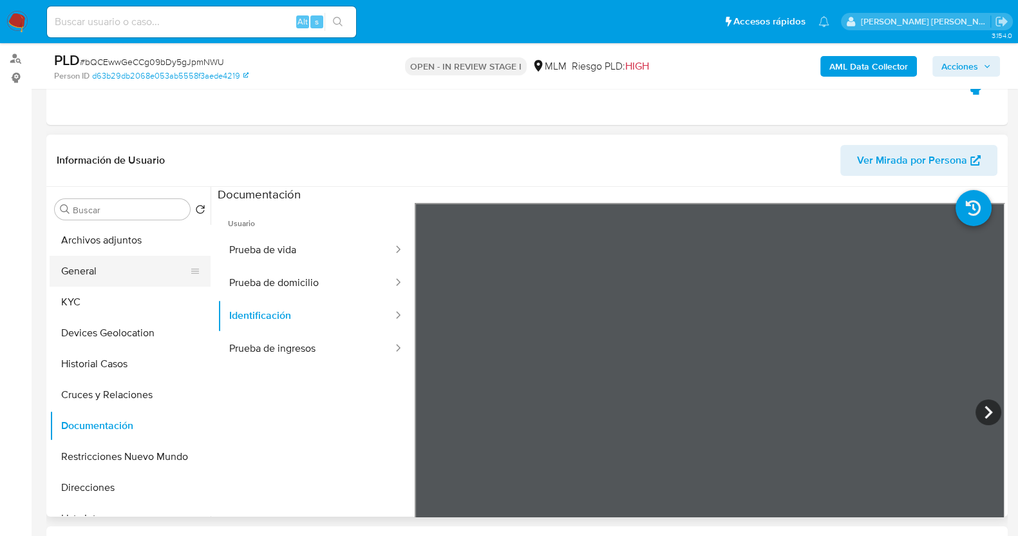
click at [97, 269] on button "General" at bounding box center [125, 271] width 151 height 31
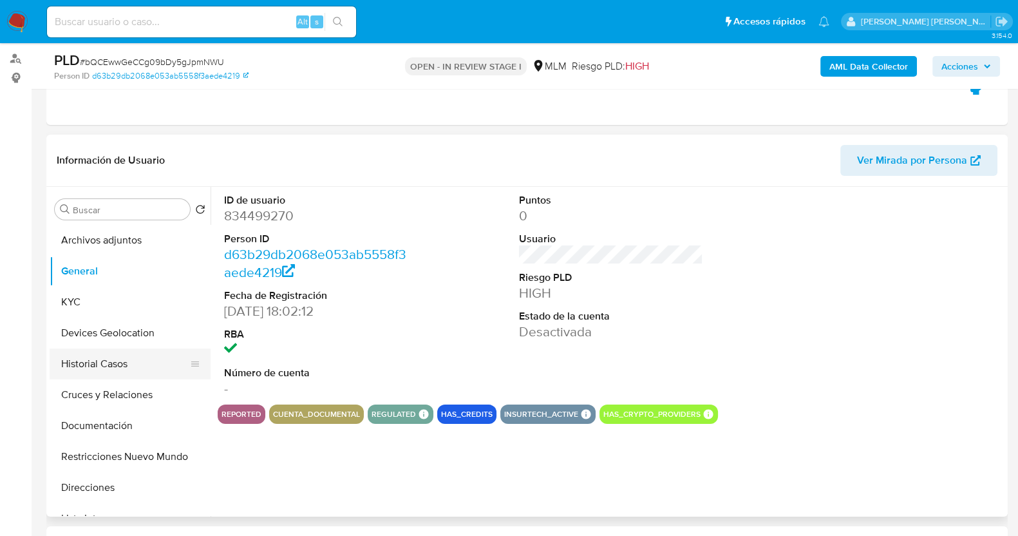
click at [113, 374] on button "Historial Casos" at bounding box center [125, 363] width 151 height 31
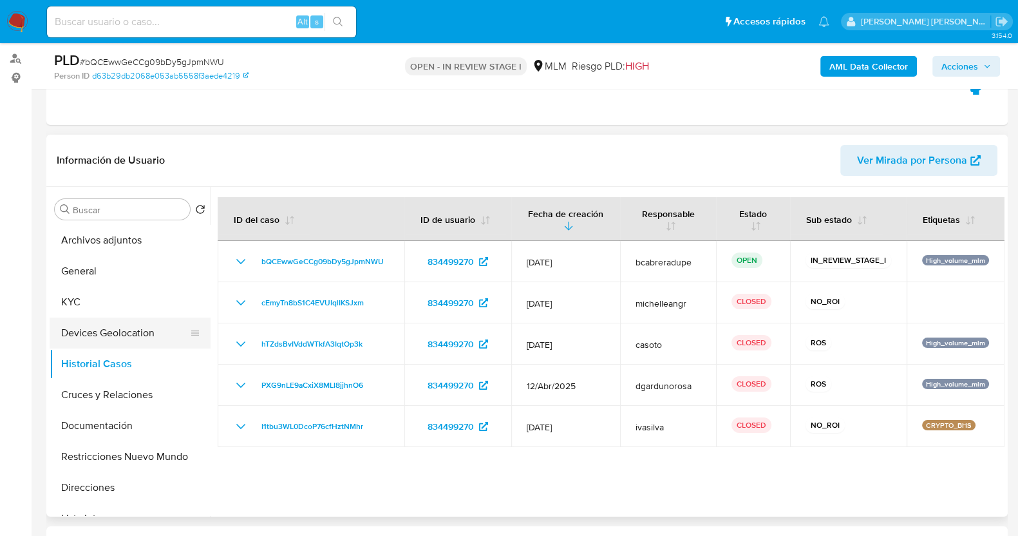
click at [127, 339] on button "Devices Geolocation" at bounding box center [125, 333] width 151 height 31
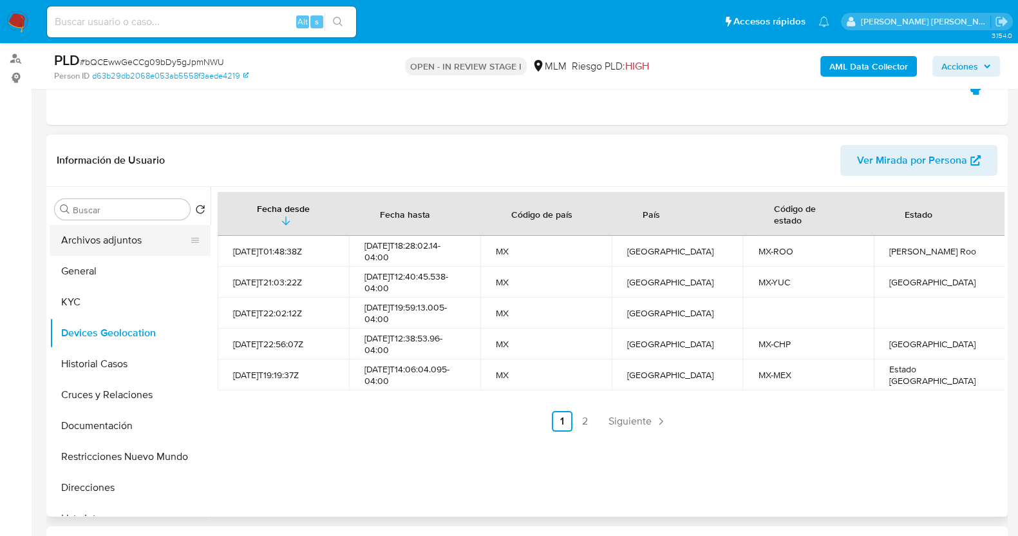
click at [122, 243] on button "Archivos adjuntos" at bounding box center [125, 240] width 151 height 31
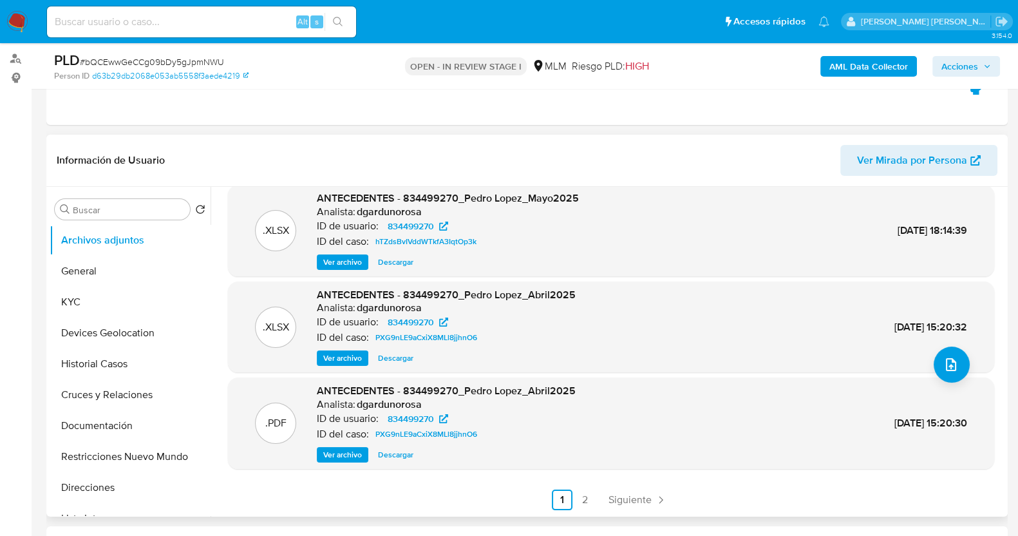
scroll to position [309, 0]
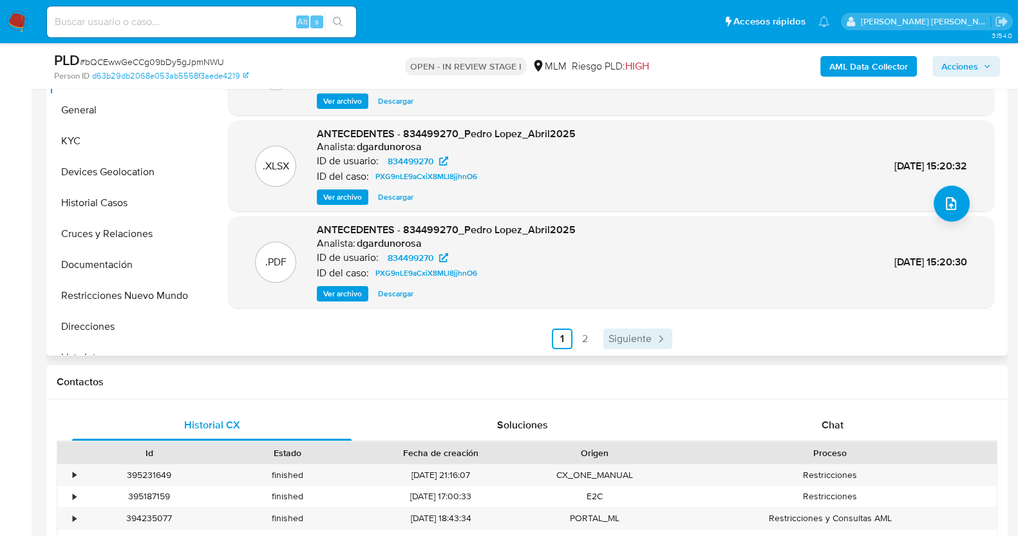
click at [633, 334] on span "Siguiente" at bounding box center [630, 339] width 43 height 10
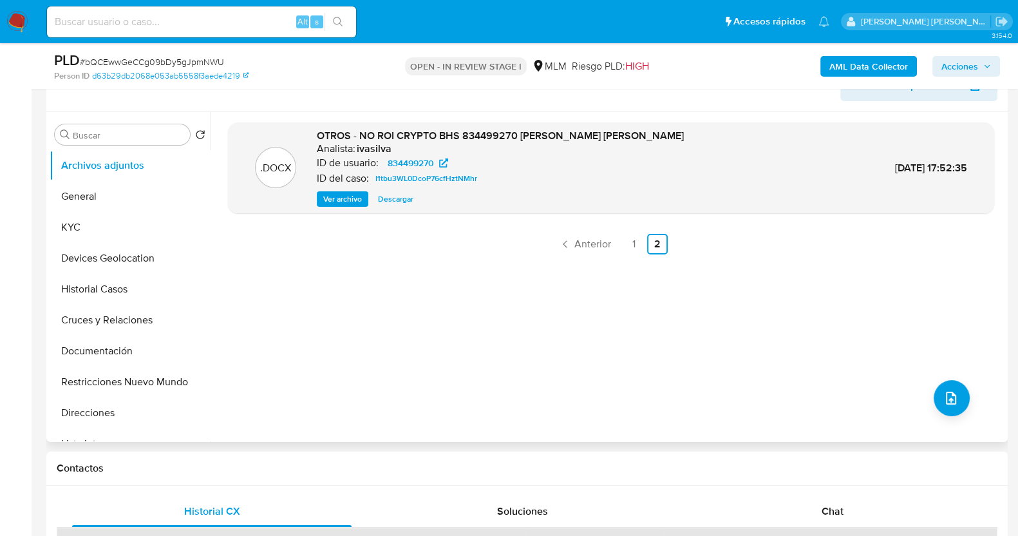
scroll to position [148, 0]
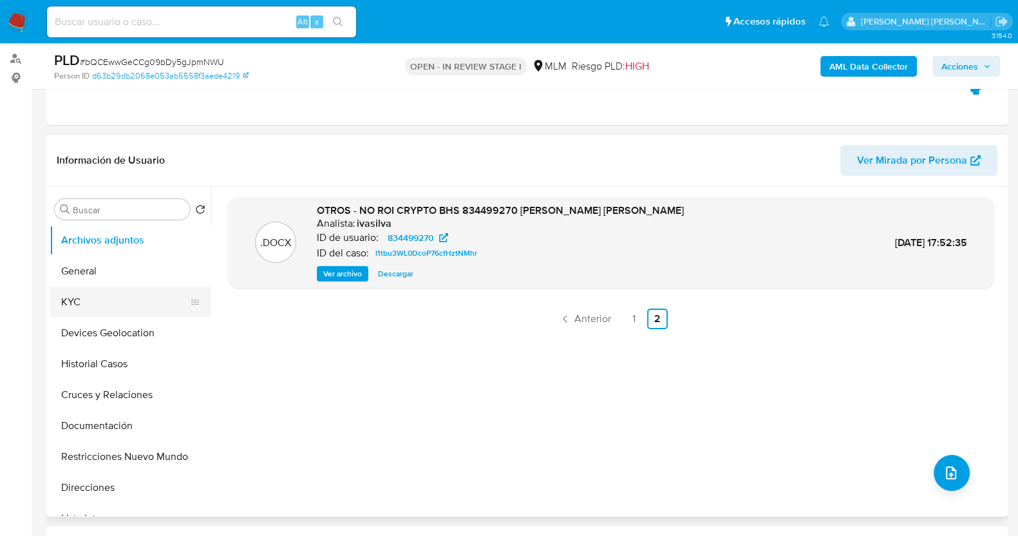
click at [90, 296] on button "KYC" at bounding box center [125, 302] width 151 height 31
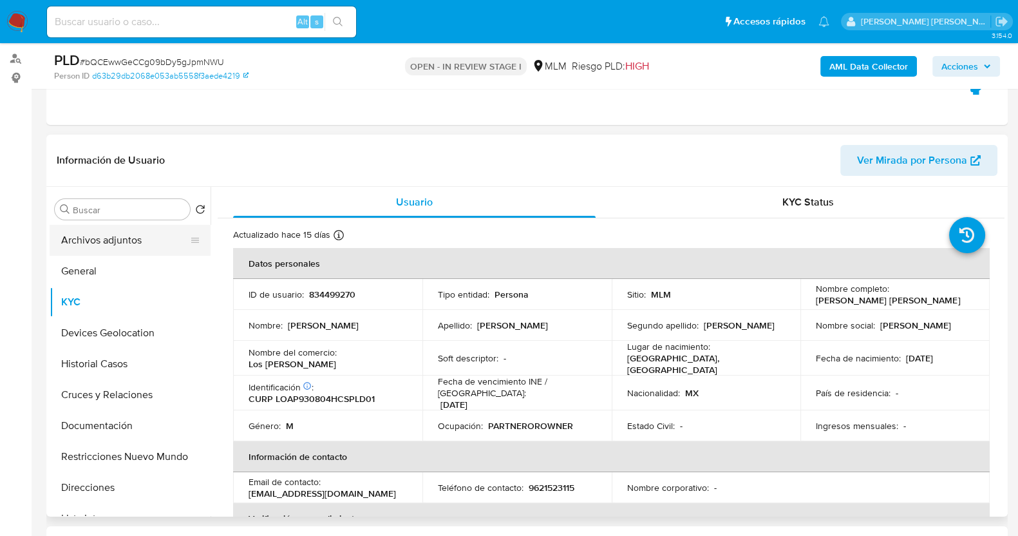
click at [125, 243] on button "Archivos adjuntos" at bounding box center [125, 240] width 151 height 31
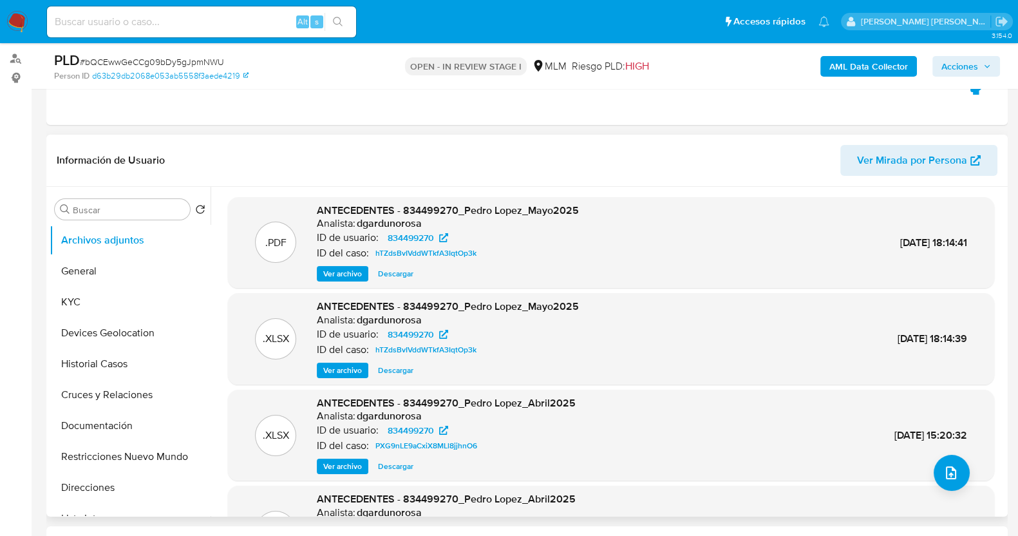
scroll to position [80, 0]
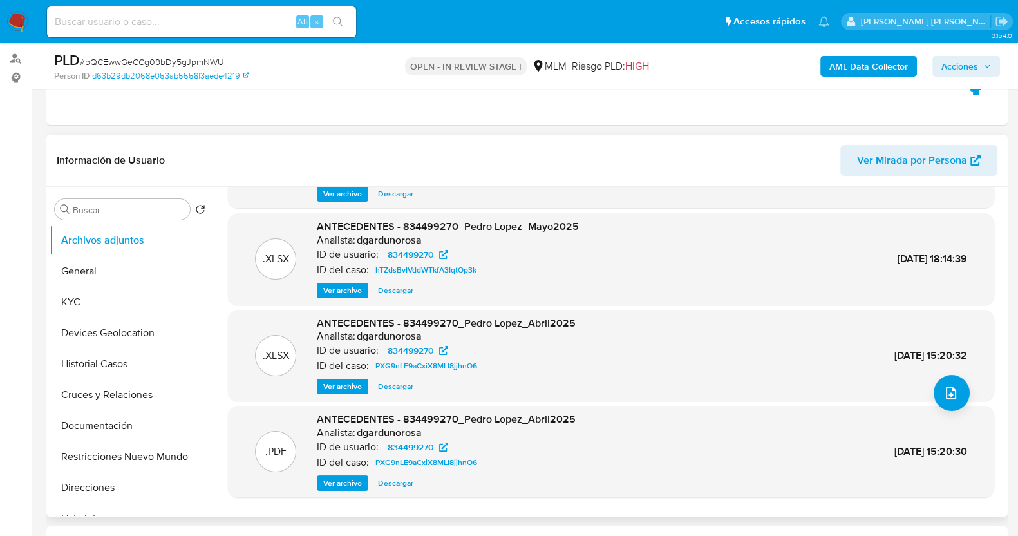
click at [395, 482] on span "Descargar" at bounding box center [395, 483] width 35 height 13
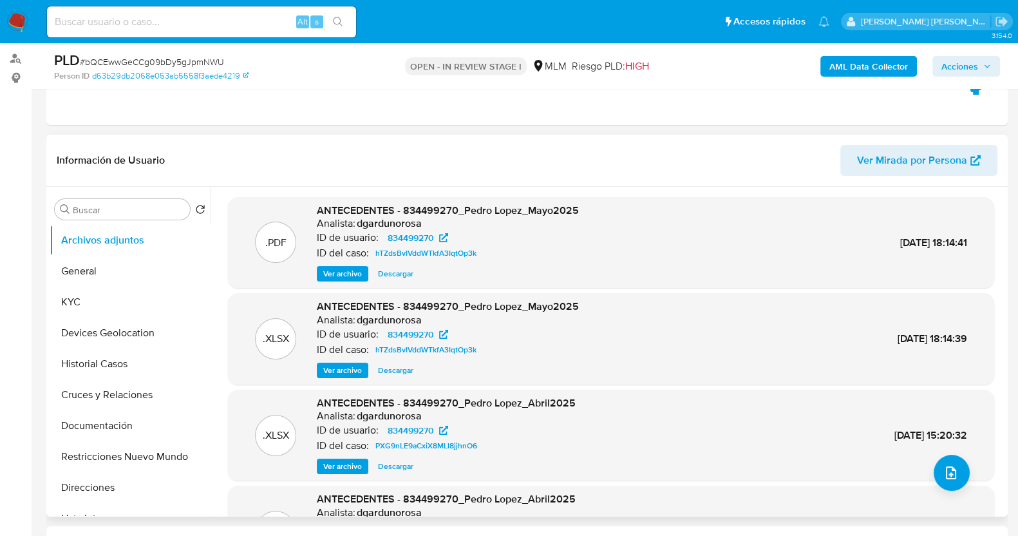
click at [405, 268] on span "Descargar" at bounding box center [395, 273] width 35 height 13
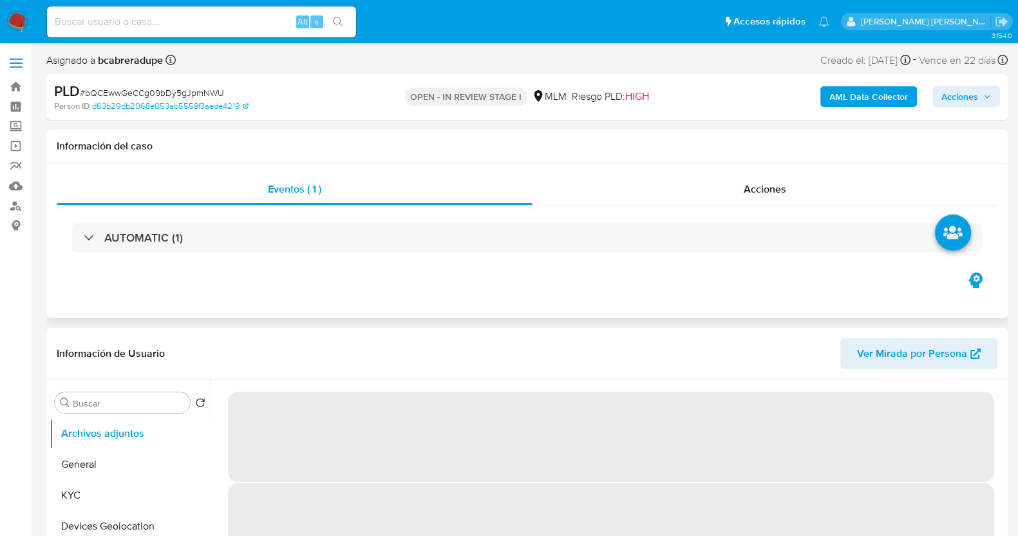
select select "10"
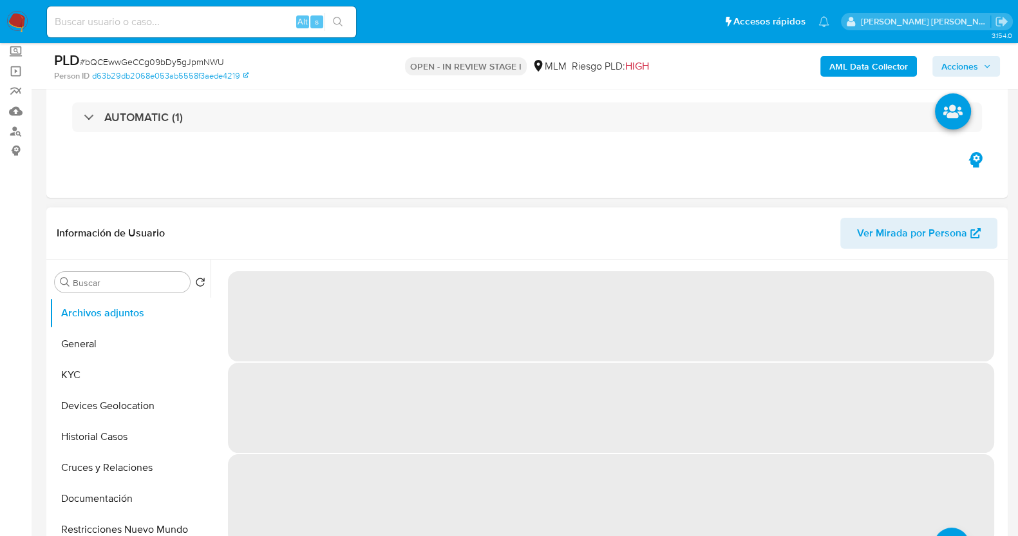
scroll to position [160, 0]
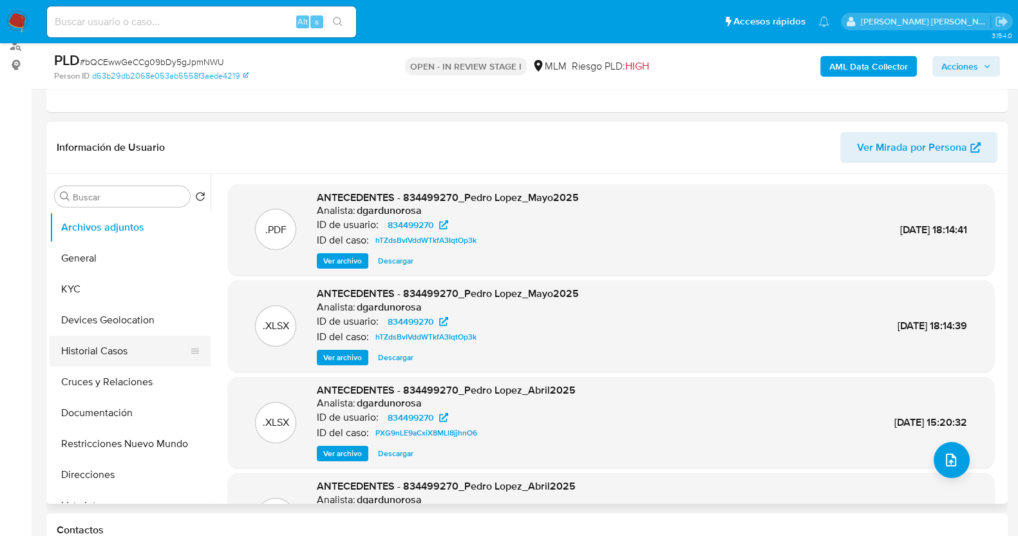
click at [79, 356] on button "Historial Casos" at bounding box center [125, 351] width 151 height 31
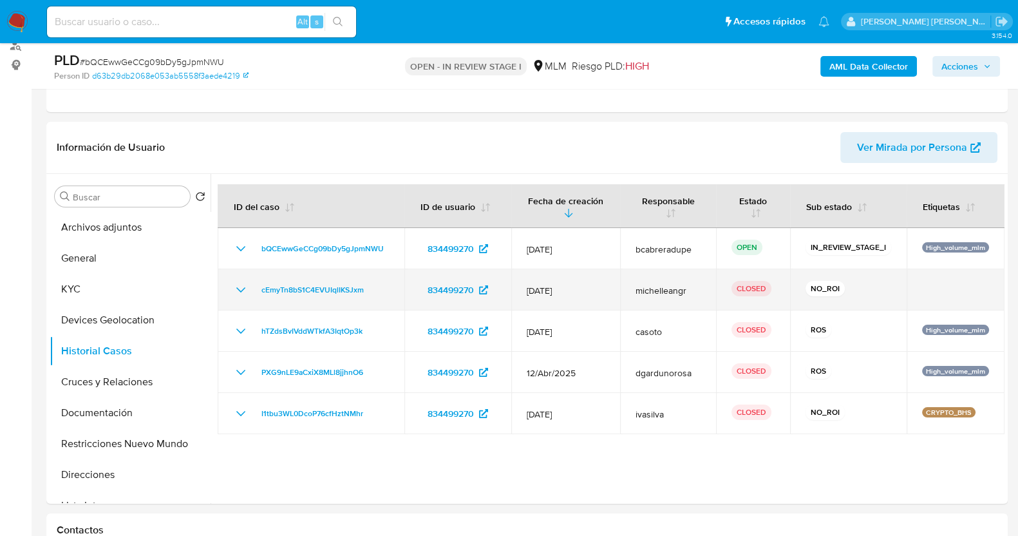
click at [239, 285] on icon "Mostrar/Ocultar" at bounding box center [240, 289] width 15 height 15
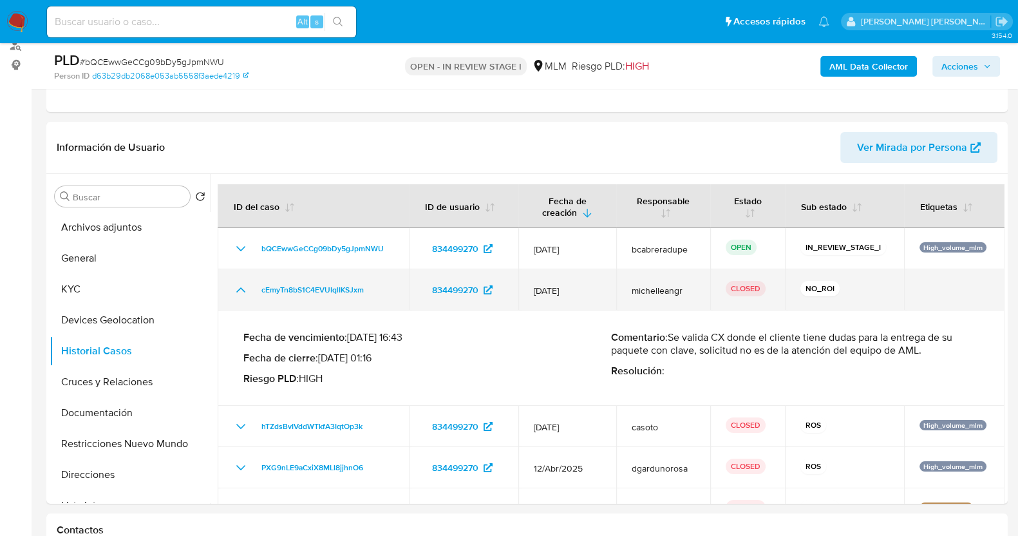
click at [242, 289] on icon "Mostrar/Ocultar" at bounding box center [240, 289] width 9 height 5
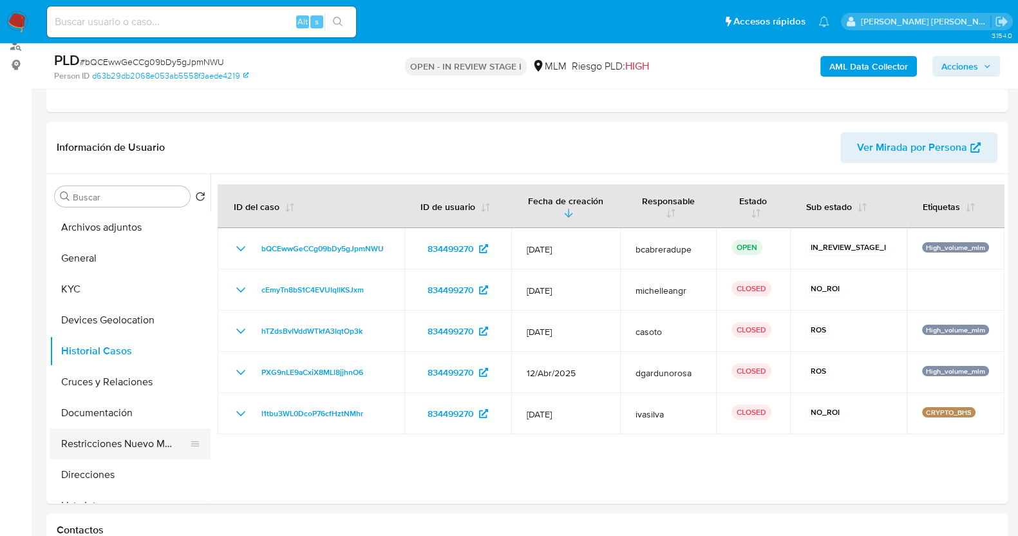
click at [131, 443] on button "Restricciones Nuevo Mundo" at bounding box center [125, 443] width 151 height 31
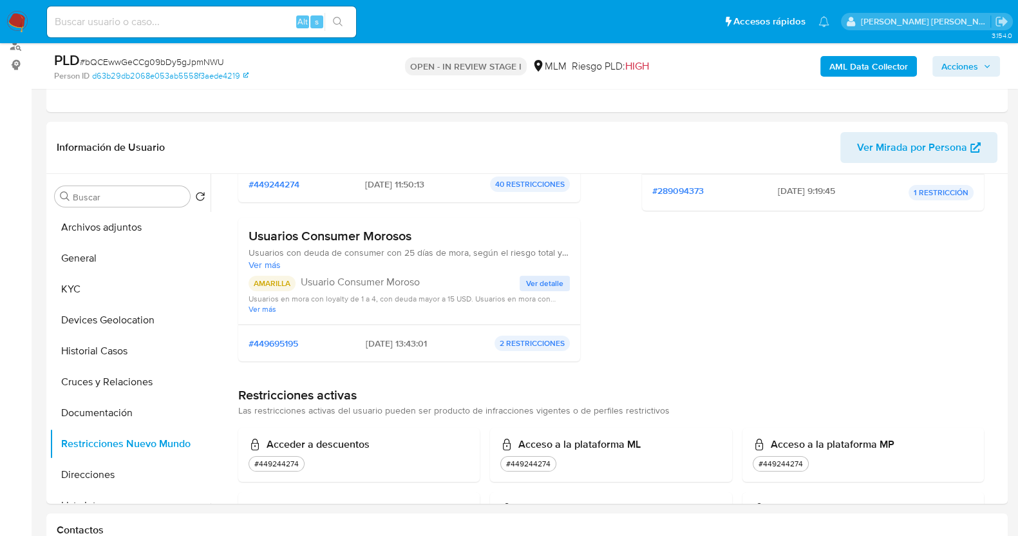
scroll to position [80, 0]
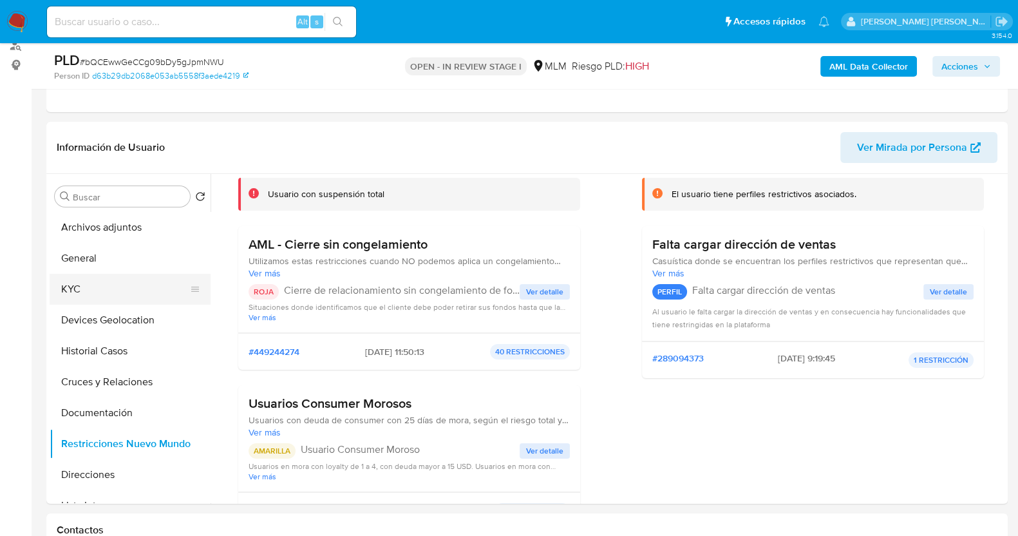
click at [93, 289] on button "KYC" at bounding box center [125, 289] width 151 height 31
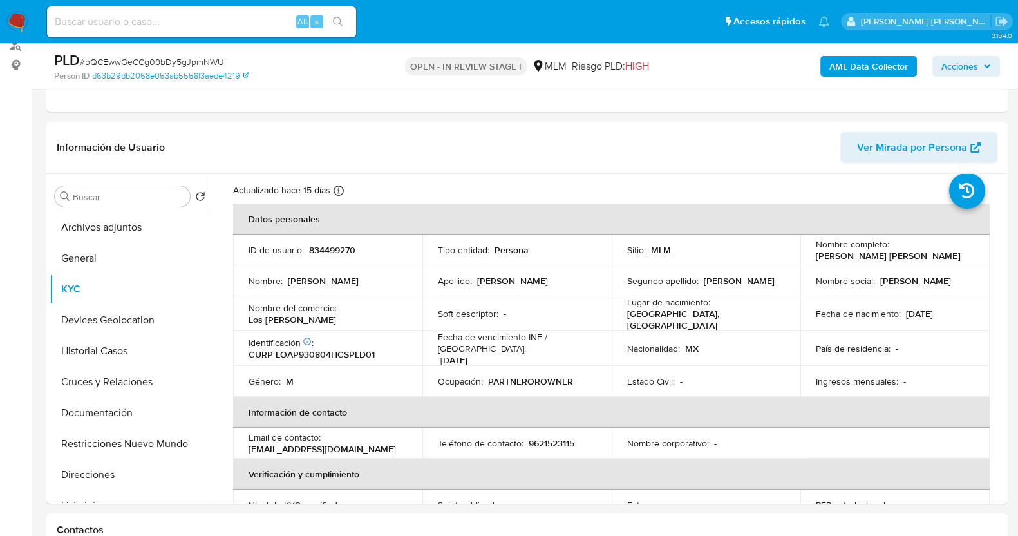
scroll to position [0, 0]
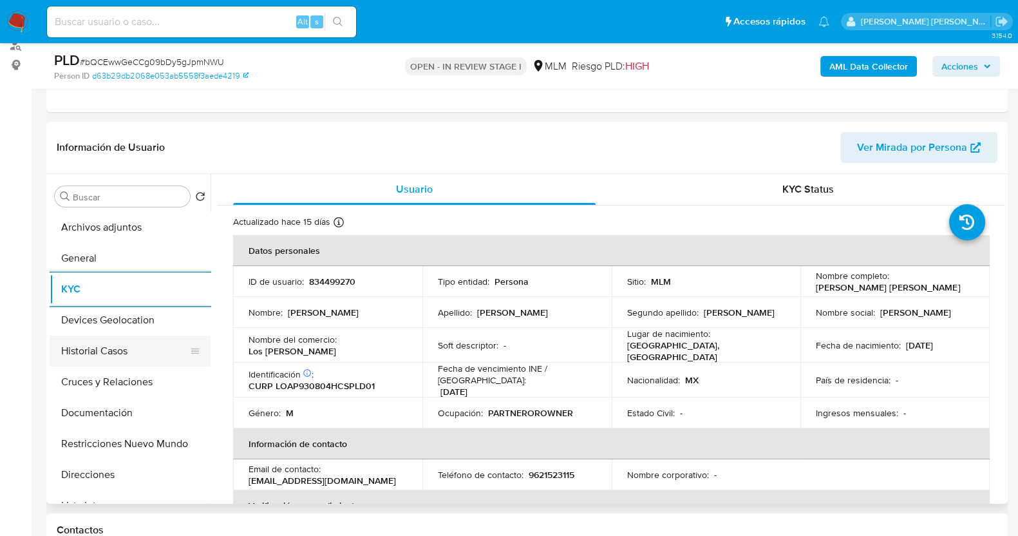
drag, startPoint x: 100, startPoint y: 345, endPoint x: 110, endPoint y: 343, distance: 9.9
click at [100, 345] on button "Historial Casos" at bounding box center [125, 351] width 151 height 31
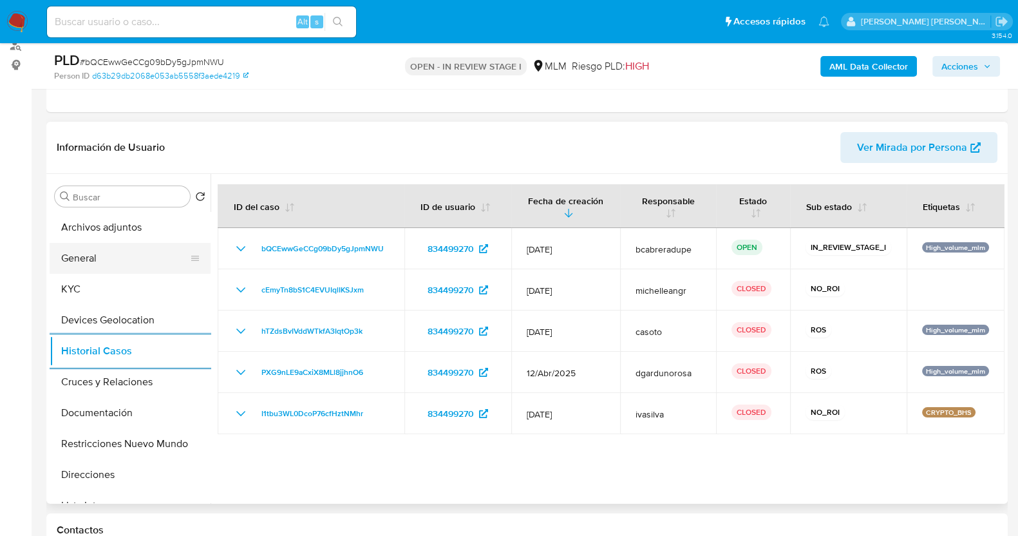
click at [92, 253] on button "General" at bounding box center [125, 258] width 151 height 31
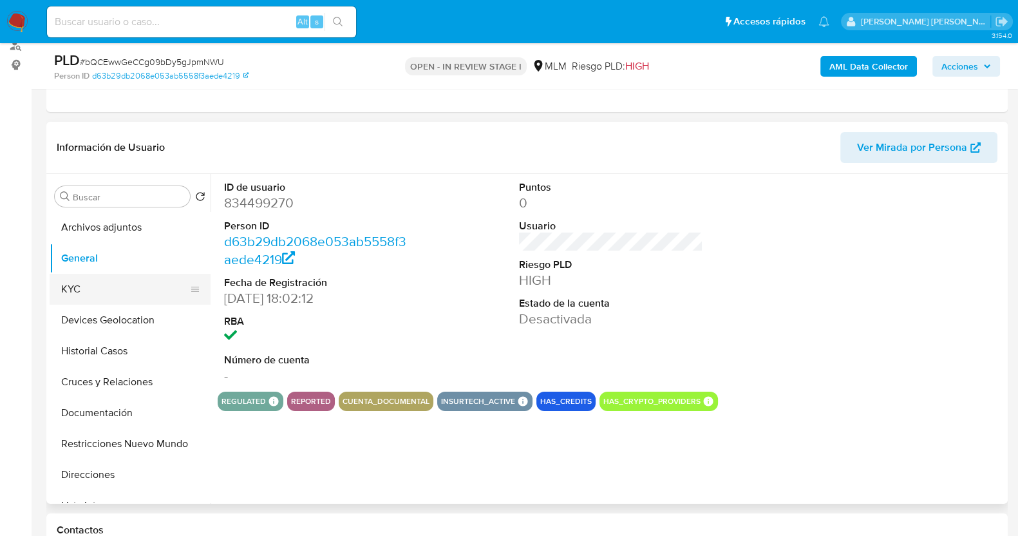
click at [85, 292] on button "KYC" at bounding box center [125, 289] width 151 height 31
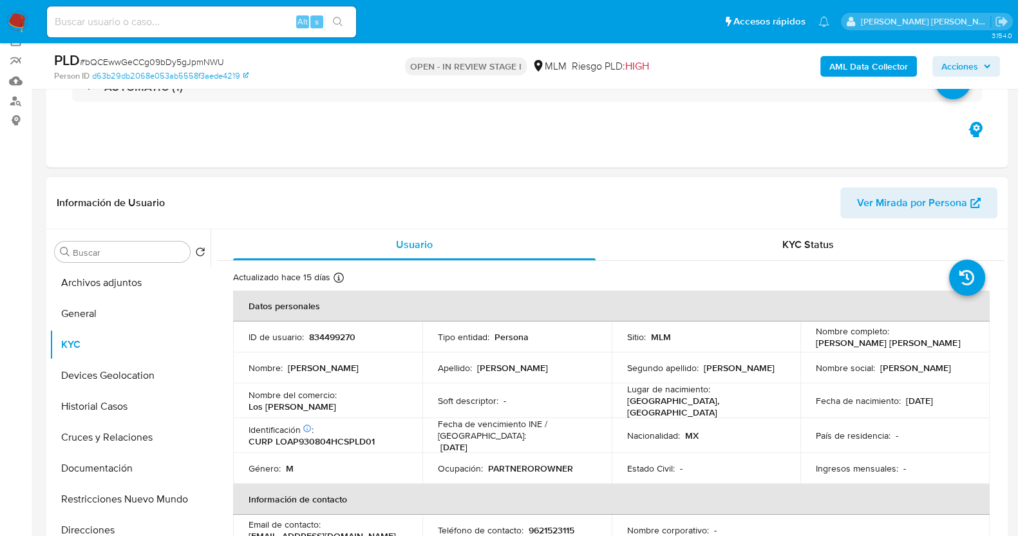
scroll to position [80, 0]
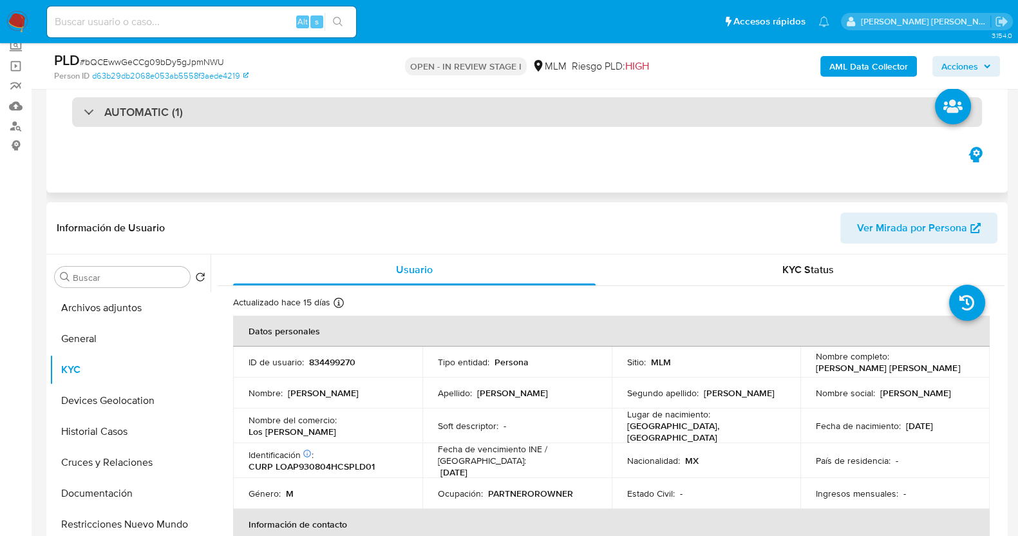
click at [122, 117] on h3 "AUTOMATIC (1)" at bounding box center [143, 112] width 79 height 14
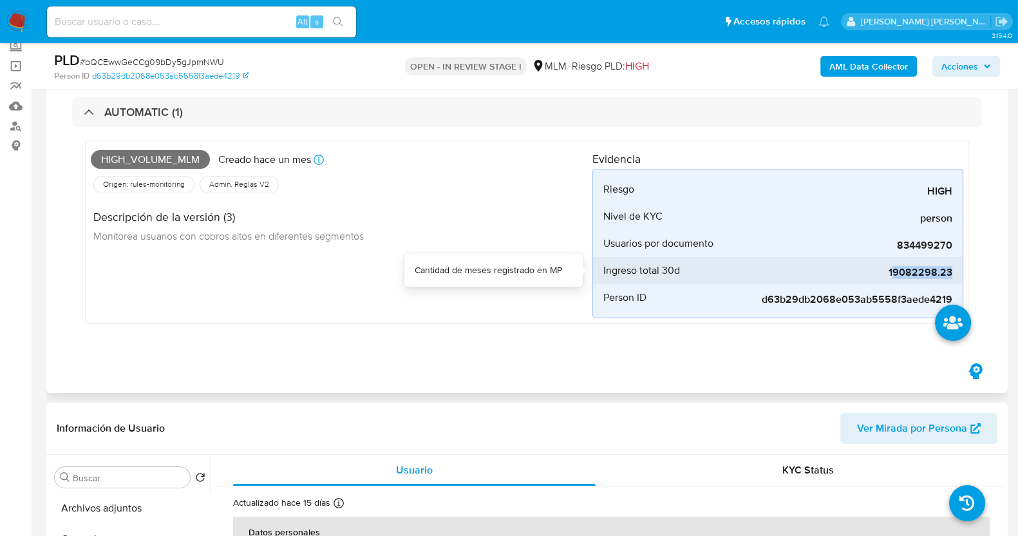
drag, startPoint x: 897, startPoint y: 271, endPoint x: 951, endPoint y: 272, distance: 54.1
click at [962, 274] on li "Ingreso total 30d 19082298.23" at bounding box center [778, 270] width 370 height 27
copy span "9082298.23"
drag, startPoint x: 890, startPoint y: 275, endPoint x: 937, endPoint y: 272, distance: 47.8
click at [952, 273] on span "19082298.23" at bounding box center [855, 272] width 193 height 13
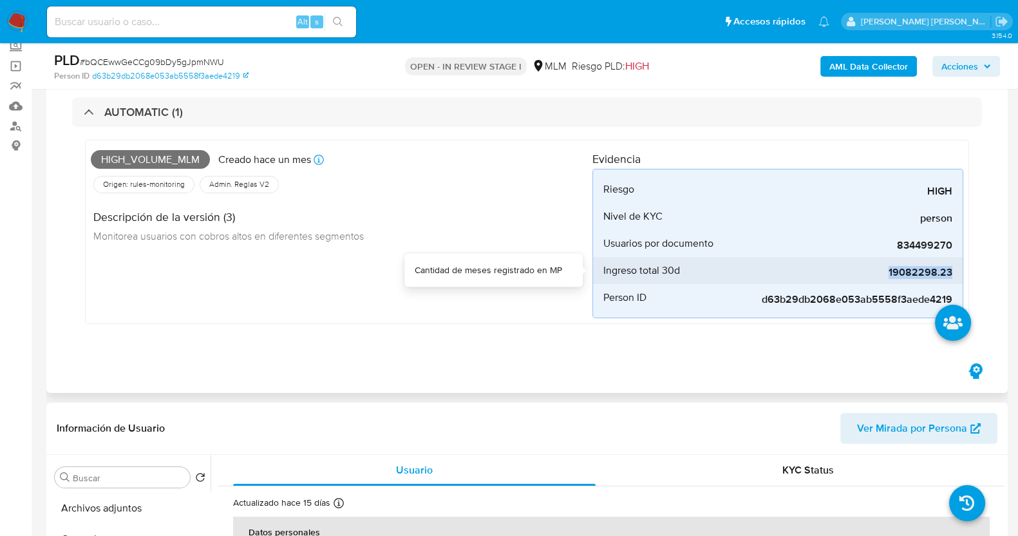
copy span "19082298.23"
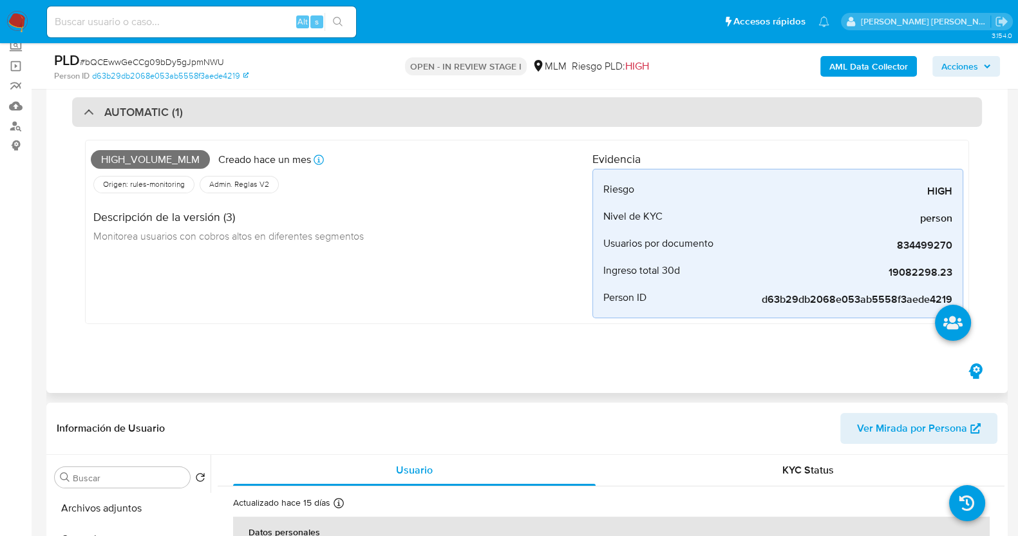
click at [135, 117] on h3 "AUTOMATIC (1)" at bounding box center [143, 112] width 79 height 14
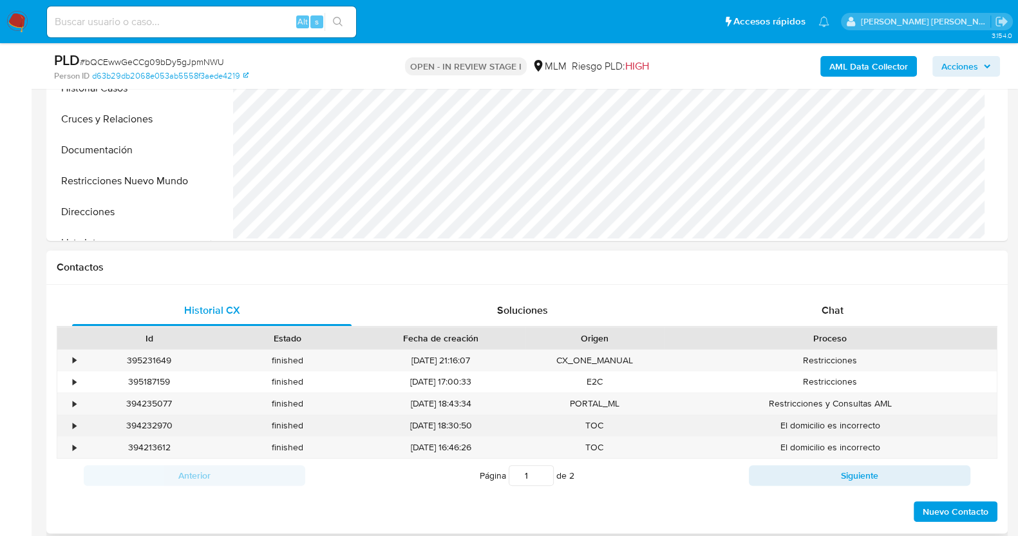
scroll to position [242, 0]
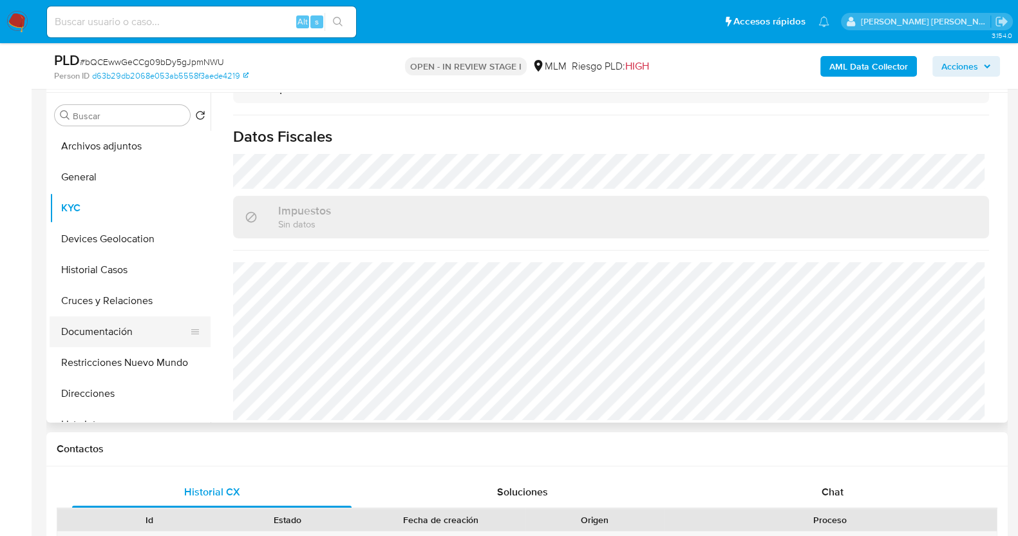
click at [99, 323] on button "Documentación" at bounding box center [125, 331] width 151 height 31
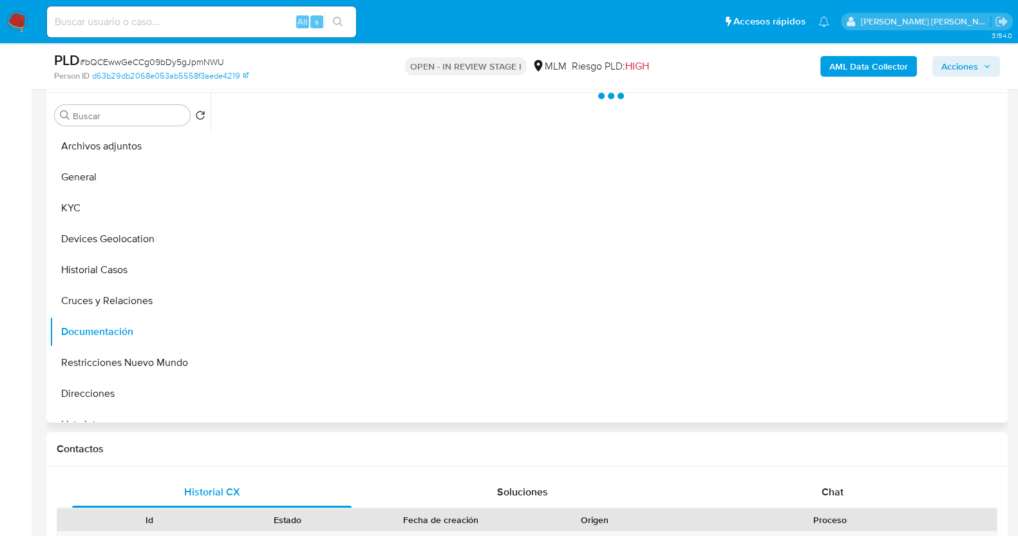
scroll to position [0, 0]
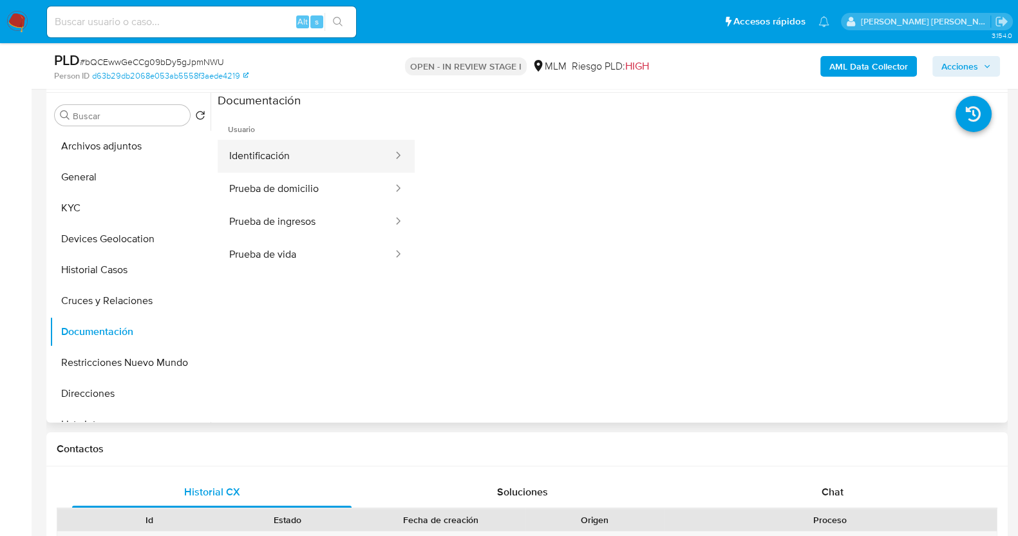
click at [321, 157] on button "Identificación" at bounding box center [306, 156] width 176 height 33
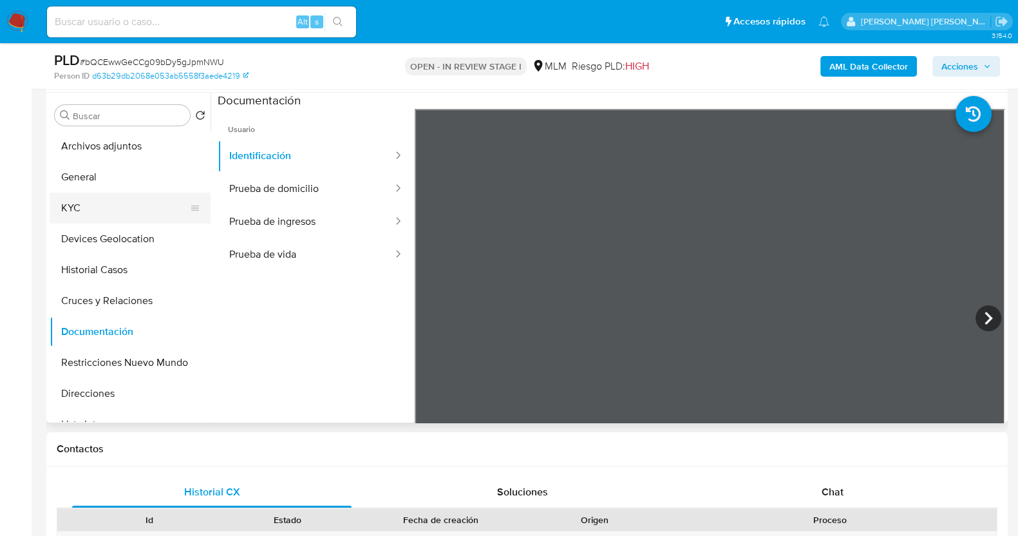
click at [84, 201] on button "KYC" at bounding box center [125, 208] width 151 height 31
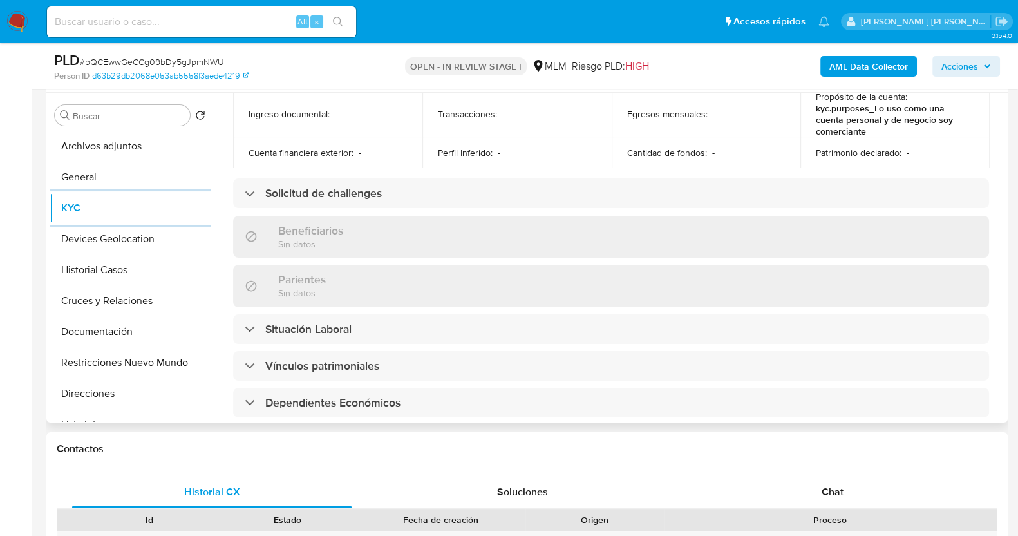
scroll to position [725, 0]
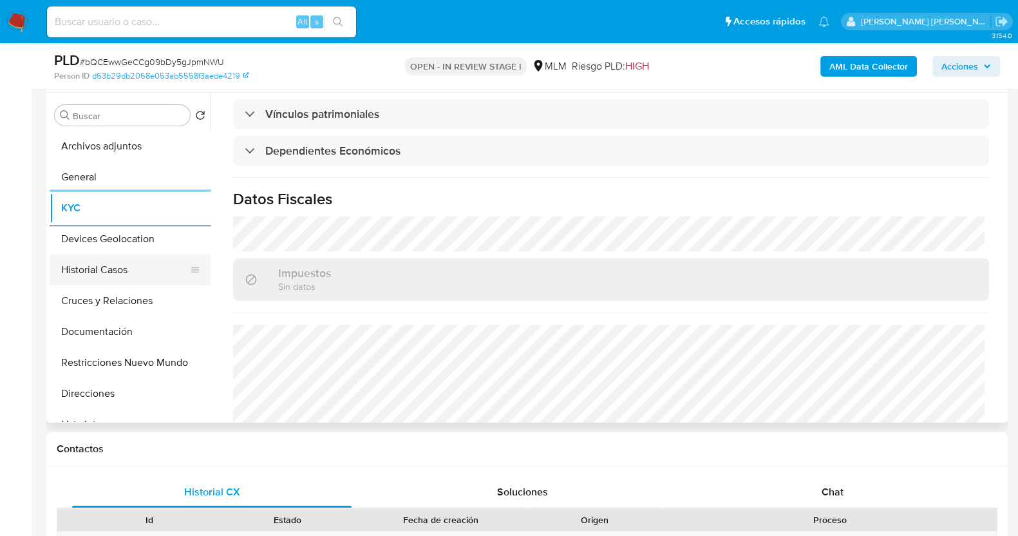
click at [117, 272] on button "Historial Casos" at bounding box center [125, 269] width 151 height 31
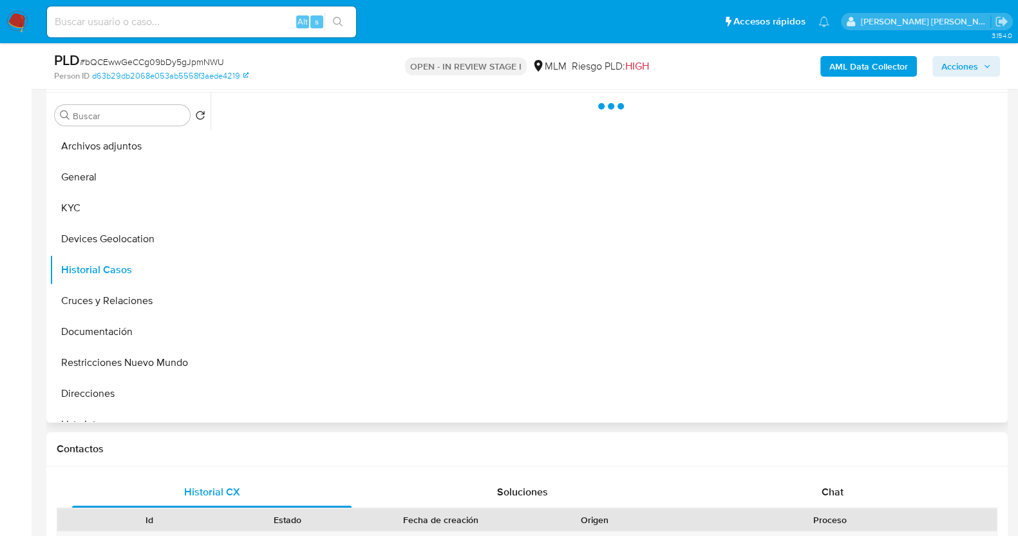
scroll to position [0, 0]
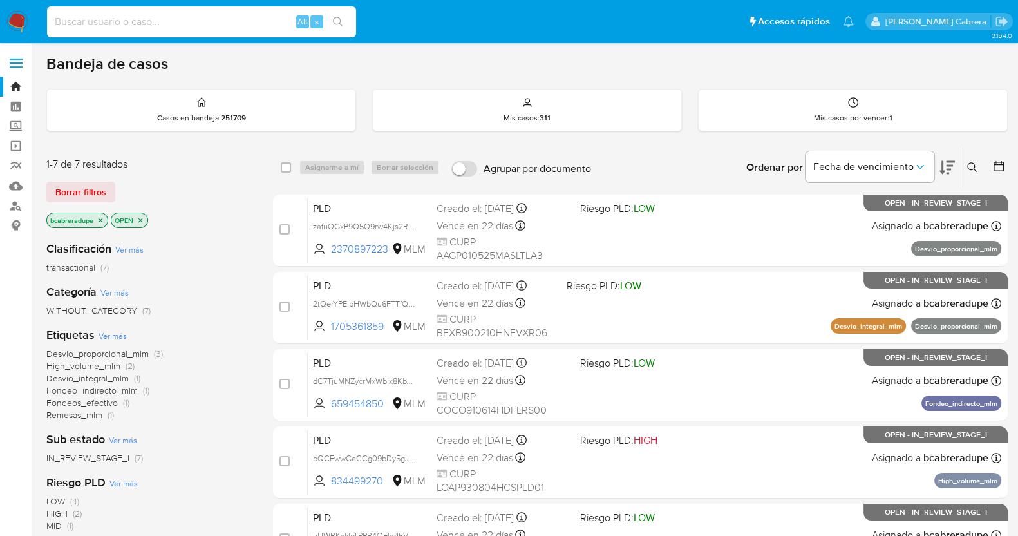
click at [197, 24] on input at bounding box center [201, 22] width 309 height 17
paste input "2172811892"
type input "2172811892"
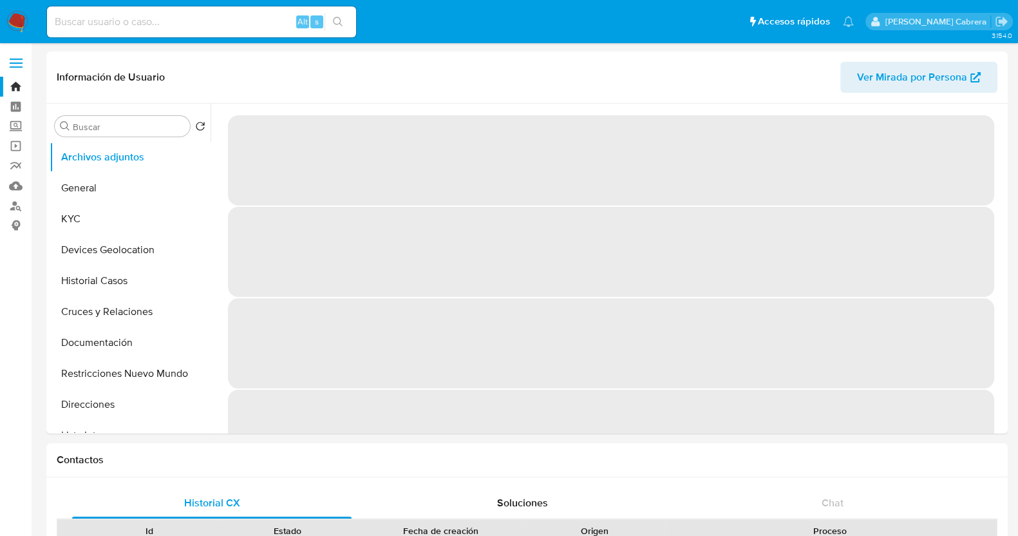
select select "10"
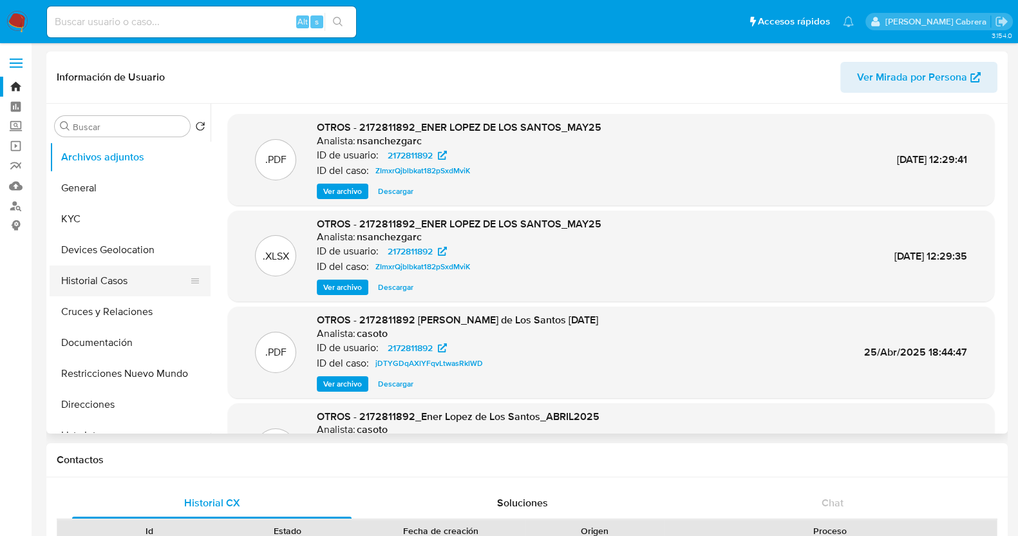
click at [132, 294] on button "Historial Casos" at bounding box center [125, 280] width 151 height 31
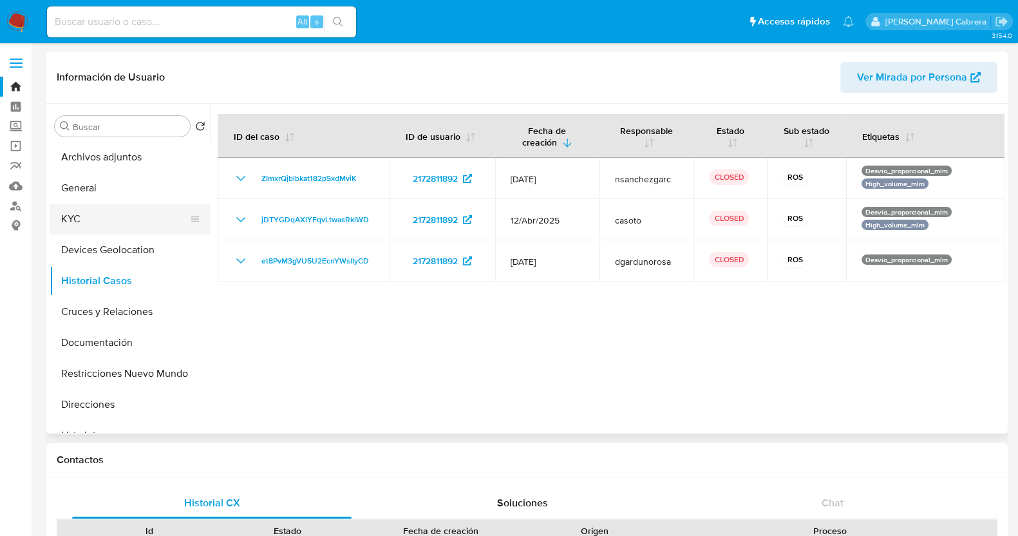
click at [86, 218] on button "KYC" at bounding box center [125, 219] width 151 height 31
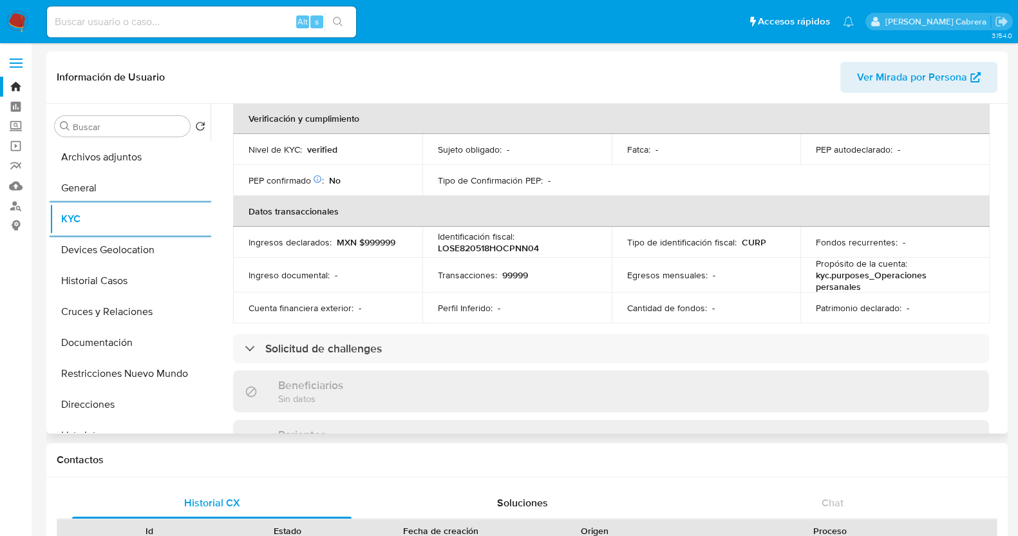
scroll to position [76, 0]
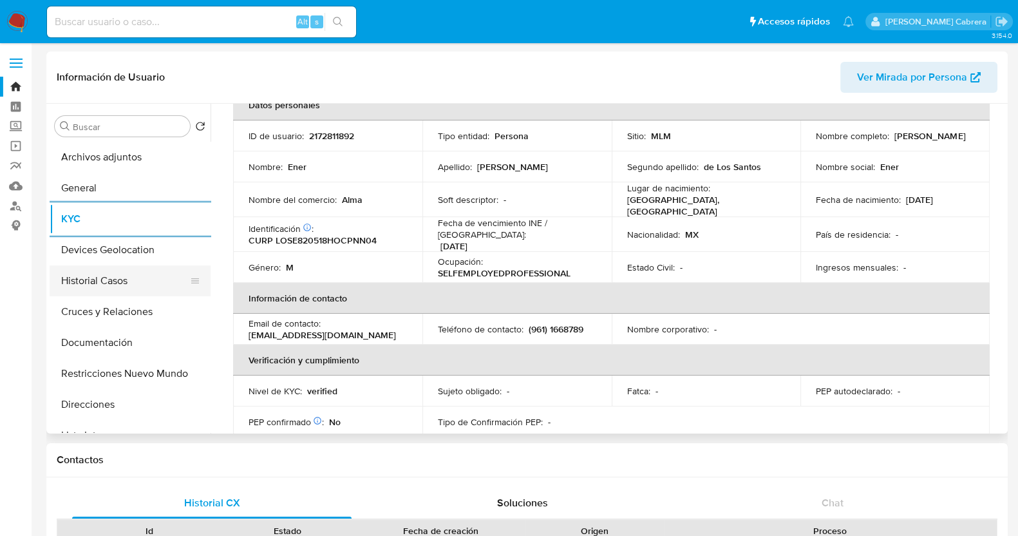
click at [61, 284] on button "Historial Casos" at bounding box center [125, 280] width 151 height 31
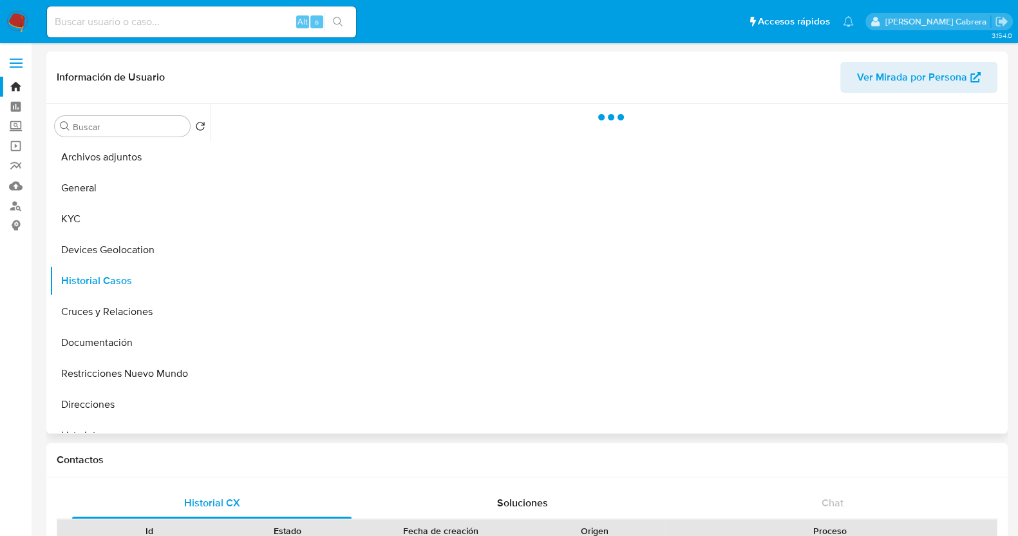
scroll to position [0, 0]
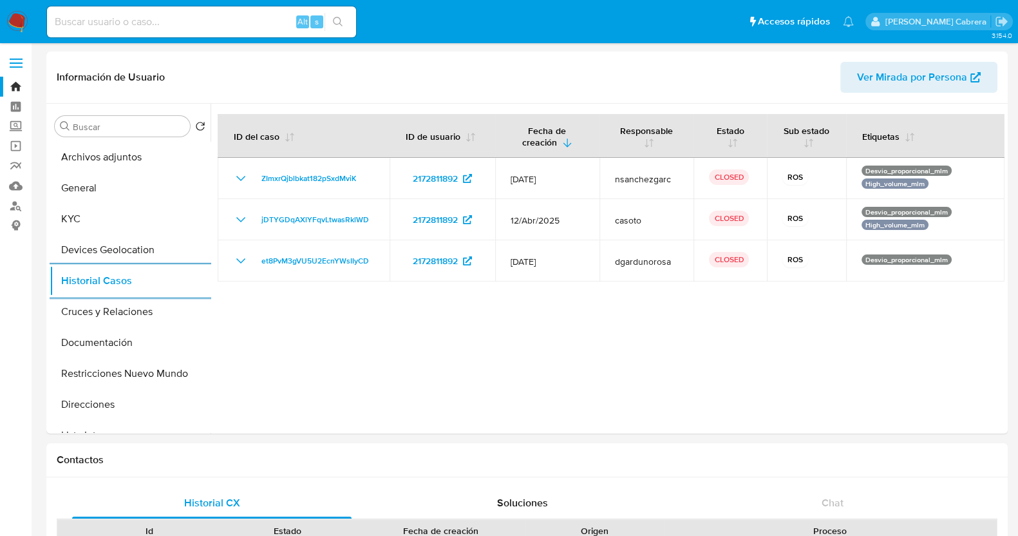
click at [166, 21] on input at bounding box center [201, 22] width 309 height 17
paste input "2217973834"
type input "2217973834"
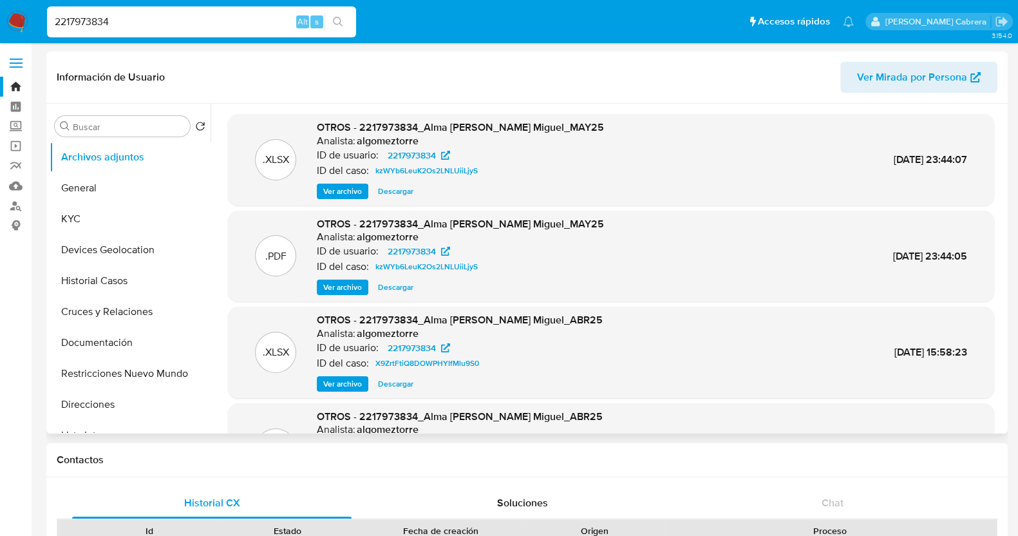
select select "10"
click at [110, 282] on button "Historial Casos" at bounding box center [125, 280] width 151 height 31
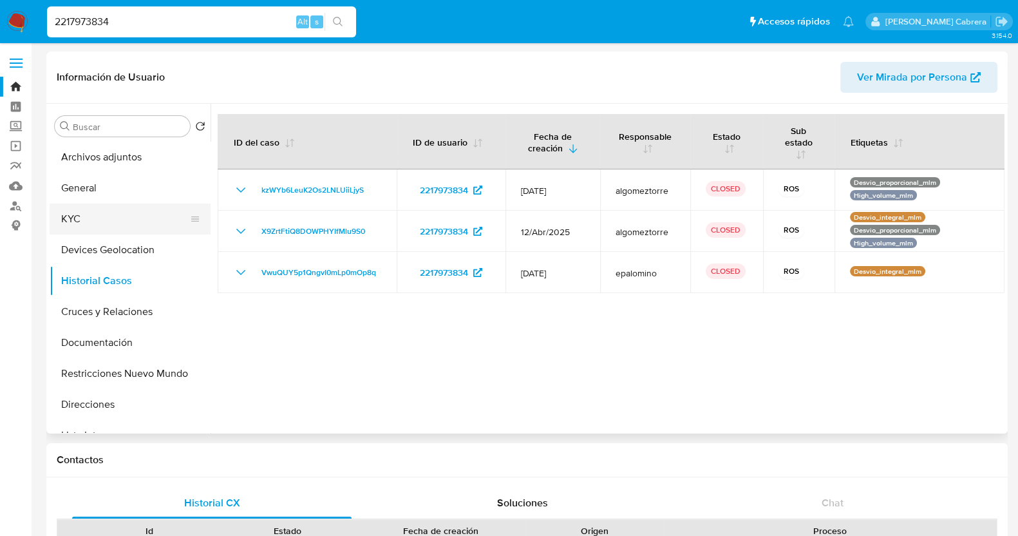
click at [68, 217] on button "KYC" at bounding box center [125, 219] width 151 height 31
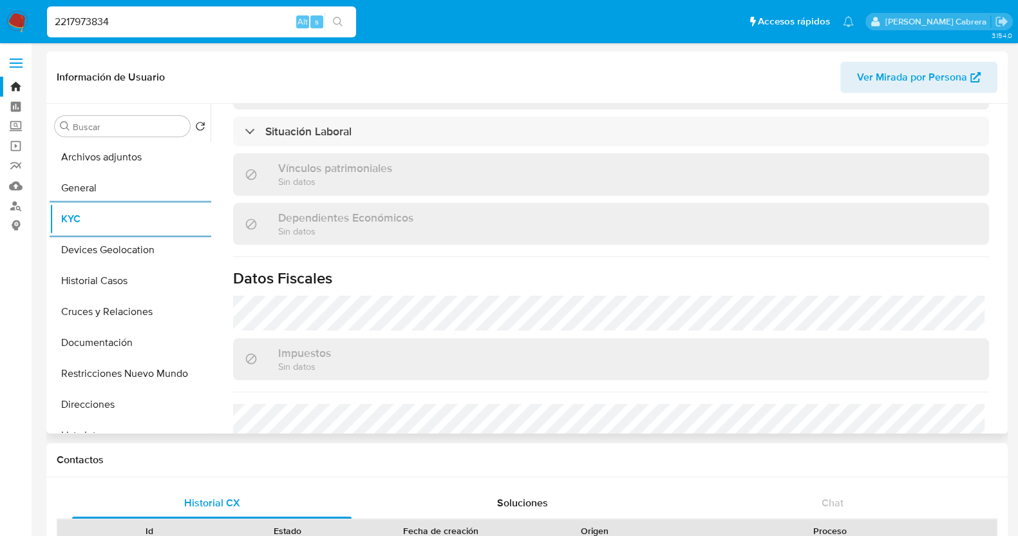
scroll to position [725, 0]
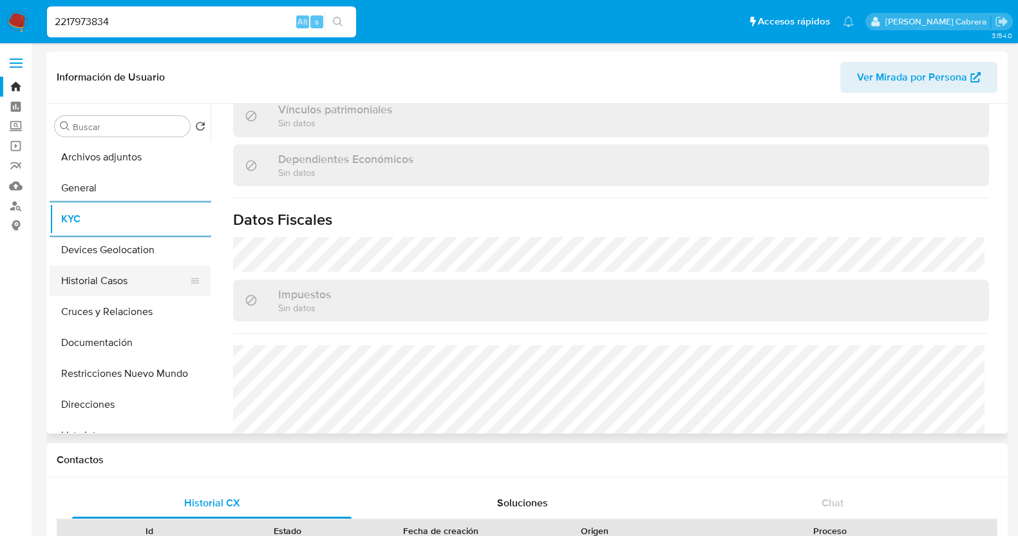
click at [126, 276] on button "Historial Casos" at bounding box center [125, 280] width 151 height 31
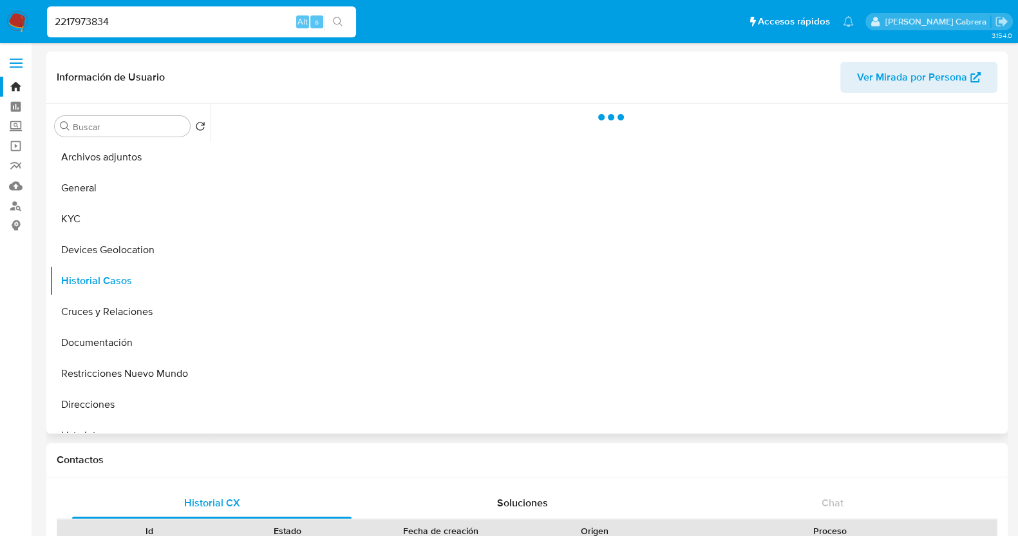
scroll to position [0, 0]
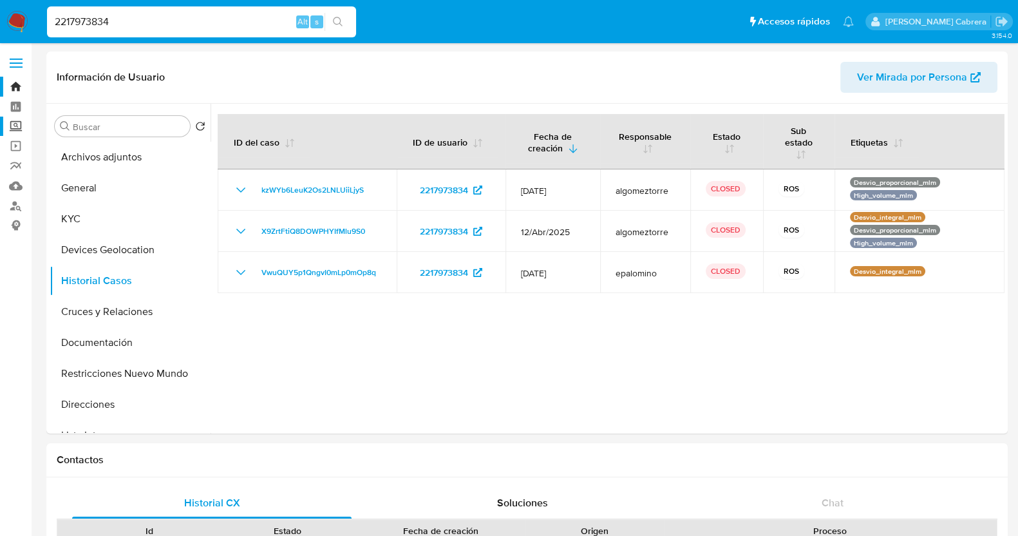
click at [13, 126] on label "Screening" at bounding box center [76, 127] width 153 height 20
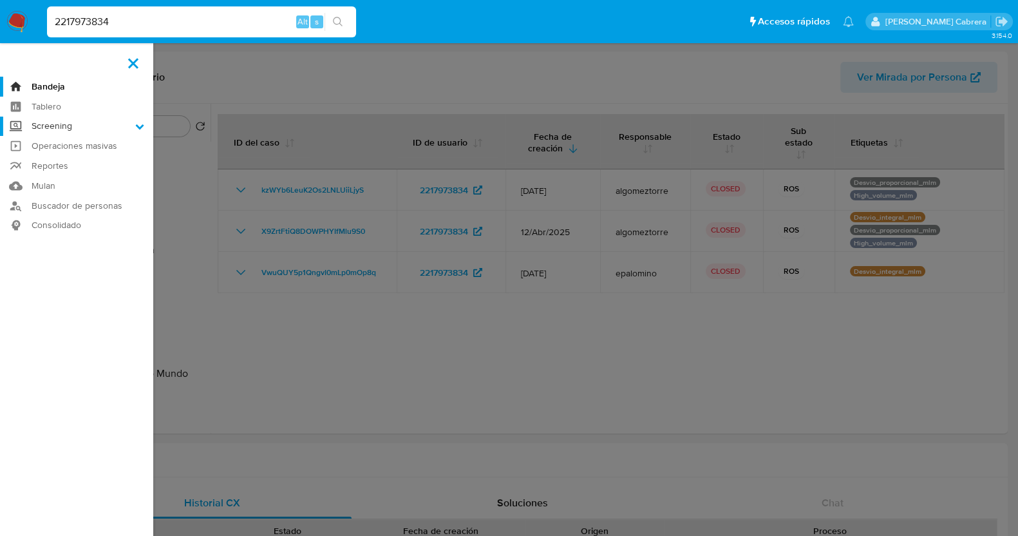
click at [0, 0] on input "Screening" at bounding box center [0, 0] width 0 height 0
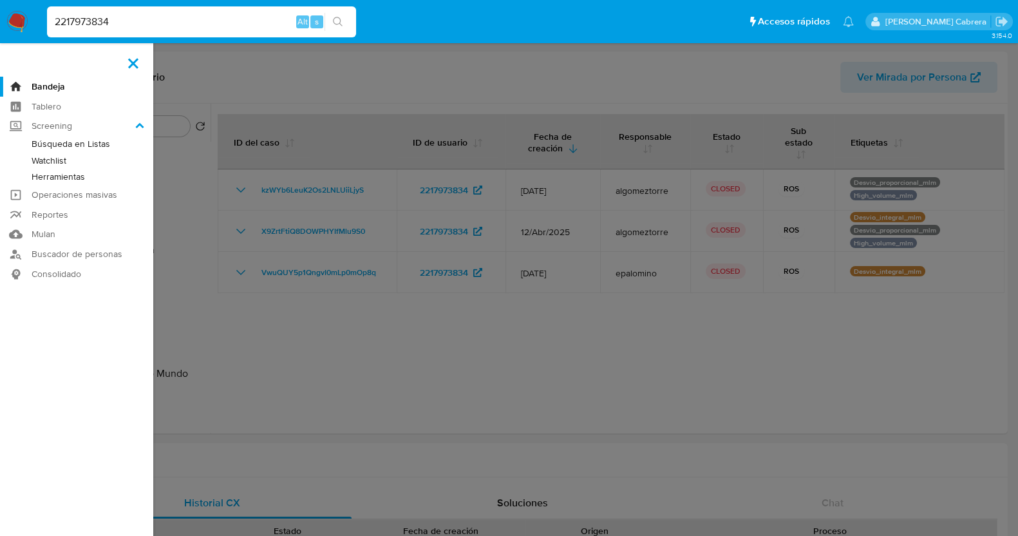
click at [71, 180] on link "Herramientas" at bounding box center [76, 177] width 153 height 16
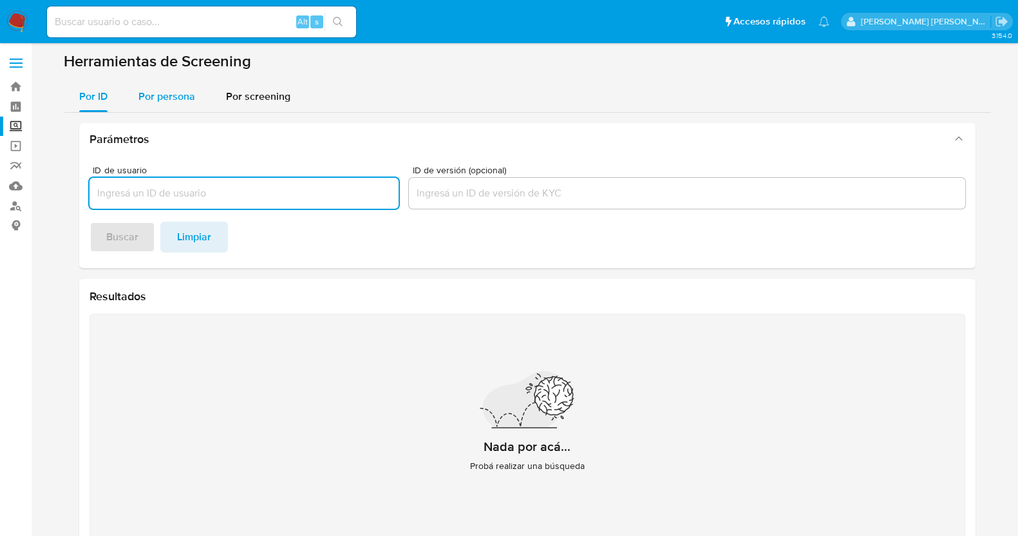
click at [171, 93] on span "Por persona" at bounding box center [166, 96] width 57 height 15
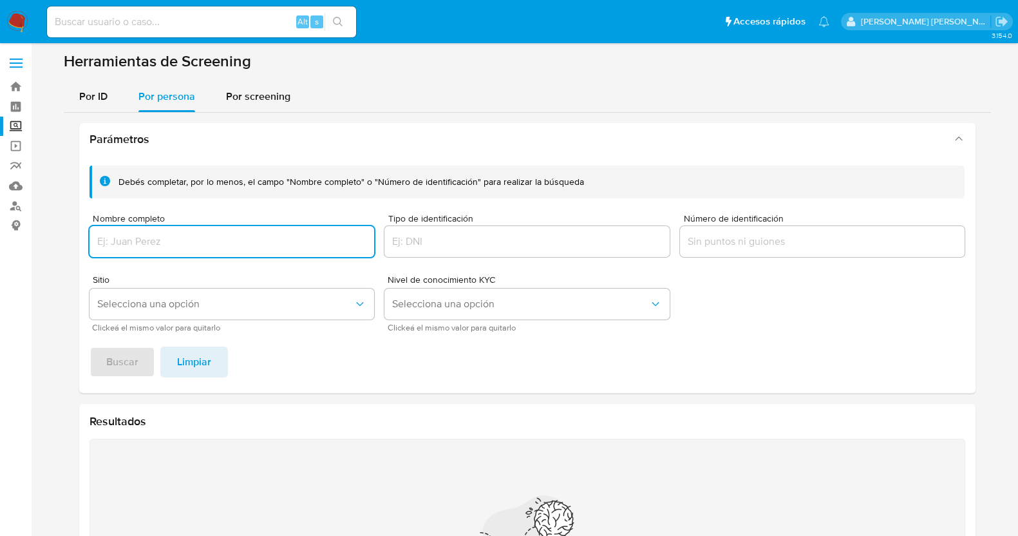
click at [248, 235] on input "Nombre completo" at bounding box center [232, 241] width 285 height 17
type input "YATZIRI MONSERRAT MORALES MARTINEZ"
click at [110, 359] on span "Buscar" at bounding box center [122, 362] width 32 height 28
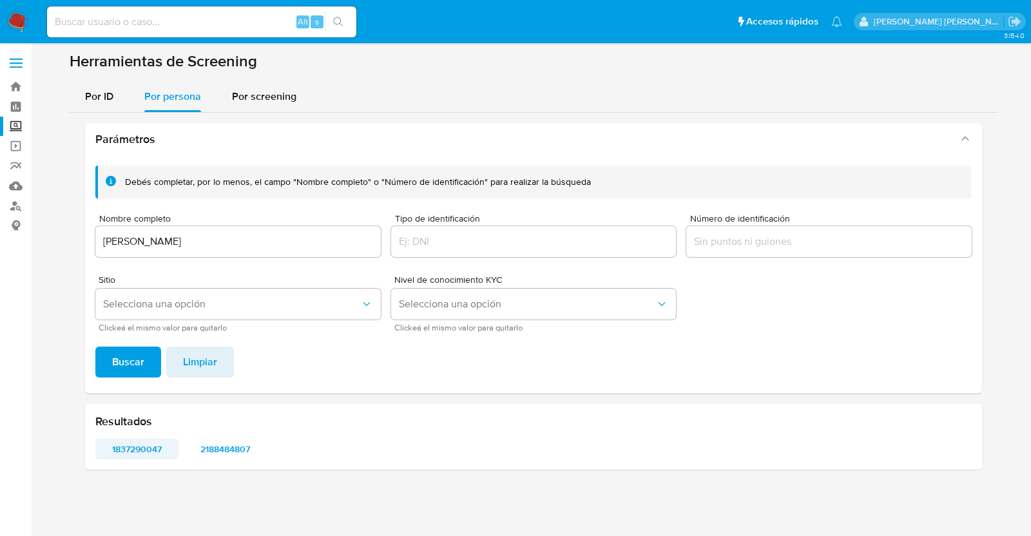
click at [148, 441] on span "1837290047" at bounding box center [136, 449] width 65 height 18
click at [256, 449] on span "2188484807" at bounding box center [225, 449] width 65 height 18
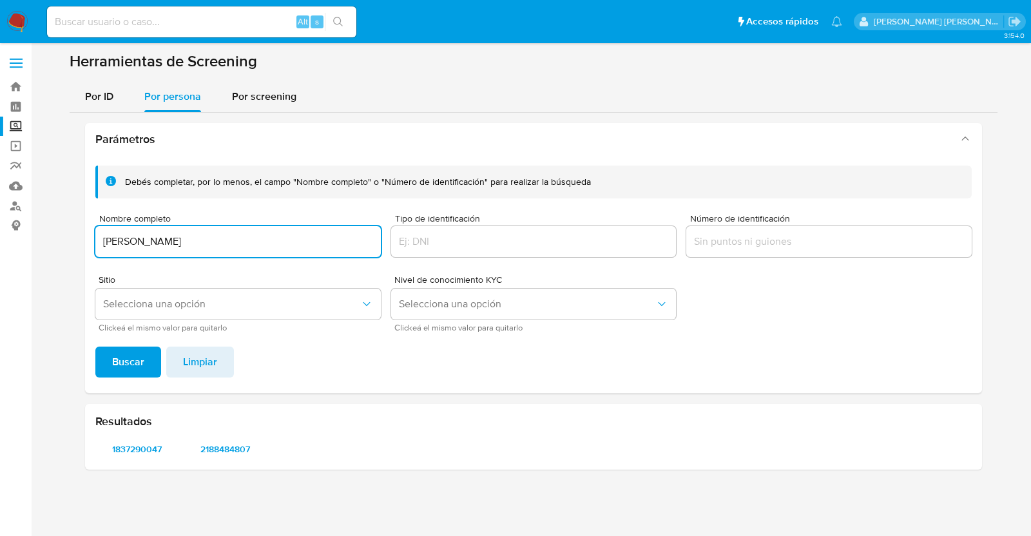
drag, startPoint x: 332, startPoint y: 235, endPoint x: 50, endPoint y: 235, distance: 281.5
click at [43, 235] on main "3.154.0" at bounding box center [515, 268] width 1031 height 536
type input "Diego Garcia Gonzalez"
click at [127, 360] on span "Buscar" at bounding box center [128, 362] width 32 height 28
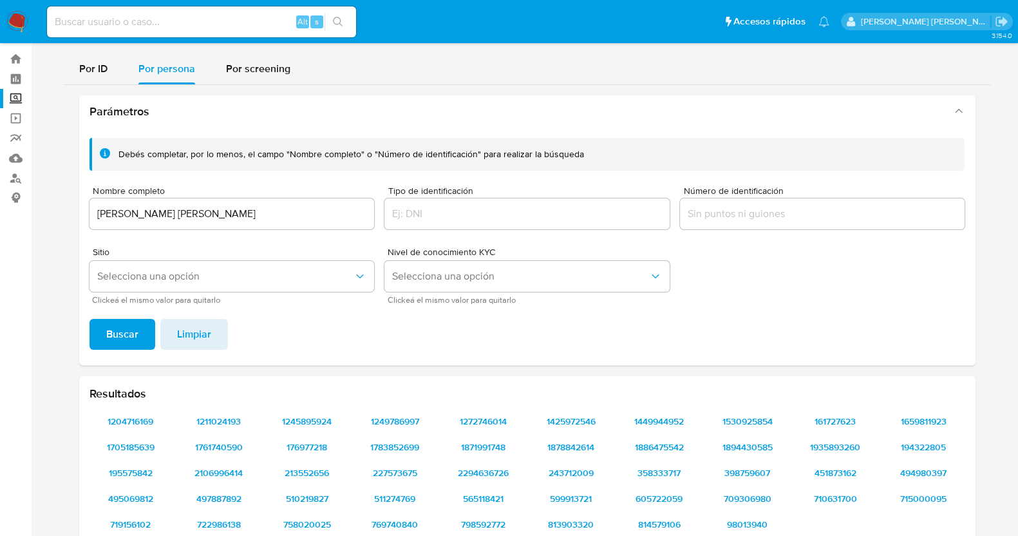
scroll to position [55, 0]
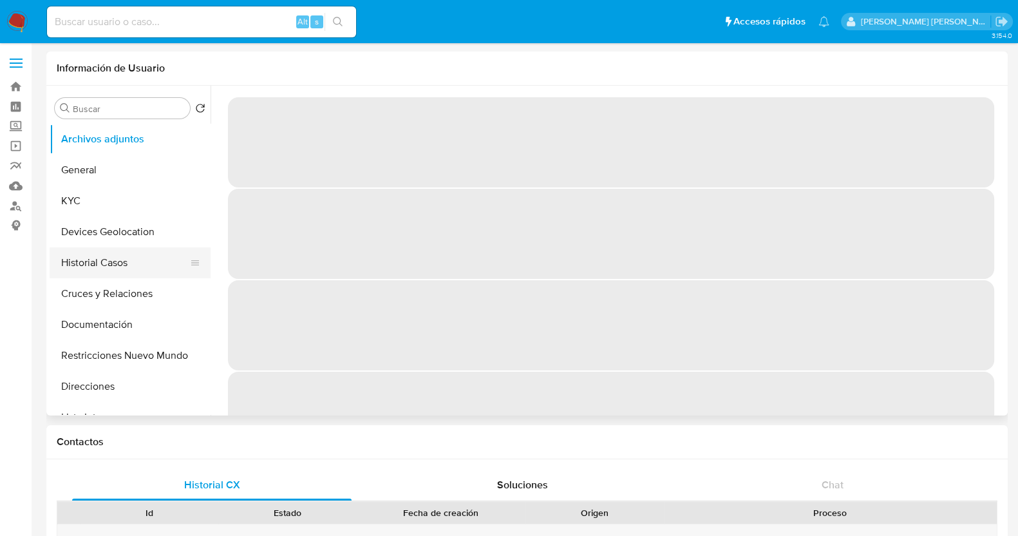
click at [129, 262] on button "Historial Casos" at bounding box center [125, 262] width 151 height 31
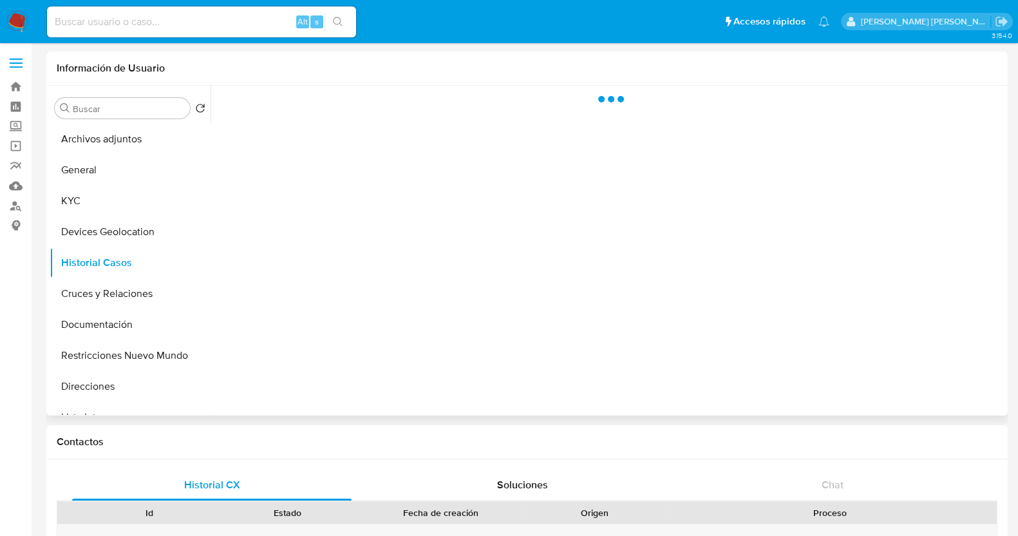
select select "10"
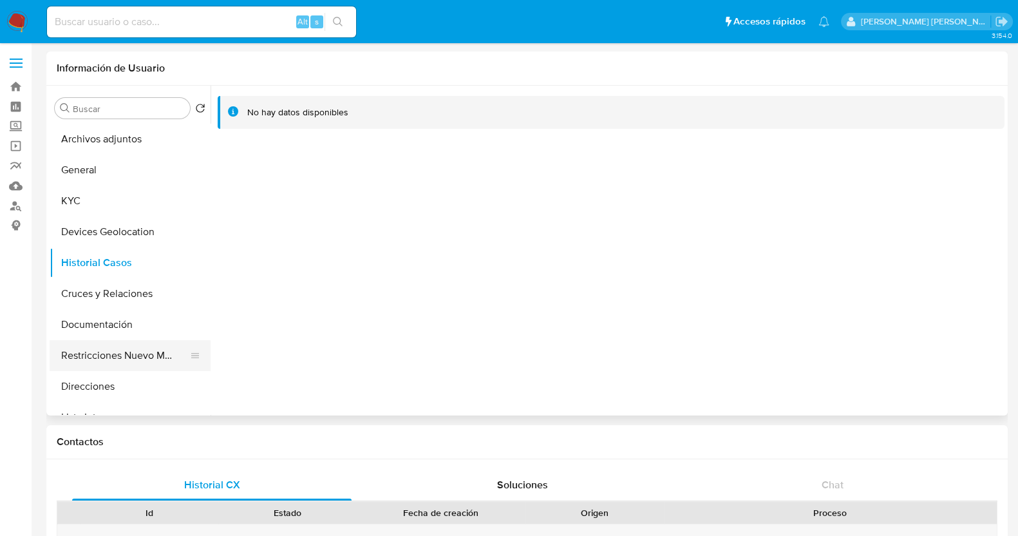
click at [131, 365] on button "Restricciones Nuevo Mundo" at bounding box center [125, 355] width 151 height 31
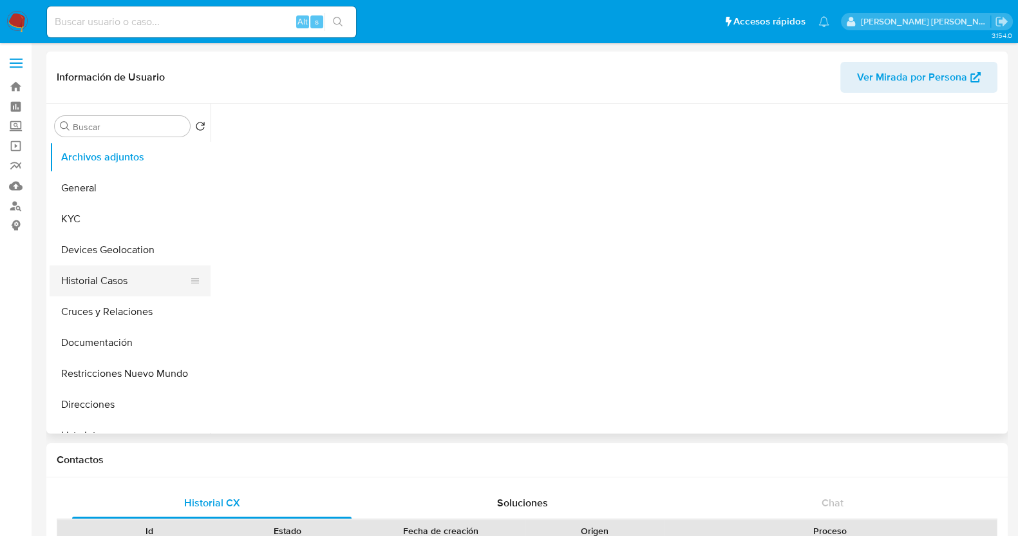
click at [124, 278] on button "Historial Casos" at bounding box center [125, 280] width 151 height 31
select select "10"
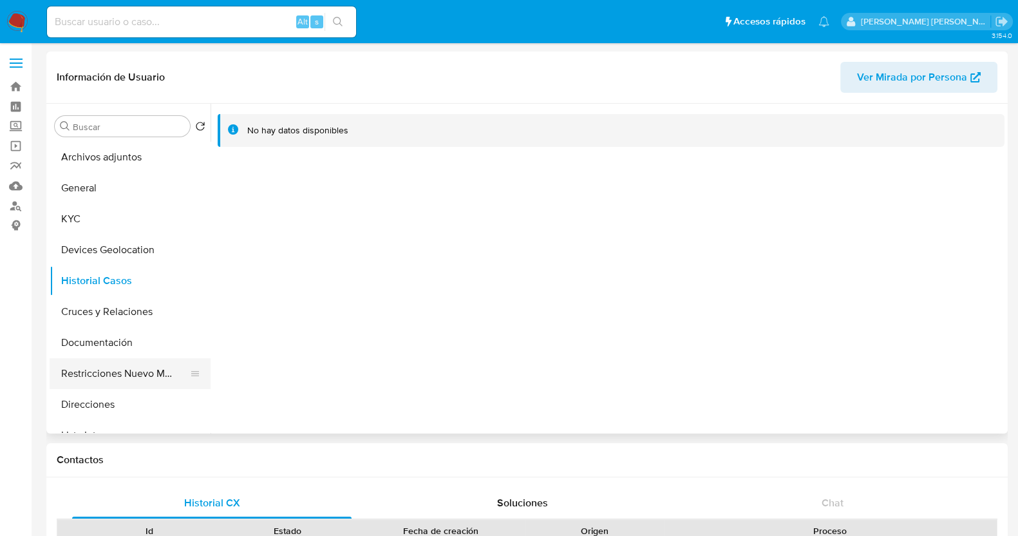
click at [130, 371] on button "Restricciones Nuevo Mundo" at bounding box center [125, 373] width 151 height 31
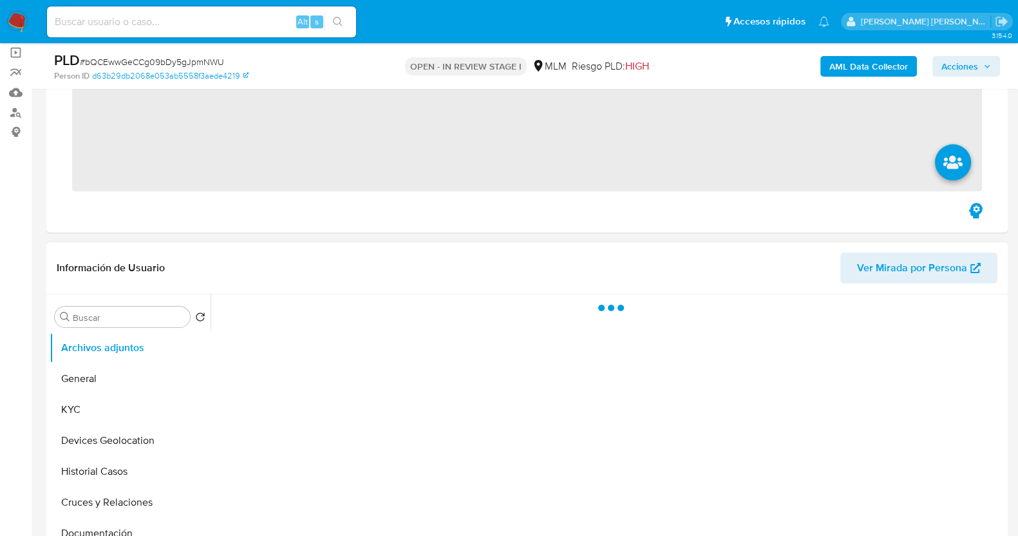
scroll to position [160, 0]
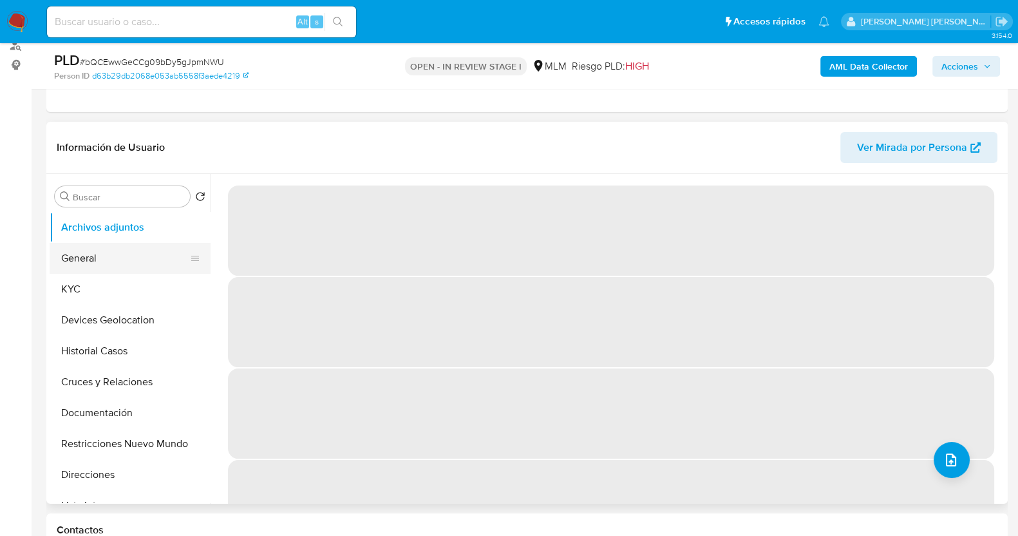
click at [91, 257] on button "General" at bounding box center [125, 258] width 151 height 31
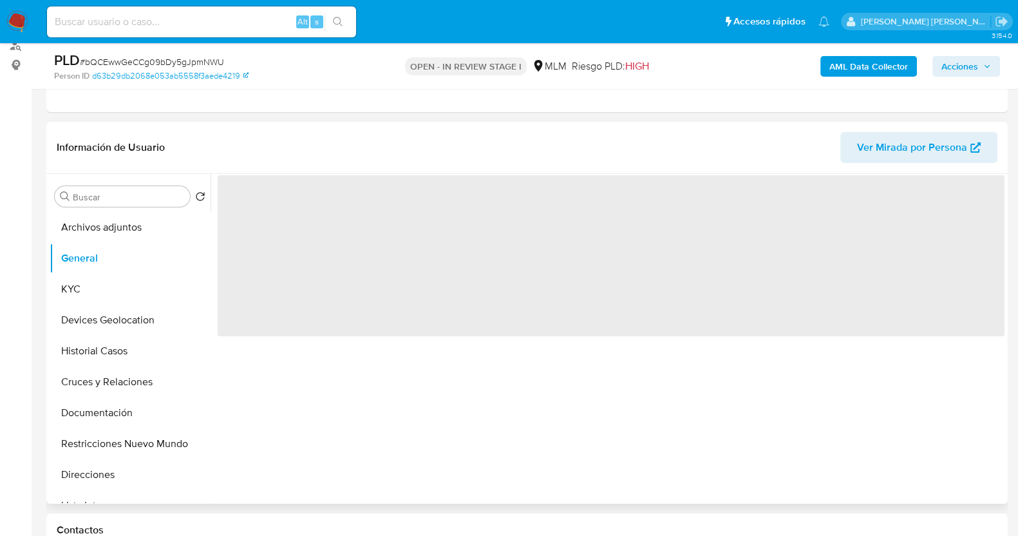
select select "10"
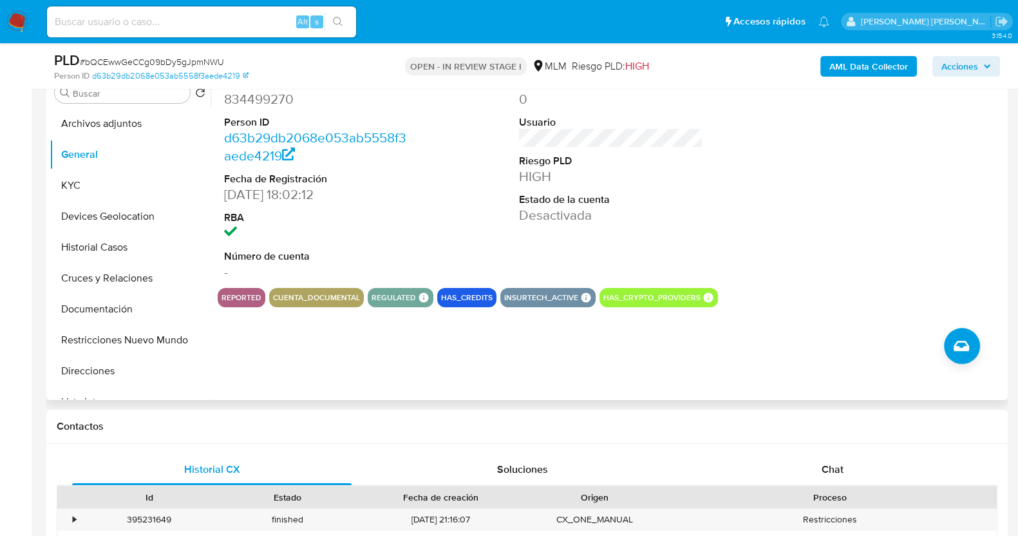
scroll to position [242, 0]
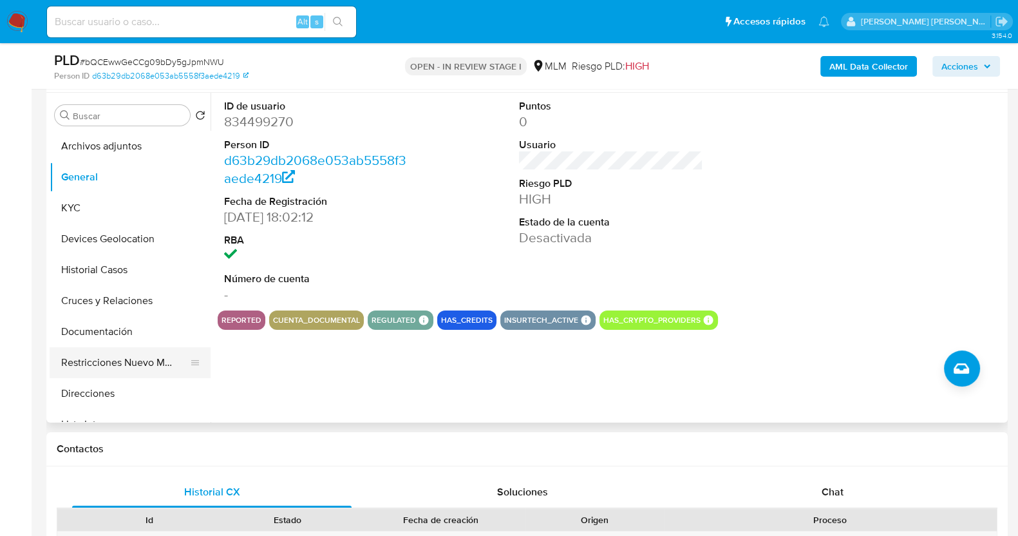
click at [126, 362] on button "Restricciones Nuevo Mundo" at bounding box center [125, 362] width 151 height 31
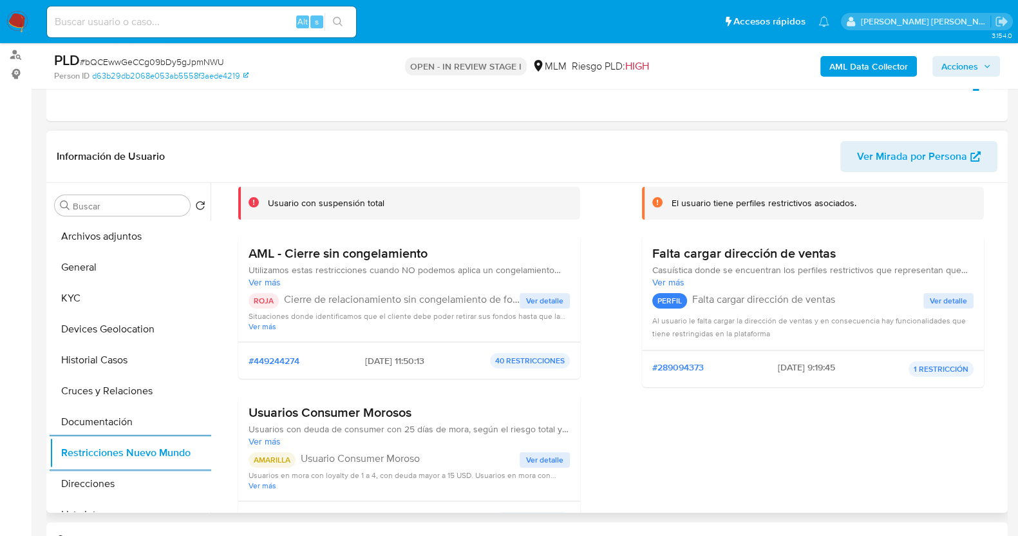
scroll to position [80, 0]
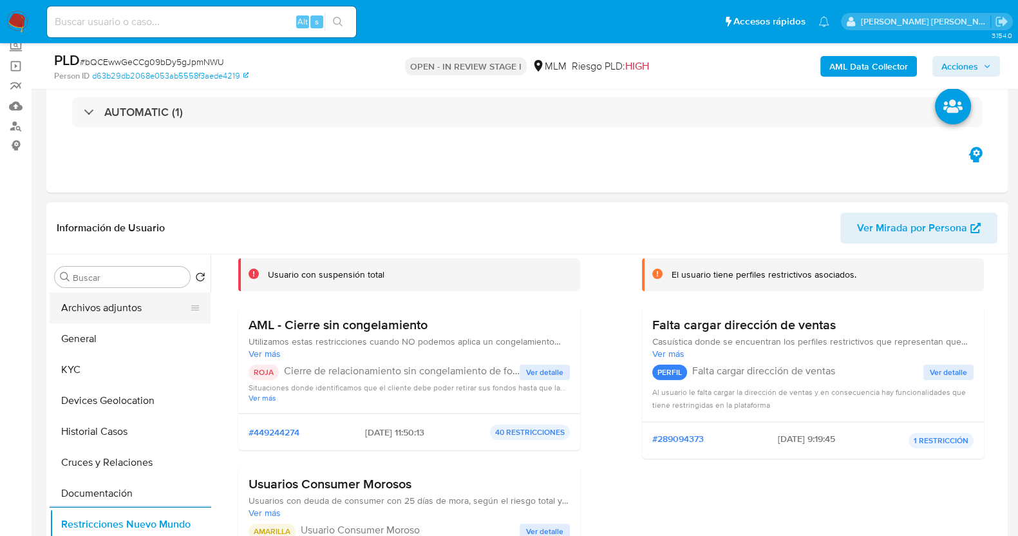
click at [117, 305] on button "Archivos adjuntos" at bounding box center [125, 307] width 151 height 31
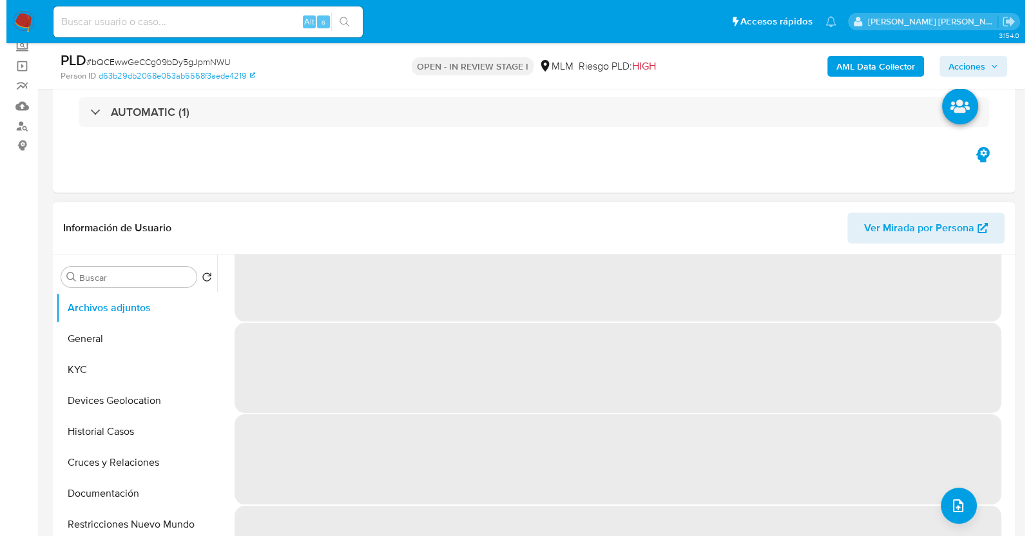
scroll to position [54, 0]
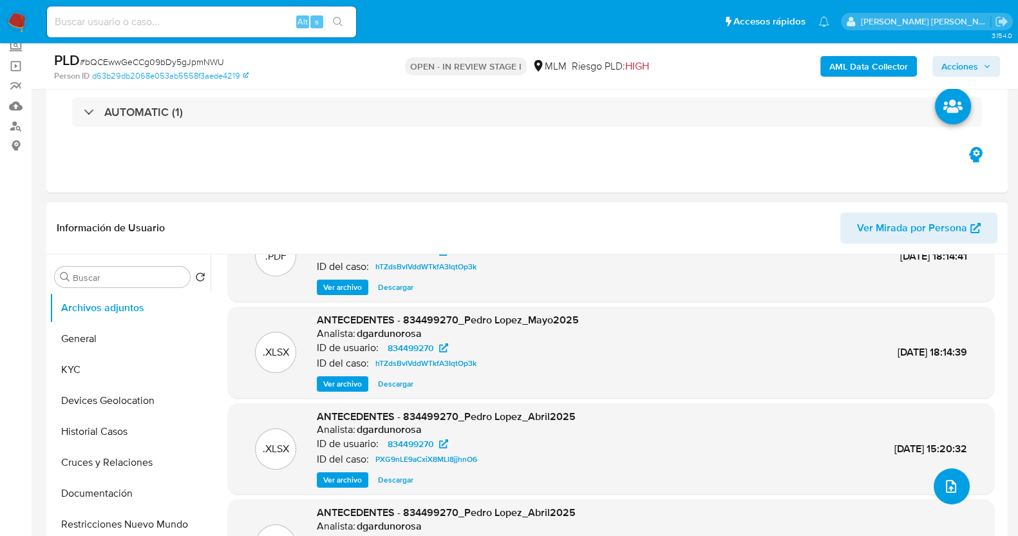
click at [944, 488] on icon "upload-file" at bounding box center [951, 486] width 15 height 15
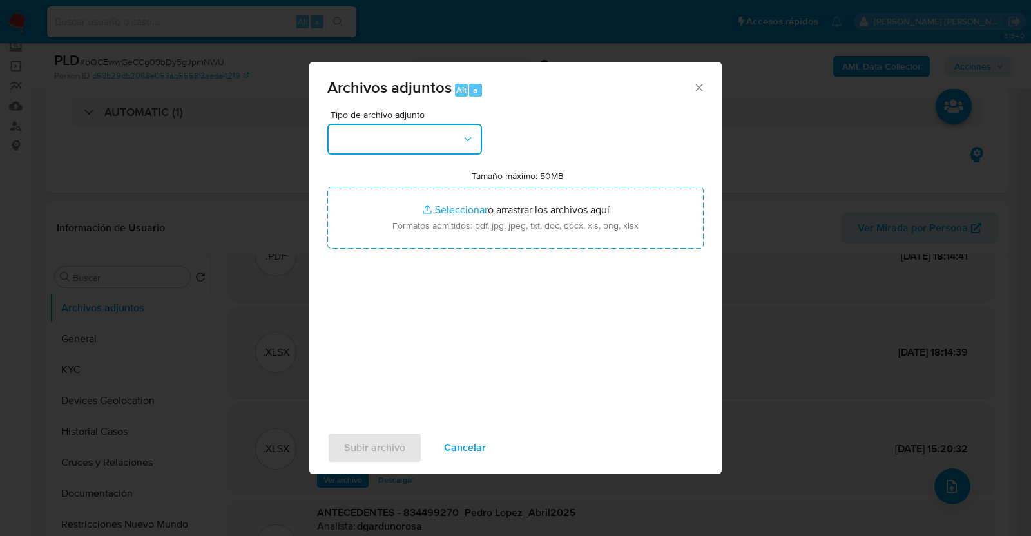
click at [446, 132] on button "button" at bounding box center [404, 139] width 155 height 31
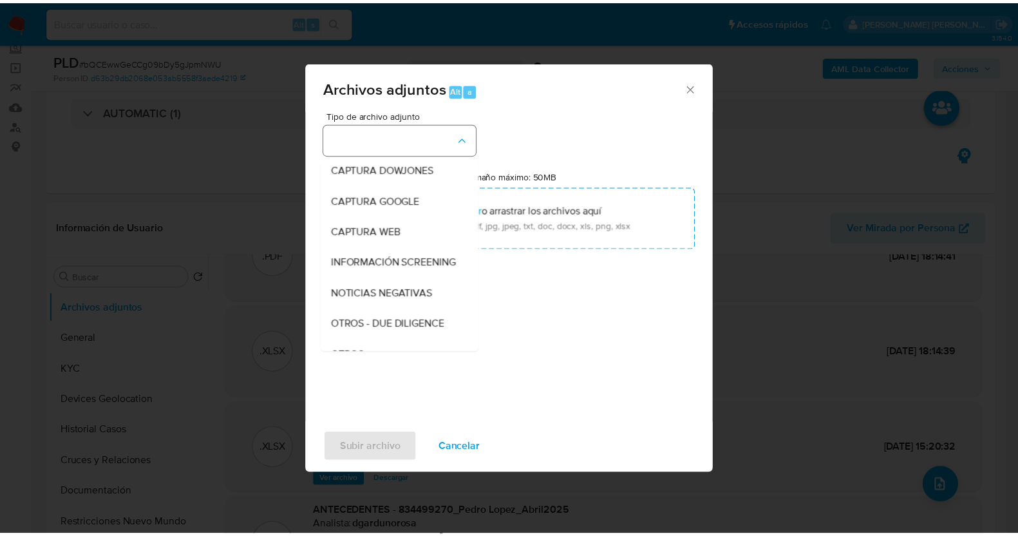
scroll to position [67, 0]
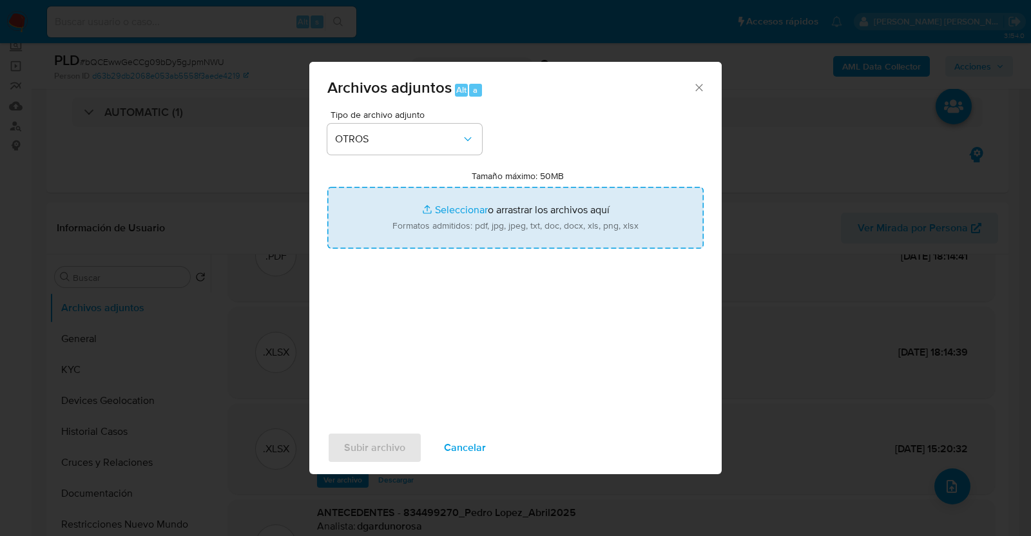
type input "C:\fakepath\834499270_PEDRO LOPEZ_JUL2025.pdf"
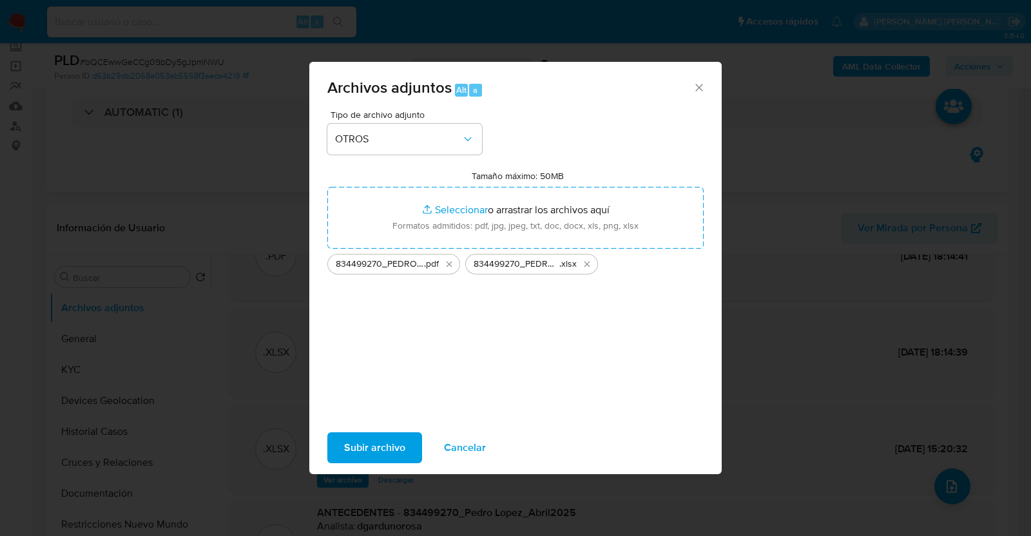
click at [393, 443] on span "Subir archivo" at bounding box center [374, 448] width 61 height 28
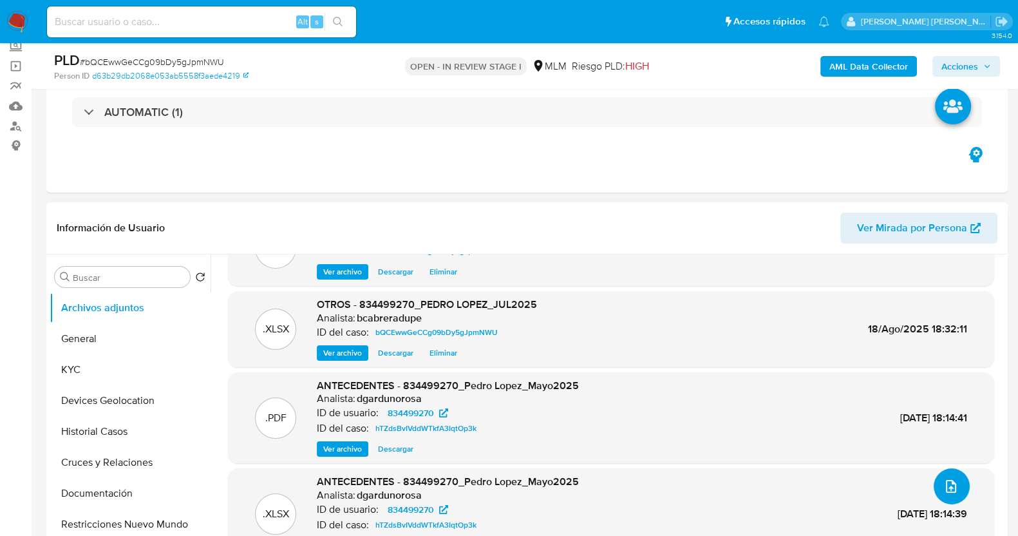
scroll to position [77, 0]
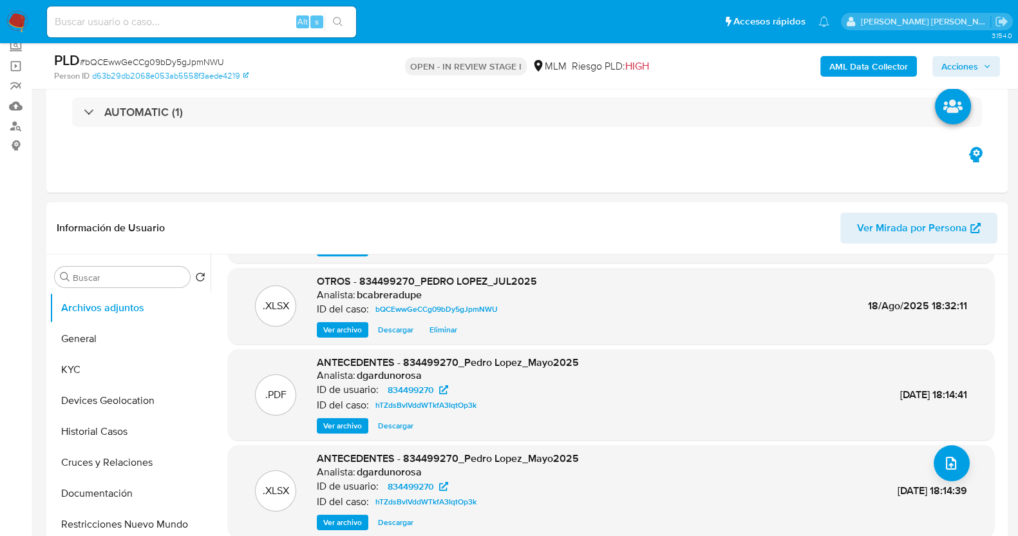
click at [206, 61] on span "# bQCEwwGeCCg09bDy5gJpmNWU" at bounding box center [152, 61] width 144 height 13
copy span "bQCEwwGeCCg09bDy5gJpmNWU"
click at [957, 66] on span "Acciones" at bounding box center [960, 66] width 37 height 21
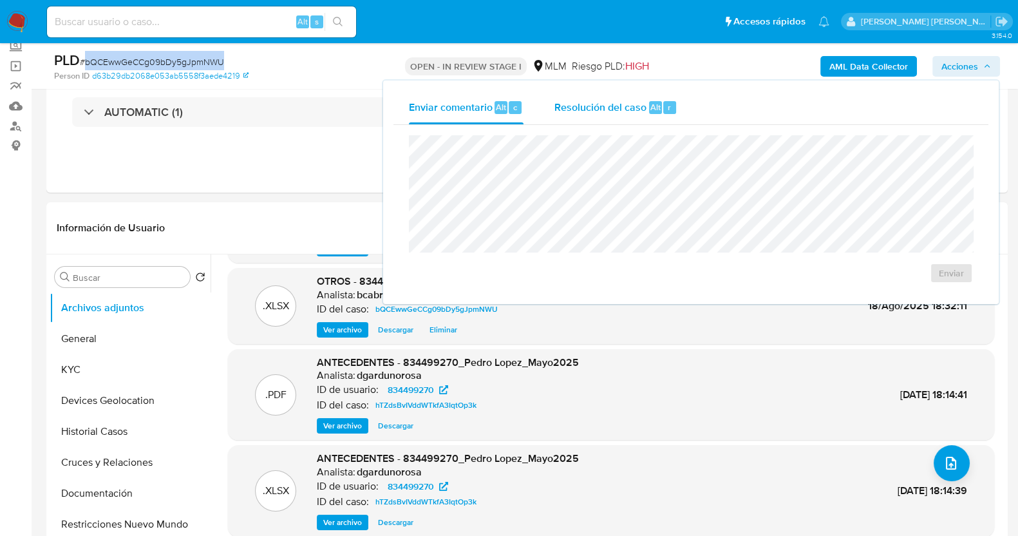
click at [580, 102] on span "Resolución del caso" at bounding box center [601, 106] width 92 height 15
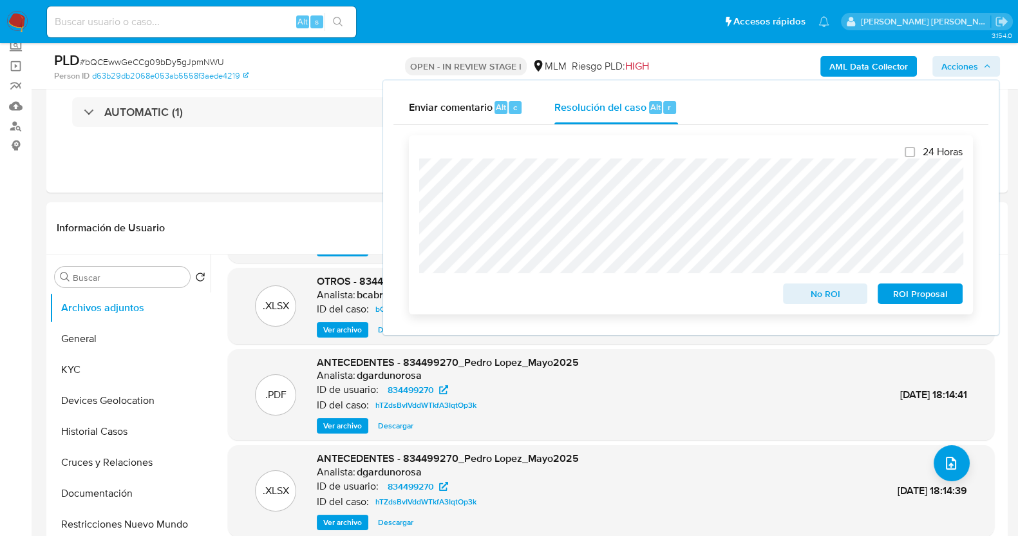
click at [905, 298] on span "ROI Proposal" at bounding box center [920, 294] width 67 height 18
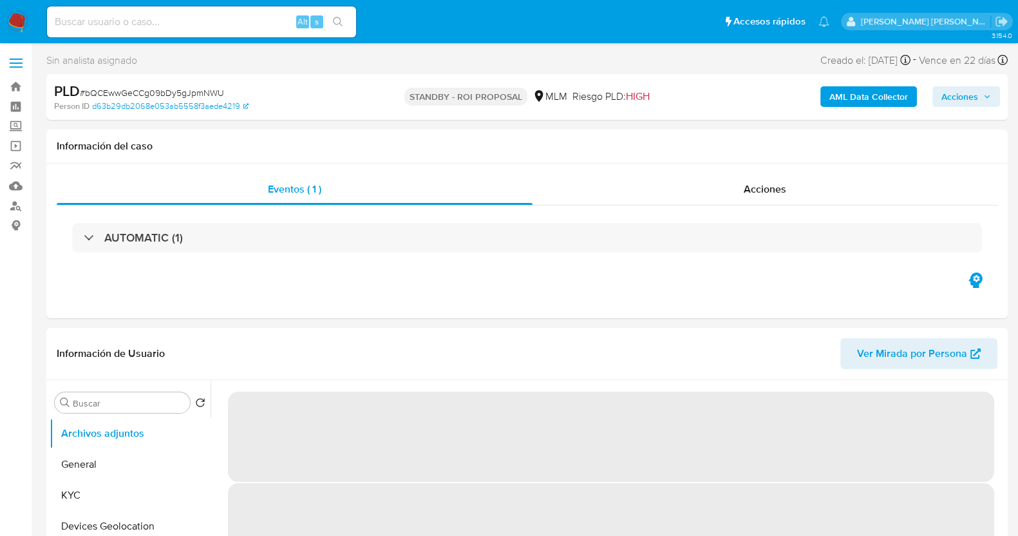
select select "10"
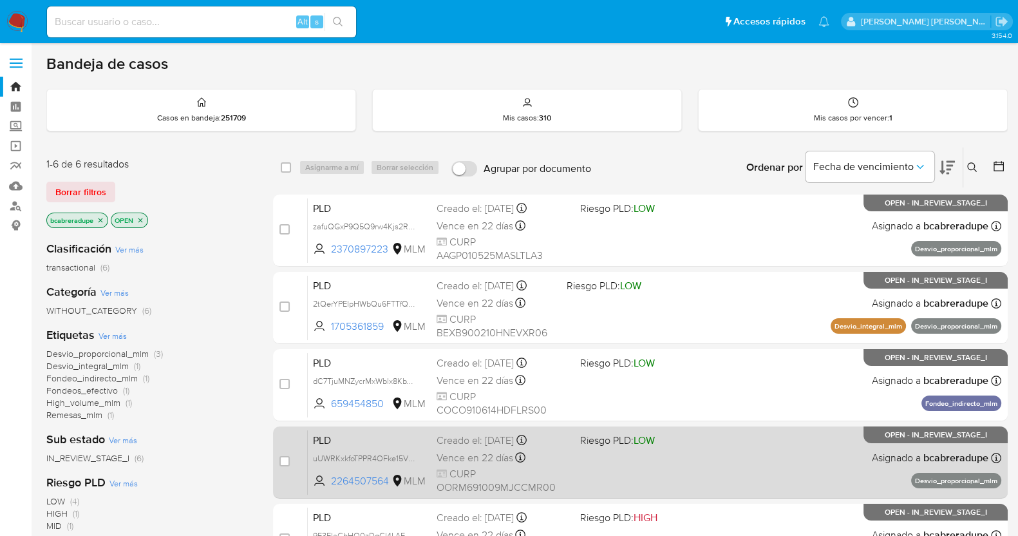
scroll to position [202, 0]
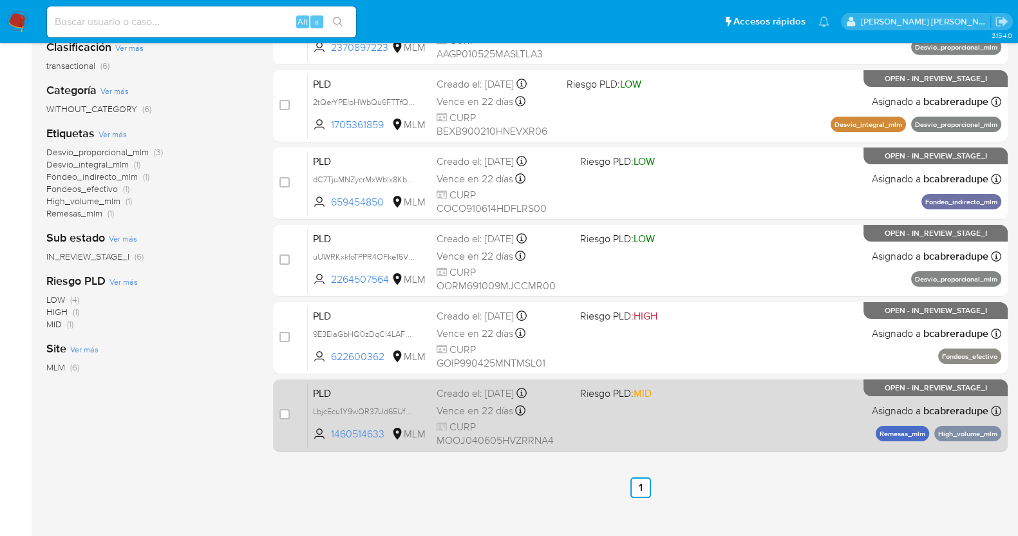
click at [473, 420] on span "CURP MOOJ040605HVZRRNA4" at bounding box center [503, 434] width 133 height 28
click at [466, 407] on span "Vence en 22 días" at bounding box center [475, 411] width 77 height 14
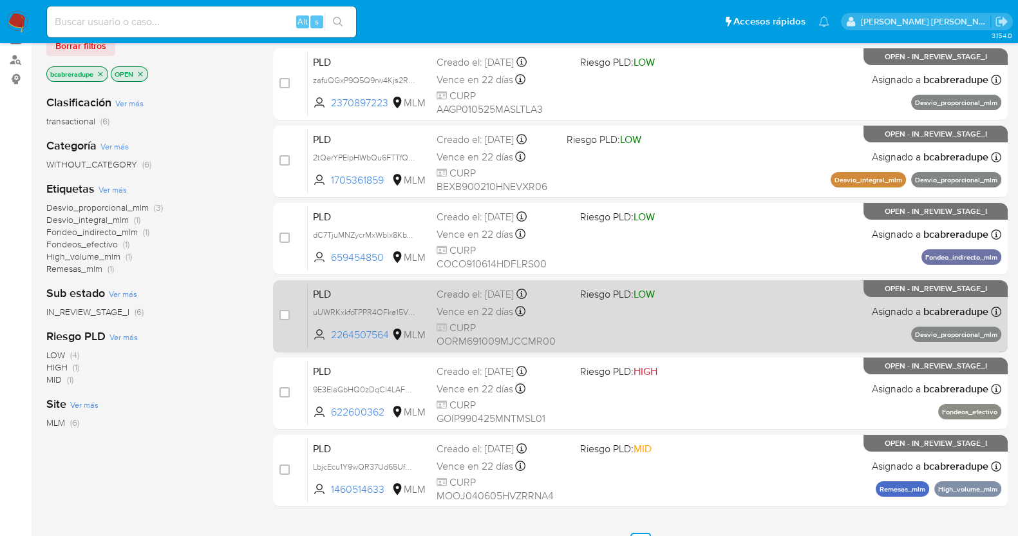
scroll to position [121, 0]
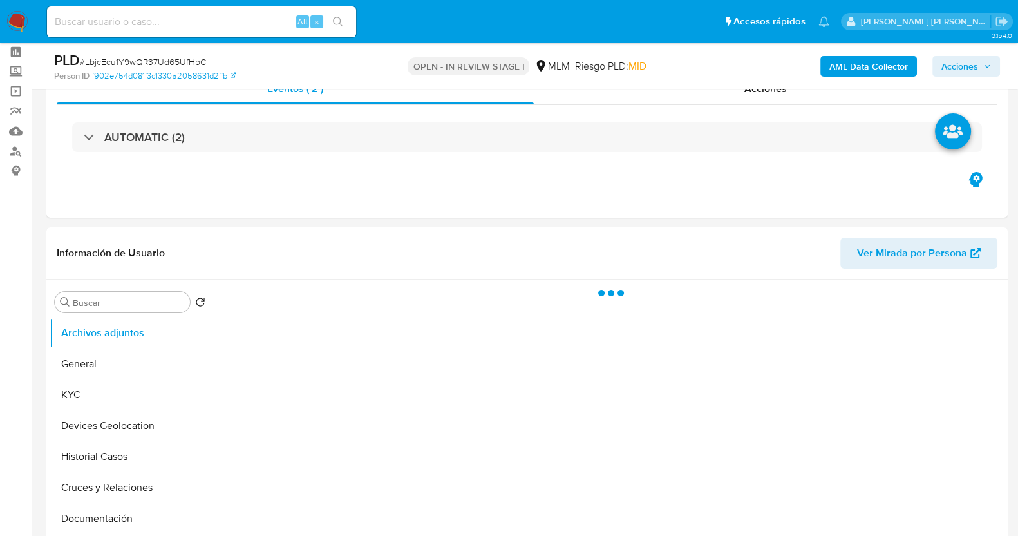
scroll to position [80, 0]
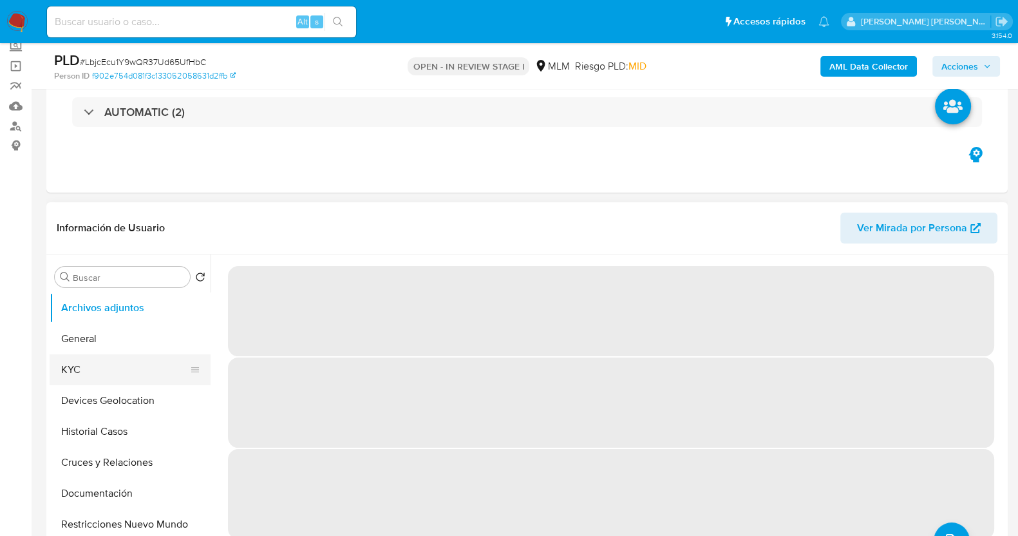
click at [111, 369] on button "KYC" at bounding box center [125, 369] width 151 height 31
select select "10"
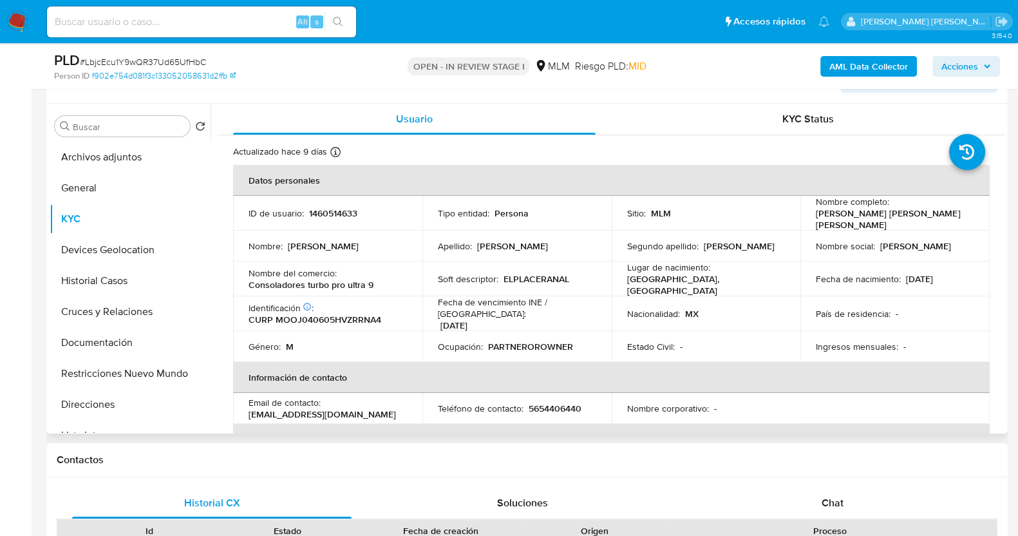
scroll to position [242, 0]
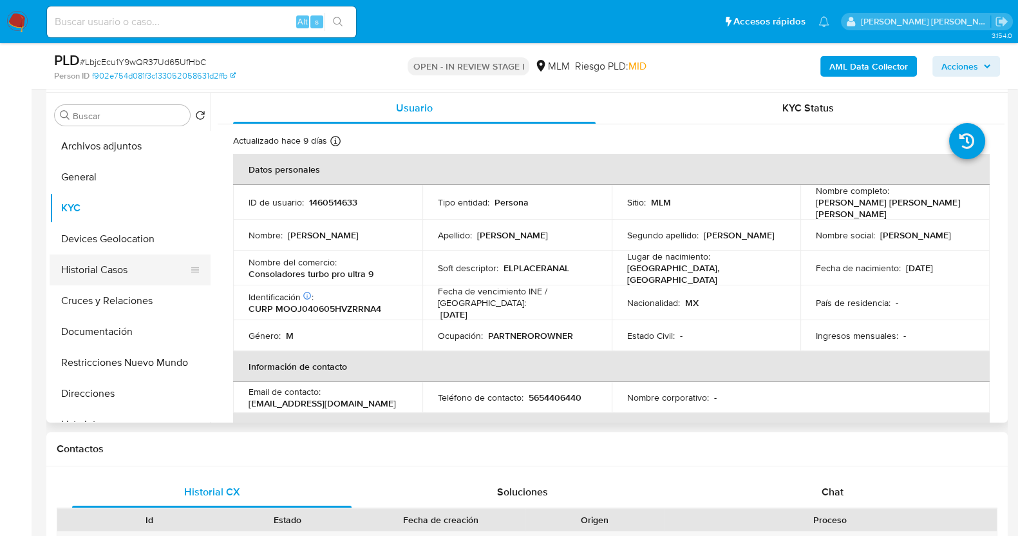
click at [77, 272] on button "Historial Casos" at bounding box center [125, 269] width 151 height 31
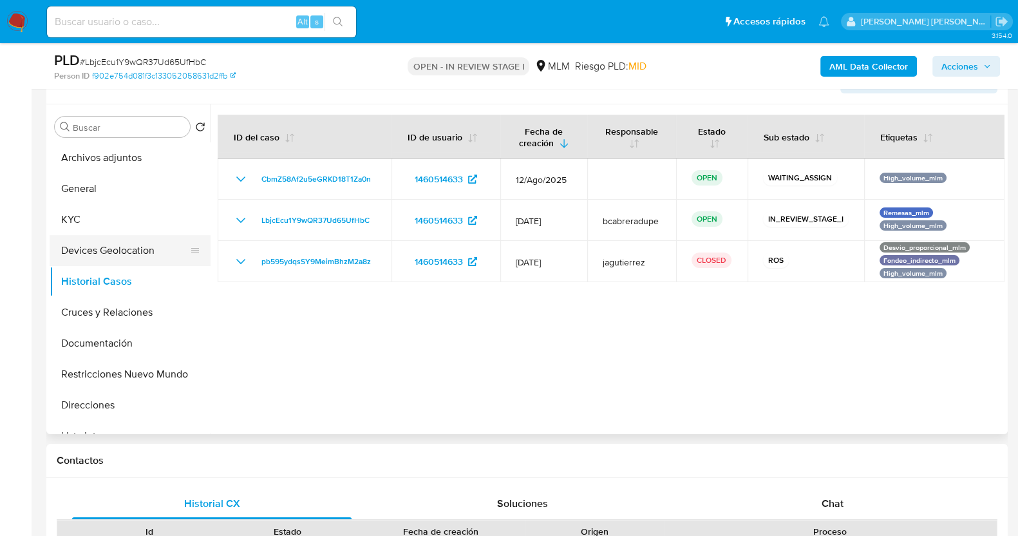
scroll to position [80, 0]
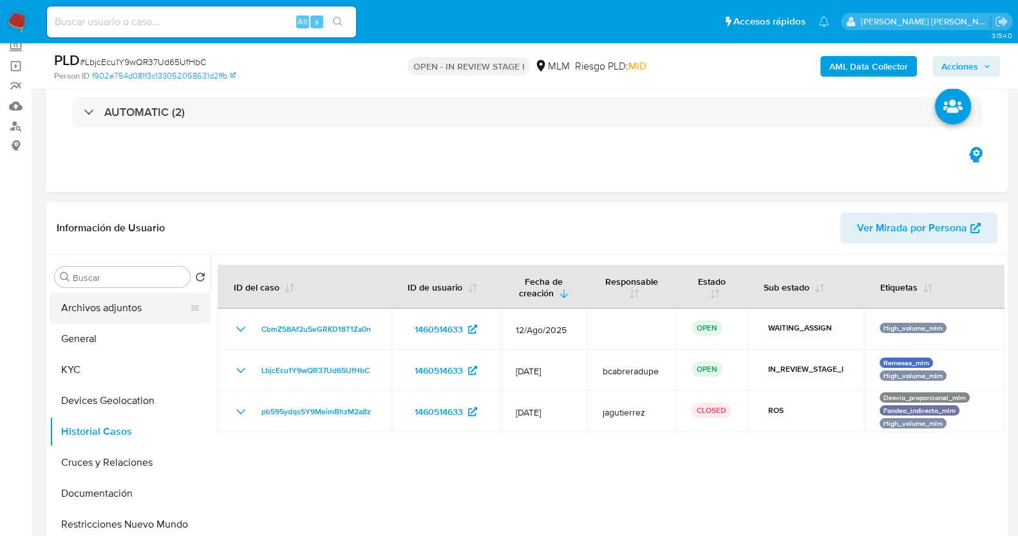
click at [129, 304] on button "Archivos adjuntos" at bounding box center [125, 307] width 151 height 31
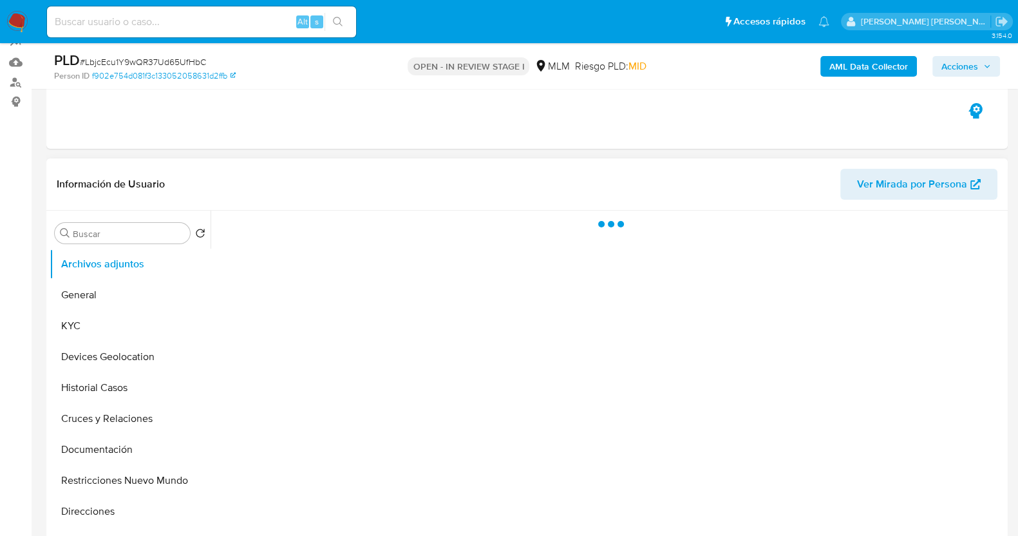
scroll to position [160, 0]
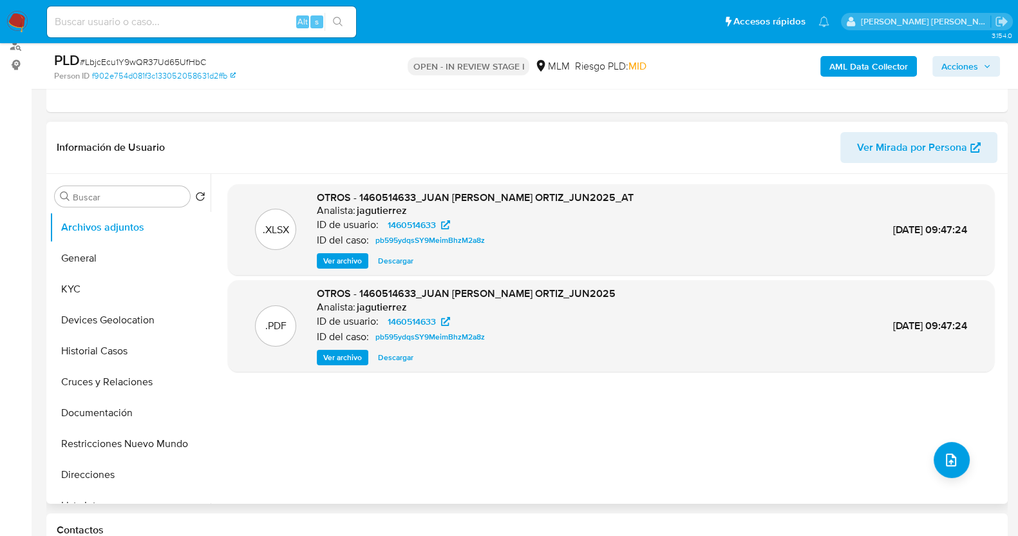
click at [407, 357] on span "Descargar" at bounding box center [395, 357] width 35 height 13
drag, startPoint x: 91, startPoint y: 290, endPoint x: 102, endPoint y: 294, distance: 11.8
click at [91, 290] on button "KYC" at bounding box center [125, 289] width 151 height 31
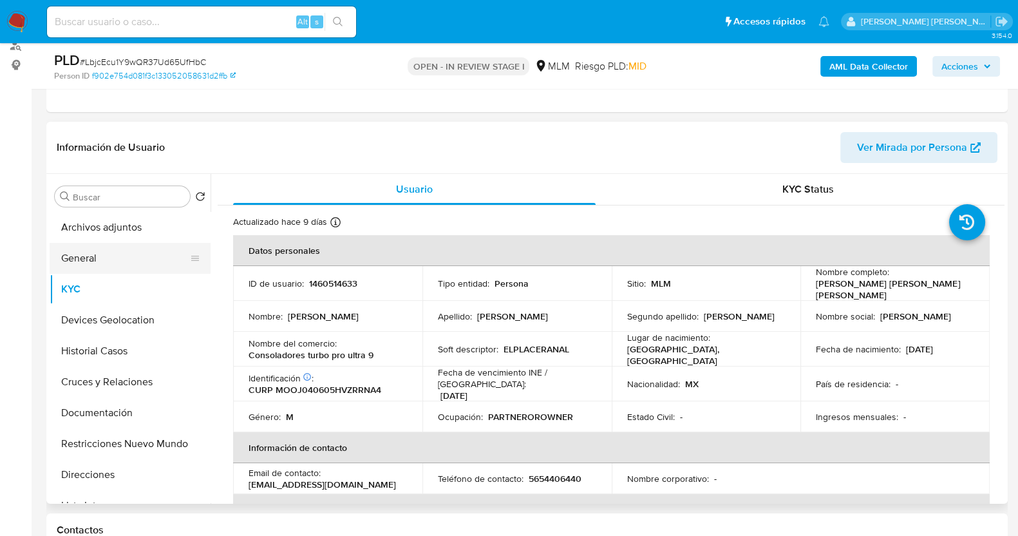
click at [107, 262] on button "General" at bounding box center [125, 258] width 151 height 31
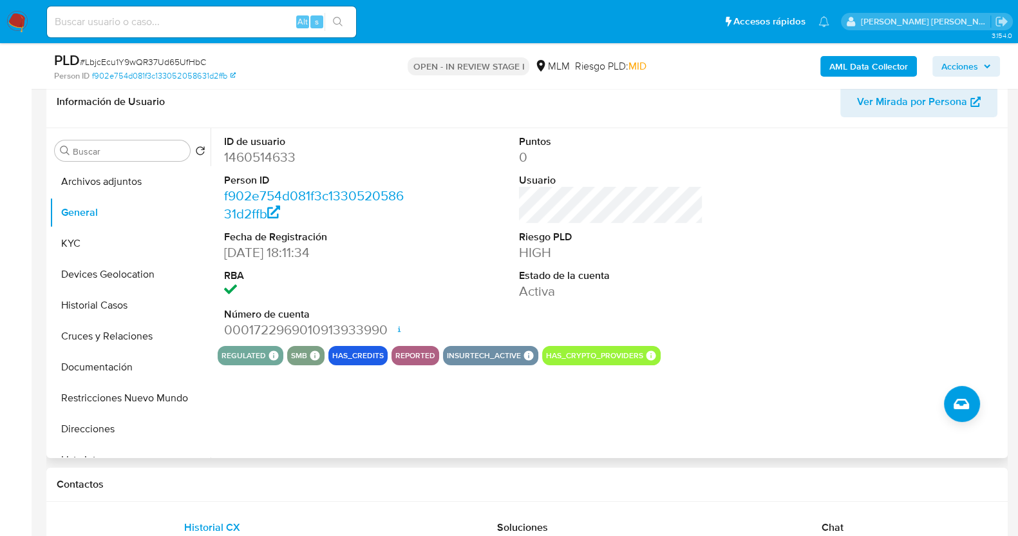
scroll to position [242, 0]
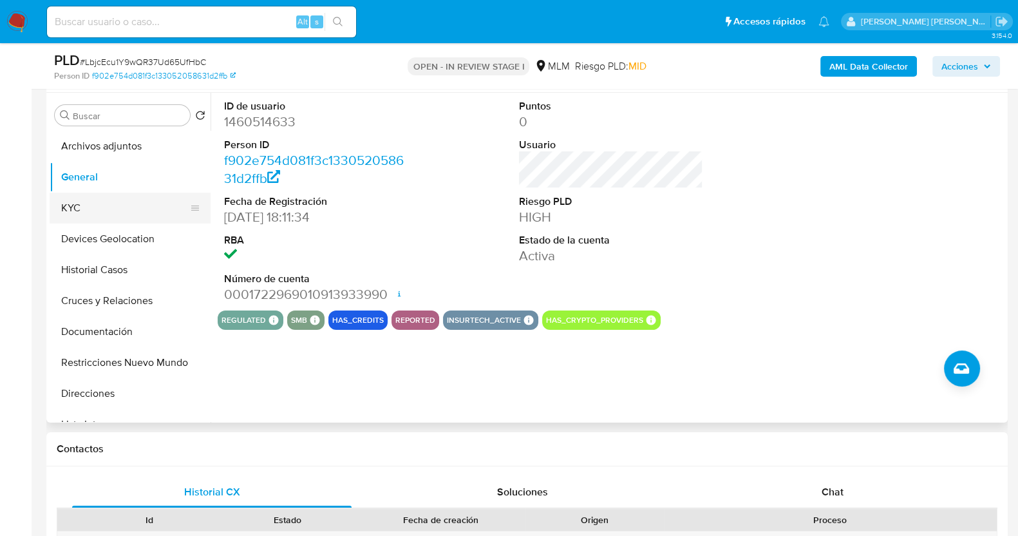
click at [116, 206] on button "KYC" at bounding box center [125, 208] width 151 height 31
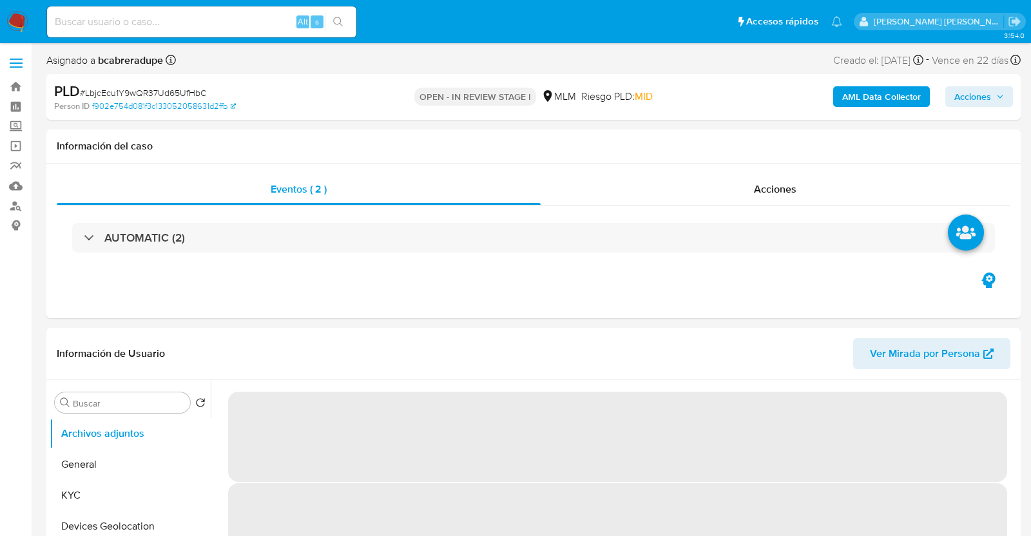
select select "10"
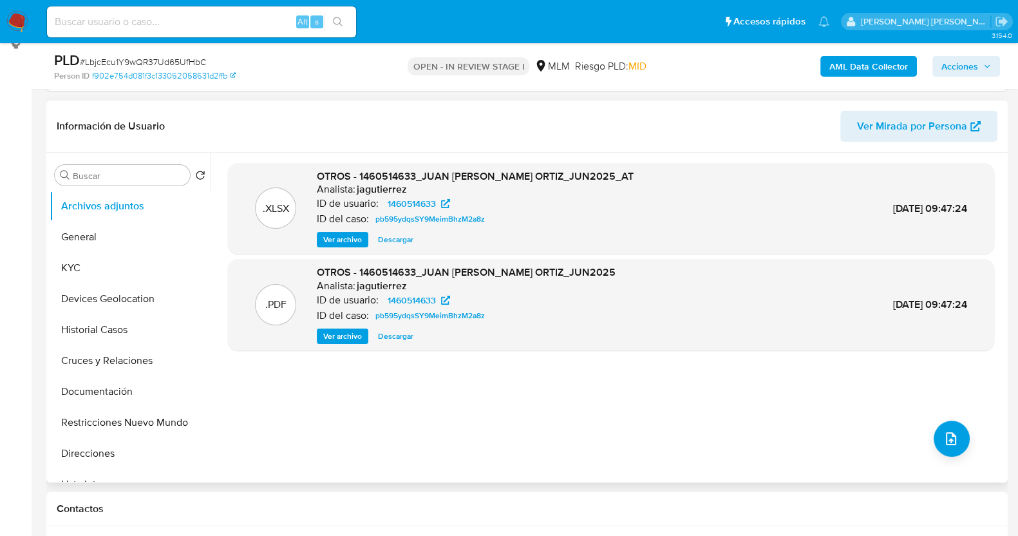
scroll to position [242, 0]
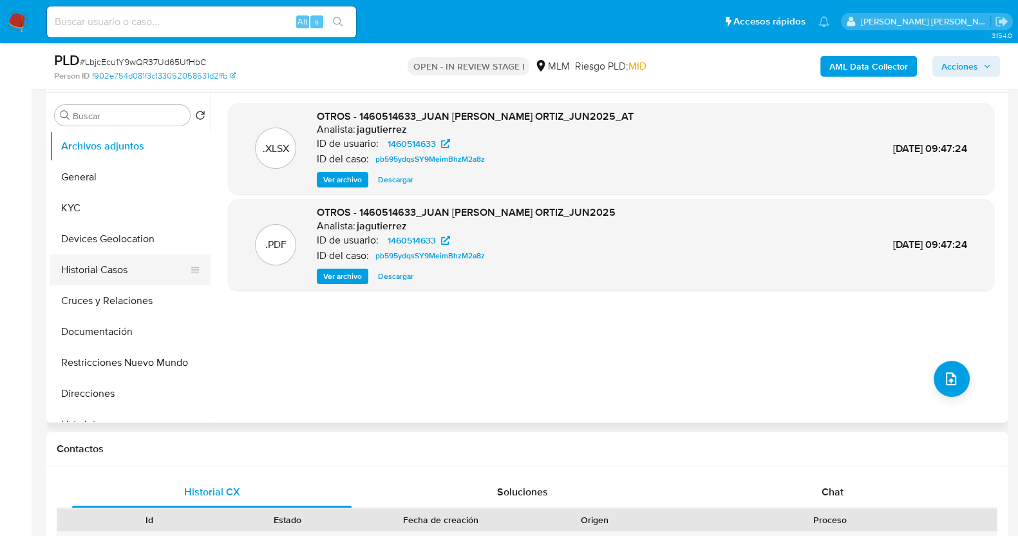
click at [103, 269] on button "Historial Casos" at bounding box center [125, 269] width 151 height 31
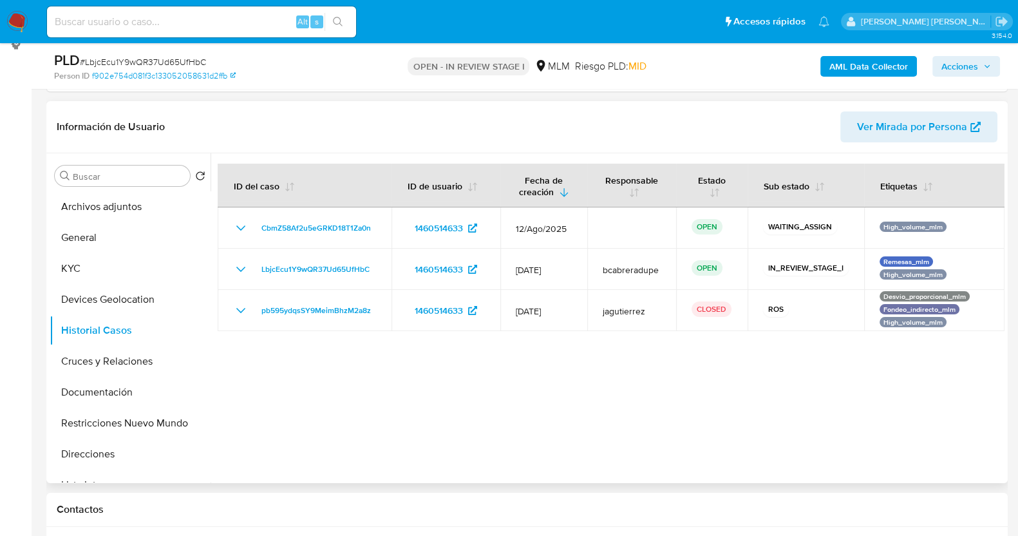
scroll to position [160, 0]
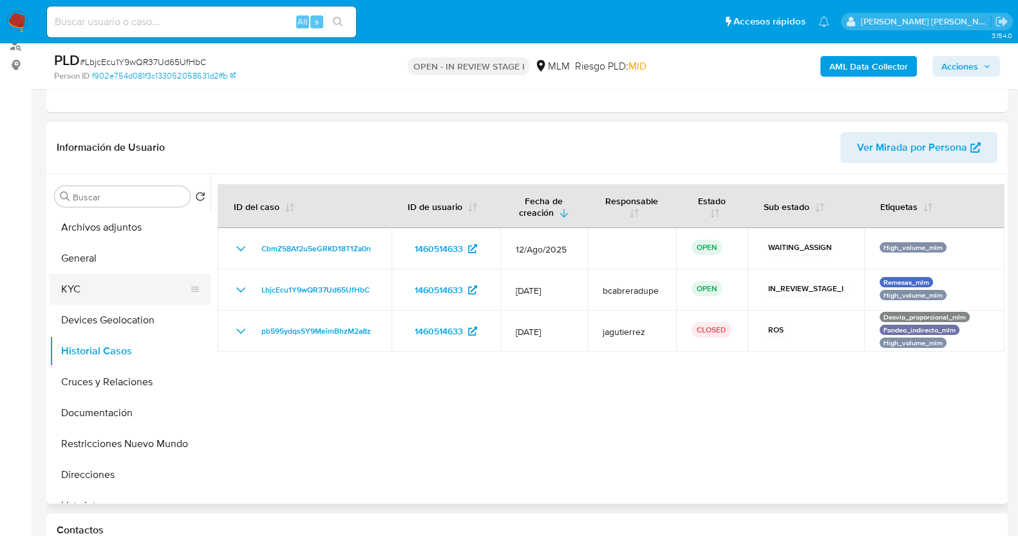
click at [100, 285] on button "KYC" at bounding box center [125, 289] width 151 height 31
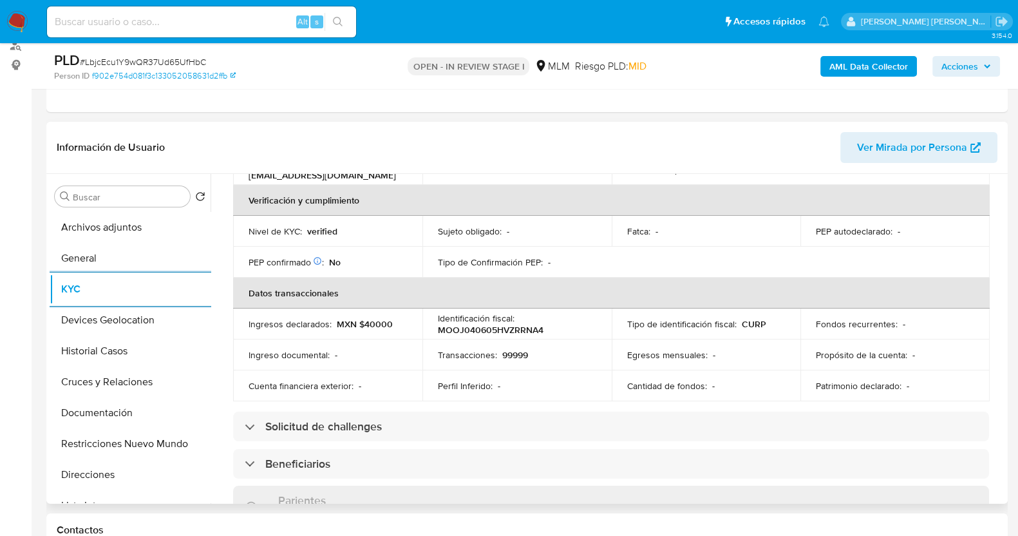
scroll to position [483, 0]
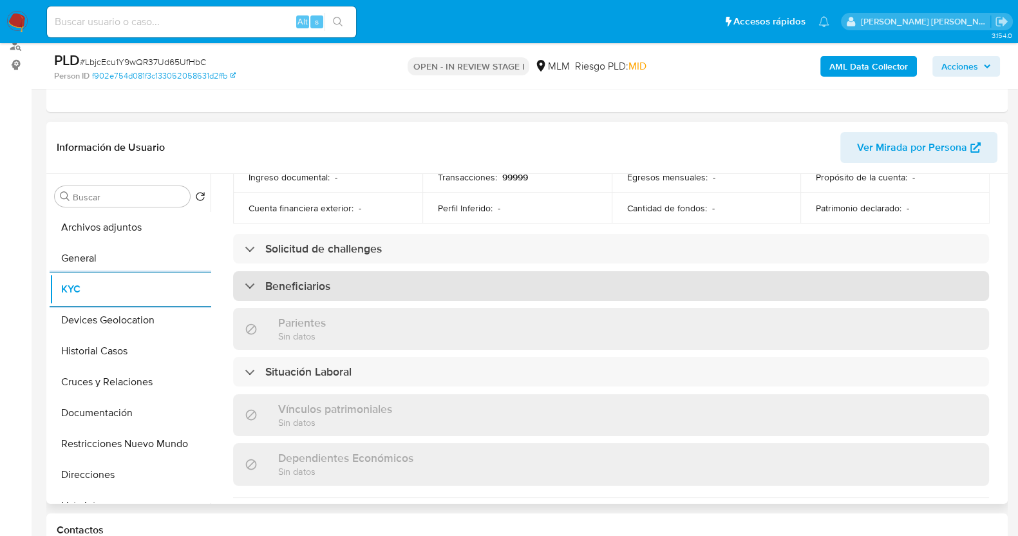
click at [387, 280] on div "Beneficiarios" at bounding box center [611, 286] width 756 height 30
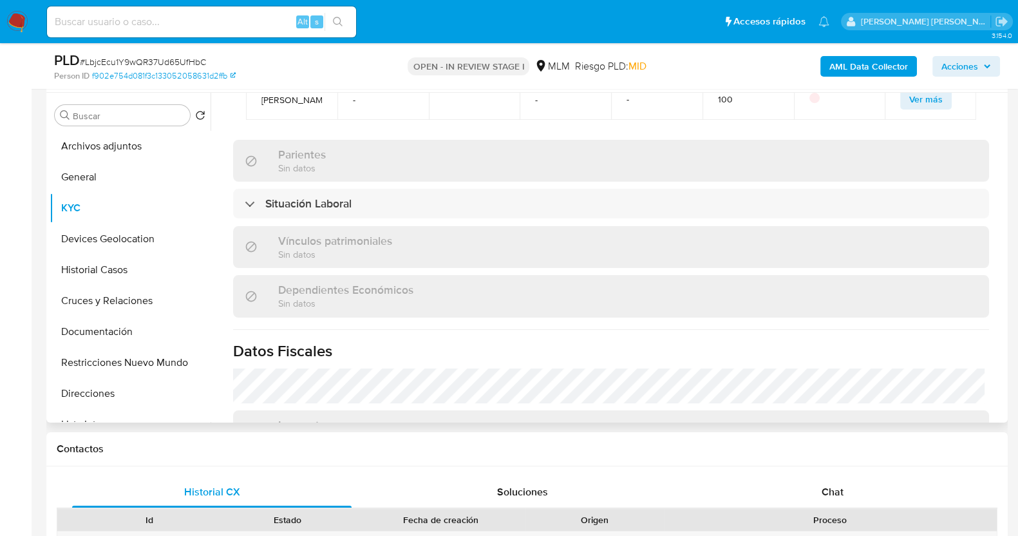
scroll to position [596, 0]
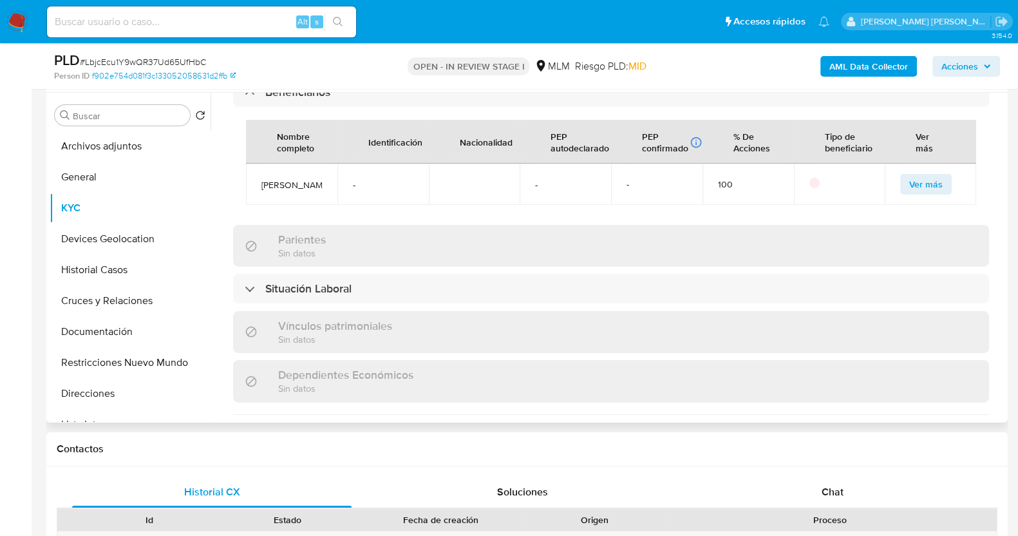
drag, startPoint x: 267, startPoint y: 180, endPoint x: 291, endPoint y: 198, distance: 29.9
click at [291, 197] on td "[PERSON_NAME]" at bounding box center [291, 184] width 91 height 41
copy span "[PERSON_NAME]"
click at [128, 174] on button "General" at bounding box center [125, 177] width 151 height 31
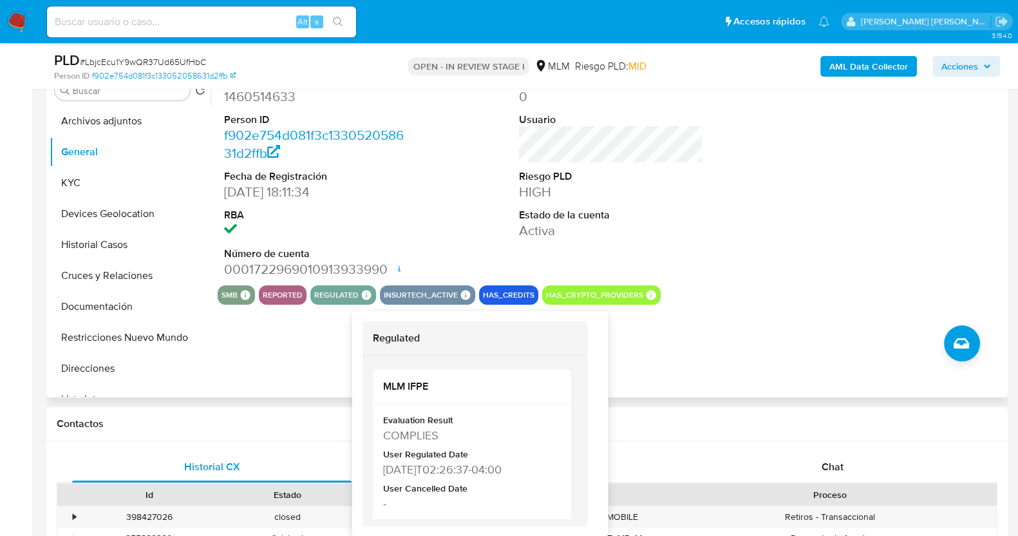
scroll to position [242, 0]
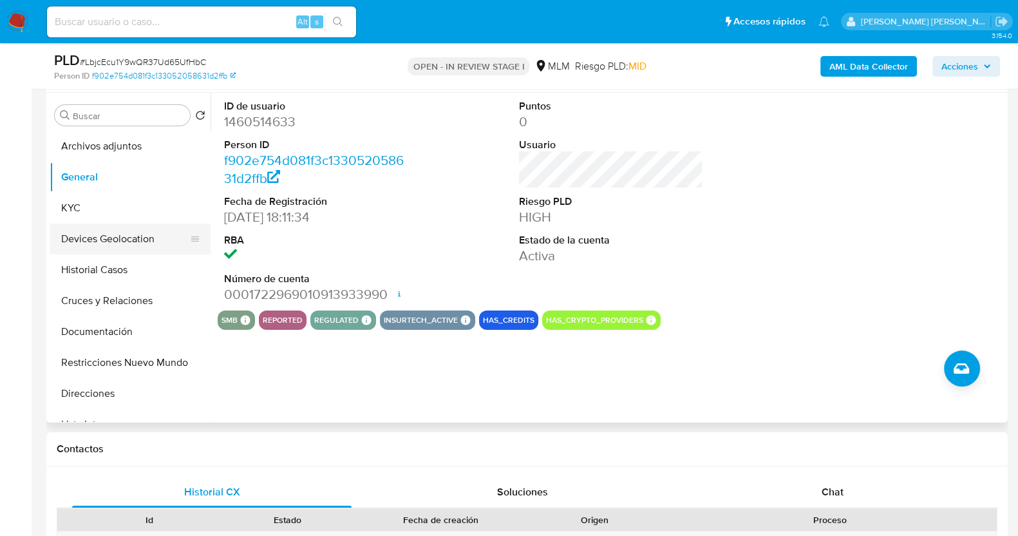
click at [133, 236] on button "Devices Geolocation" at bounding box center [125, 239] width 151 height 31
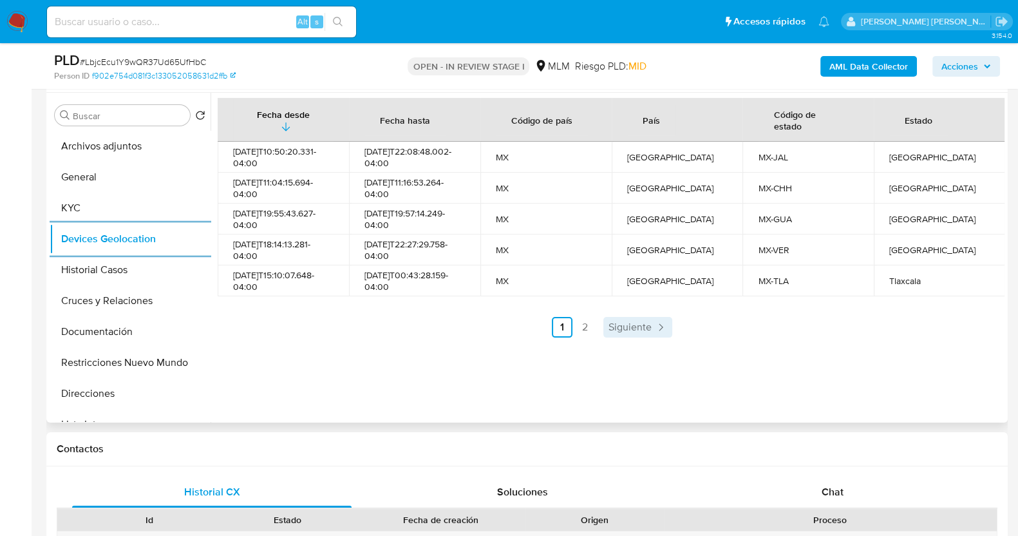
click at [646, 332] on span "Siguiente" at bounding box center [630, 327] width 43 height 10
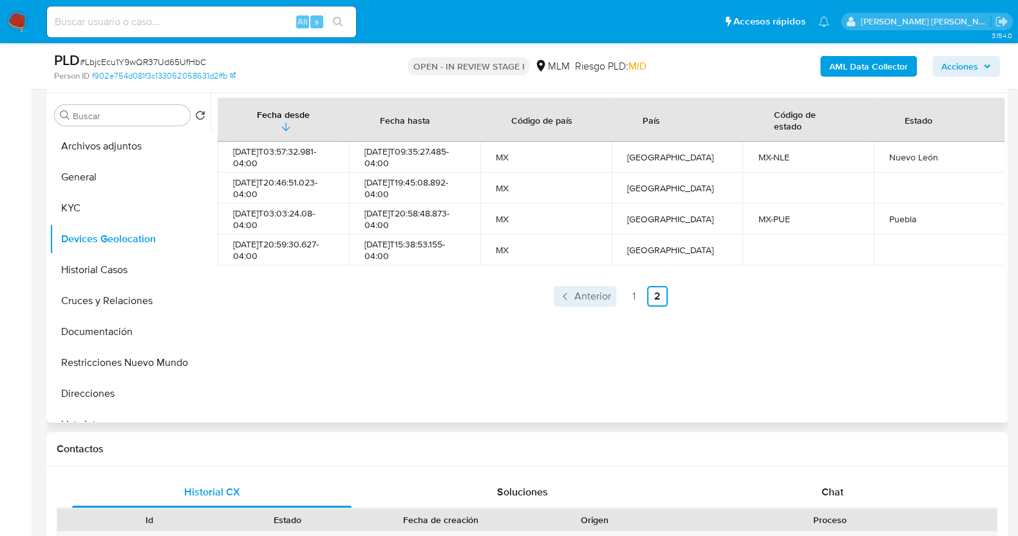
click at [595, 286] on link "Anterior" at bounding box center [585, 296] width 62 height 21
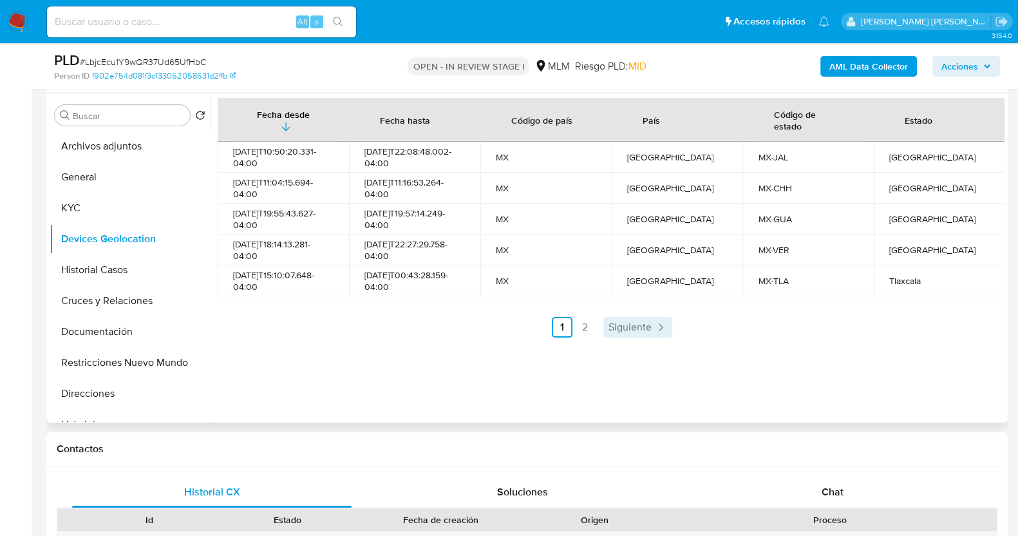
click at [654, 330] on icon "Paginación" at bounding box center [660, 327] width 13 height 13
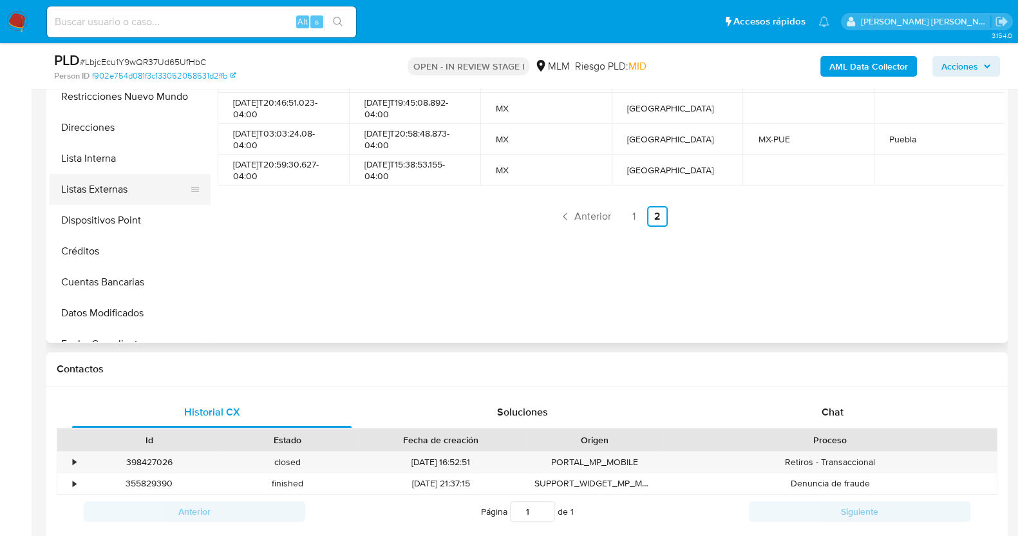
scroll to position [160, 0]
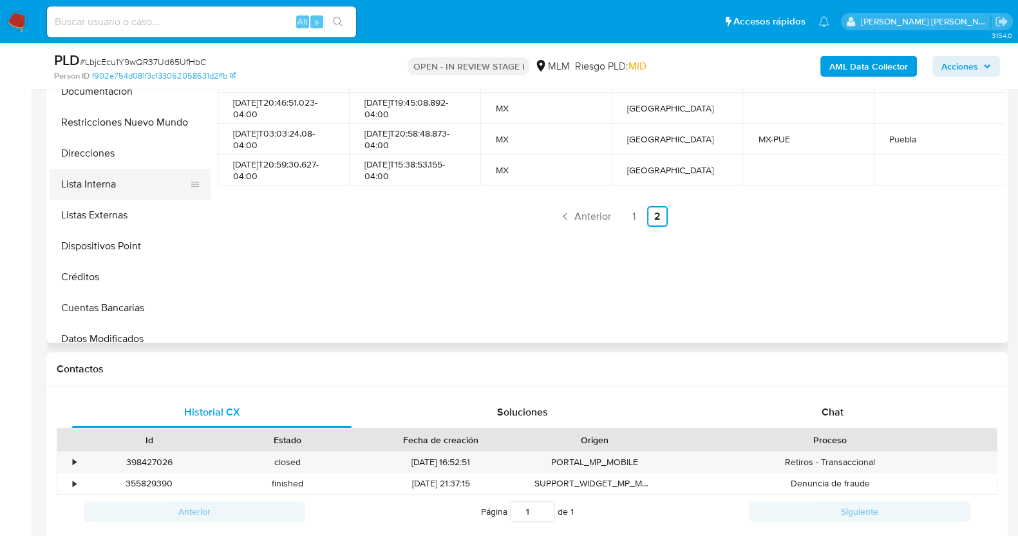
click at [103, 188] on button "Lista Interna" at bounding box center [125, 184] width 151 height 31
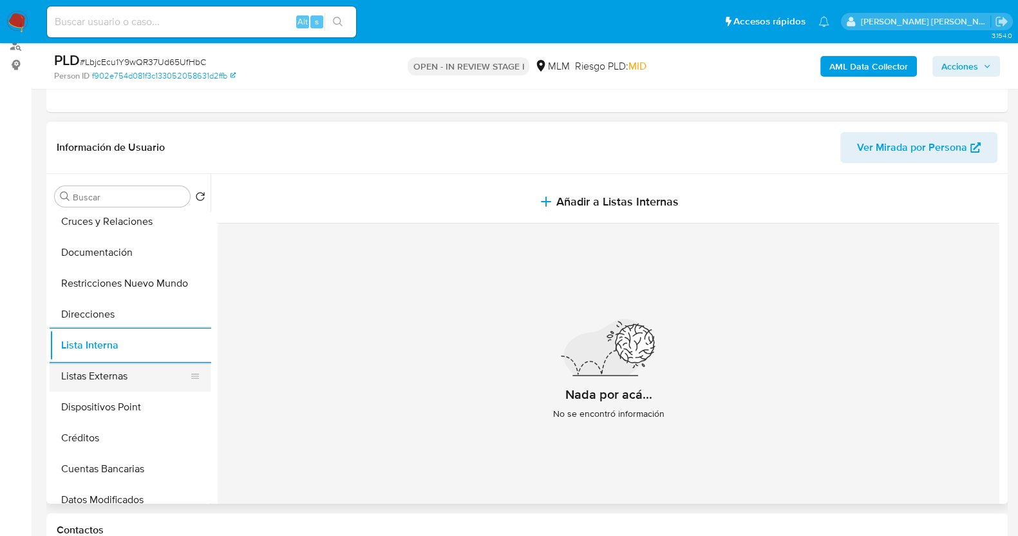
click at [85, 383] on button "Listas Externas" at bounding box center [125, 376] width 151 height 31
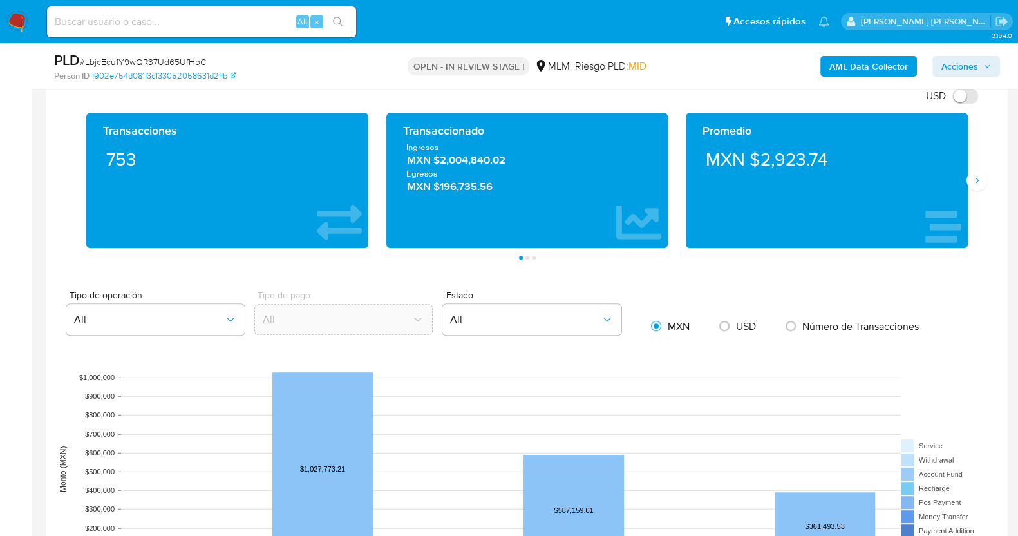
scroll to position [886, 0]
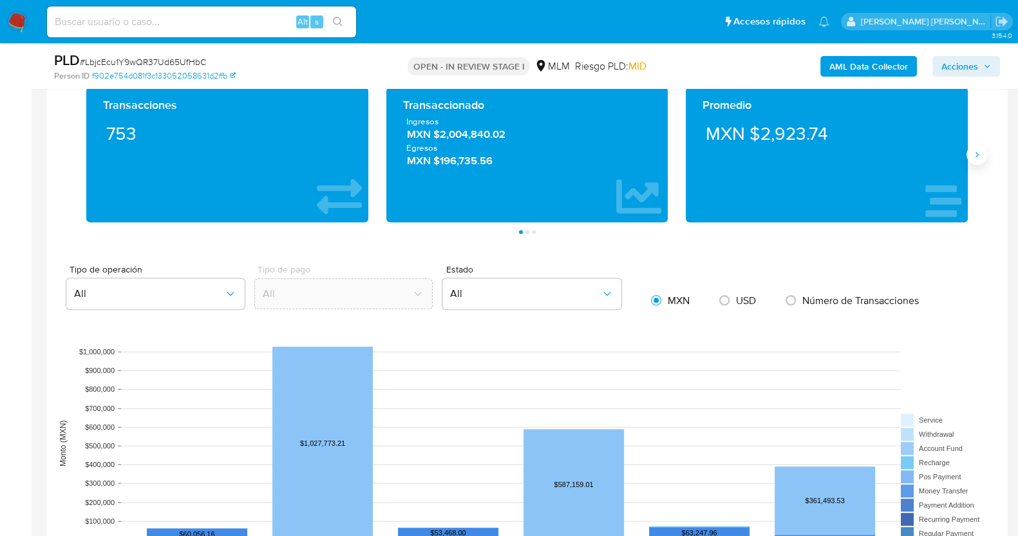
click at [977, 156] on icon "Siguiente" at bounding box center [977, 155] width 3 height 6
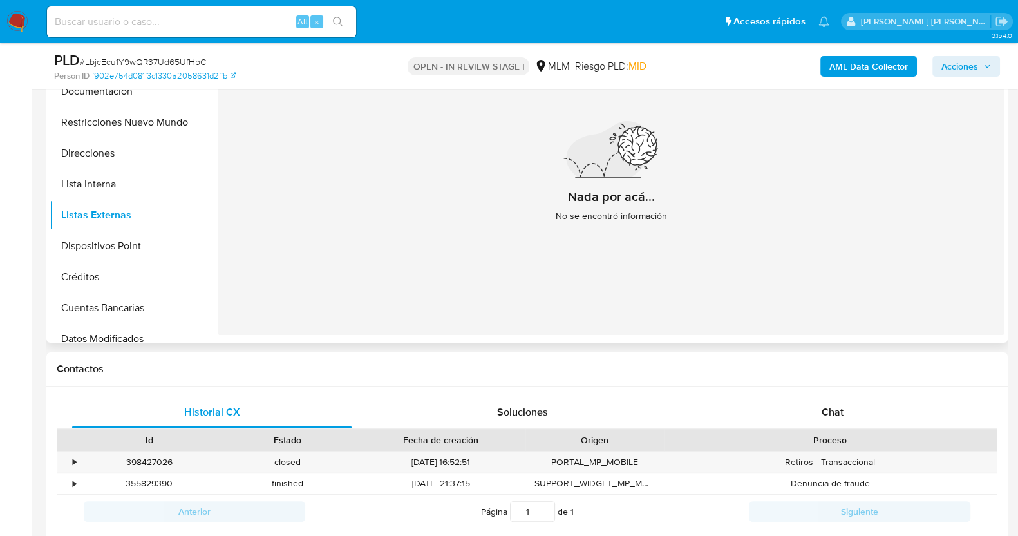
scroll to position [0, 0]
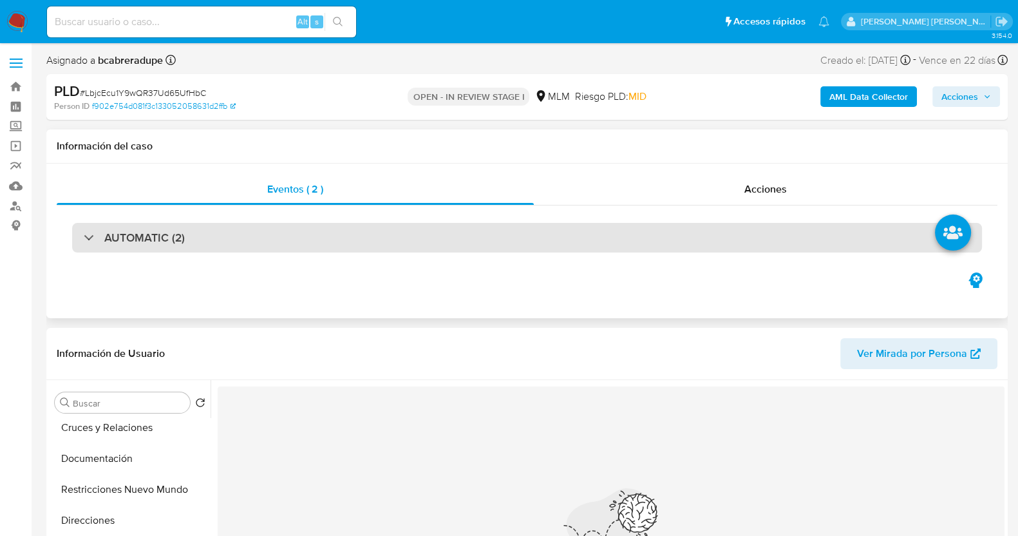
click at [203, 235] on div "AUTOMATIC (2)" at bounding box center [527, 238] width 910 height 30
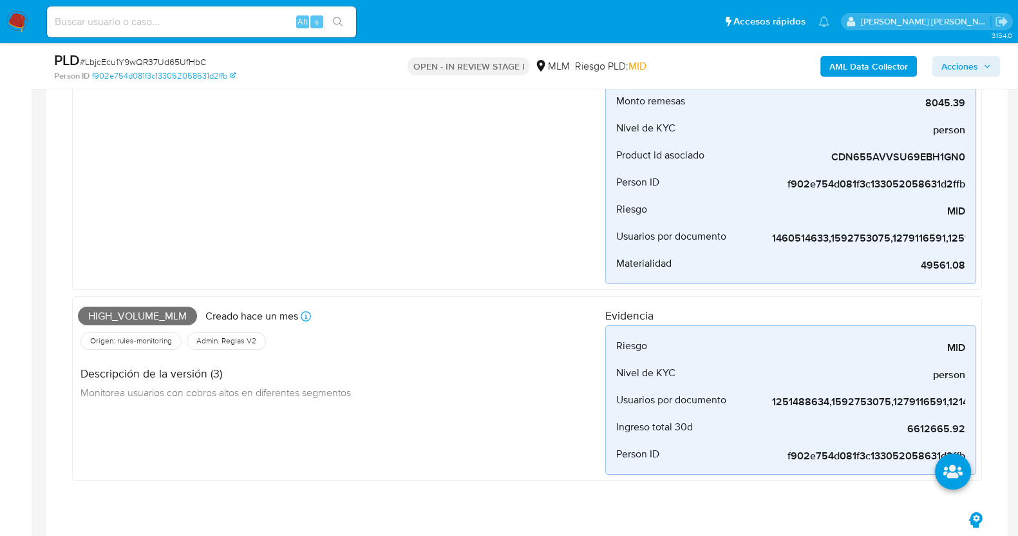
scroll to position [403, 0]
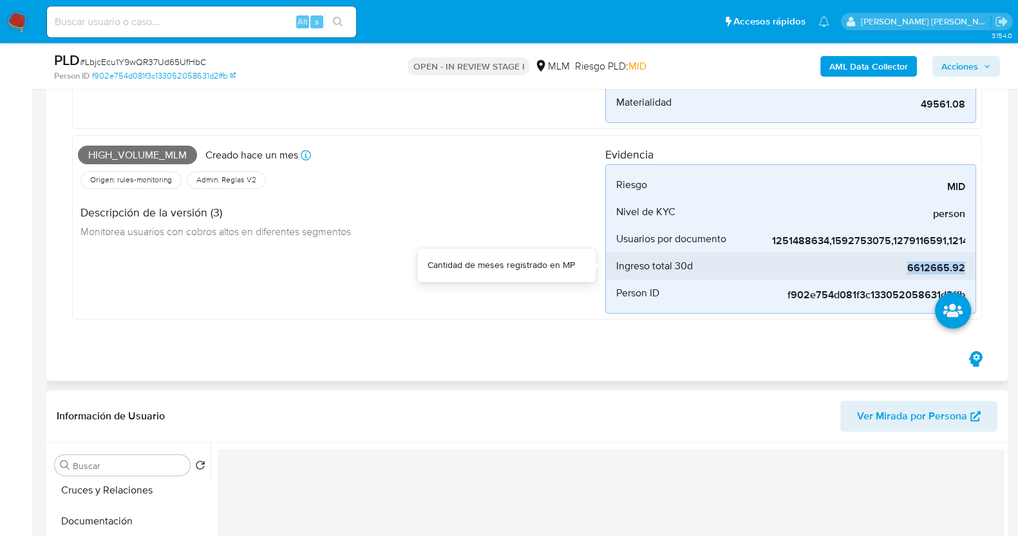
drag, startPoint x: 915, startPoint y: 269, endPoint x: 964, endPoint y: 271, distance: 49.6
click at [964, 271] on span "6612665.92" at bounding box center [868, 268] width 193 height 13
copy span "6612665.92"
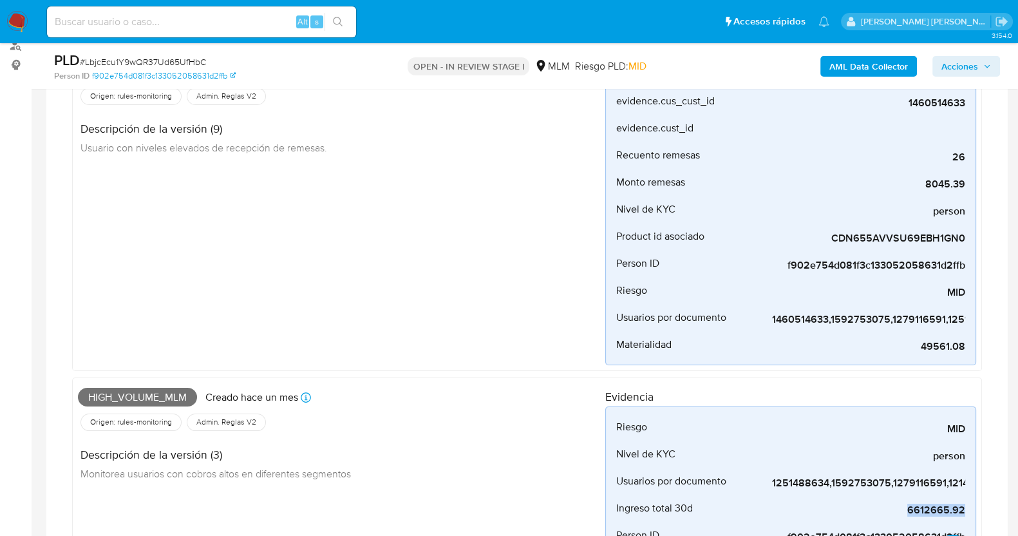
scroll to position [0, 0]
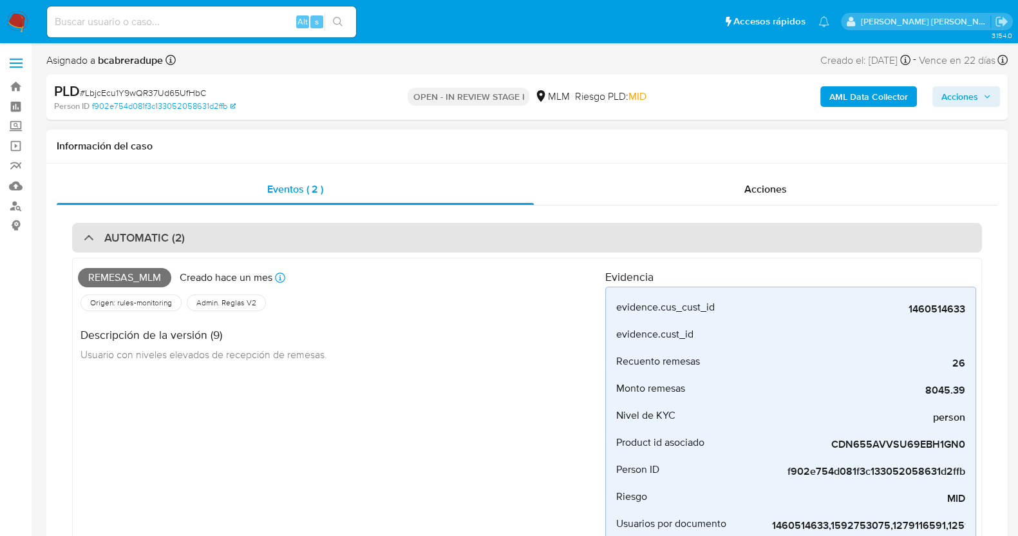
drag, startPoint x: 174, startPoint y: 229, endPoint x: 216, endPoint y: 224, distance: 42.8
click at [175, 229] on div "AUTOMATIC (2)" at bounding box center [527, 238] width 910 height 30
